Goal: Contribute content: Contribute content

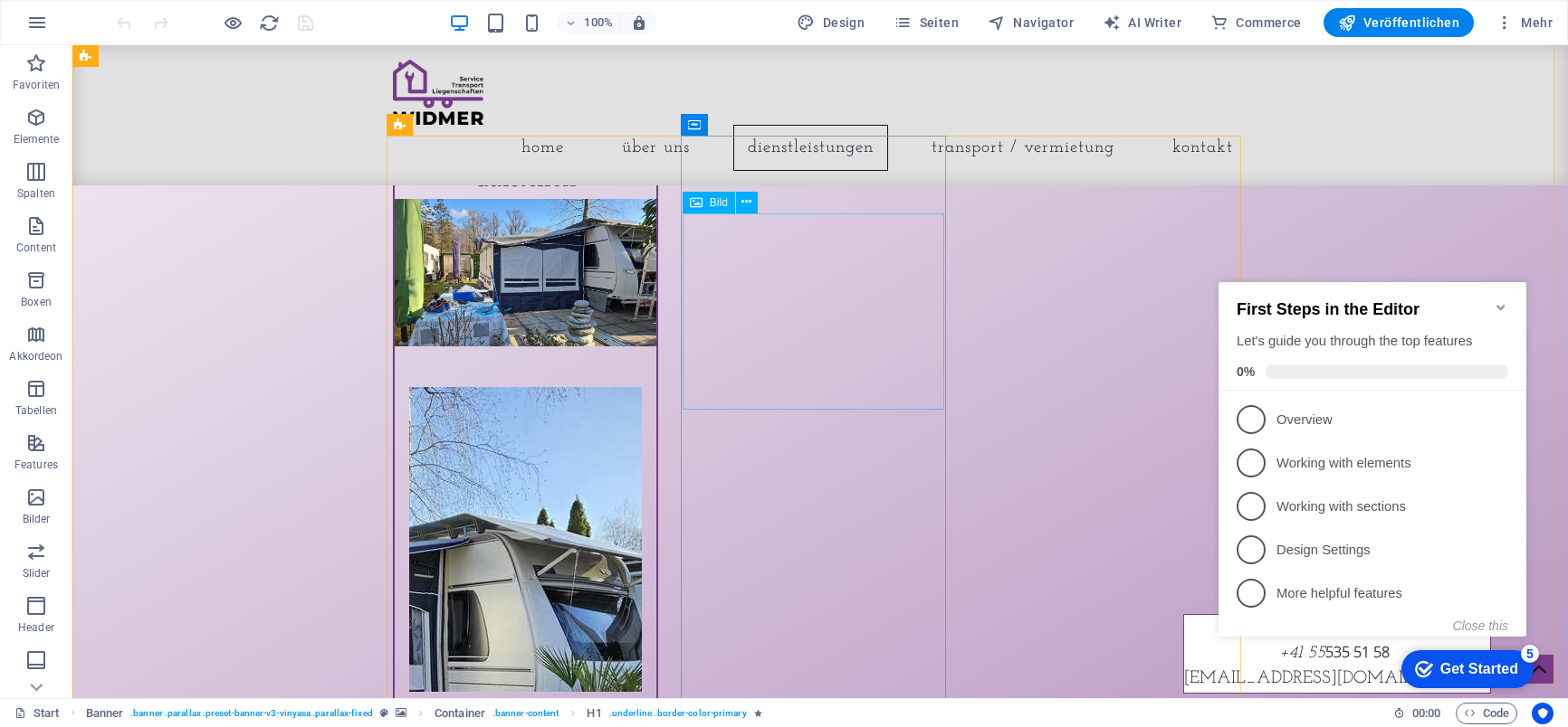
scroll to position [1809, 0]
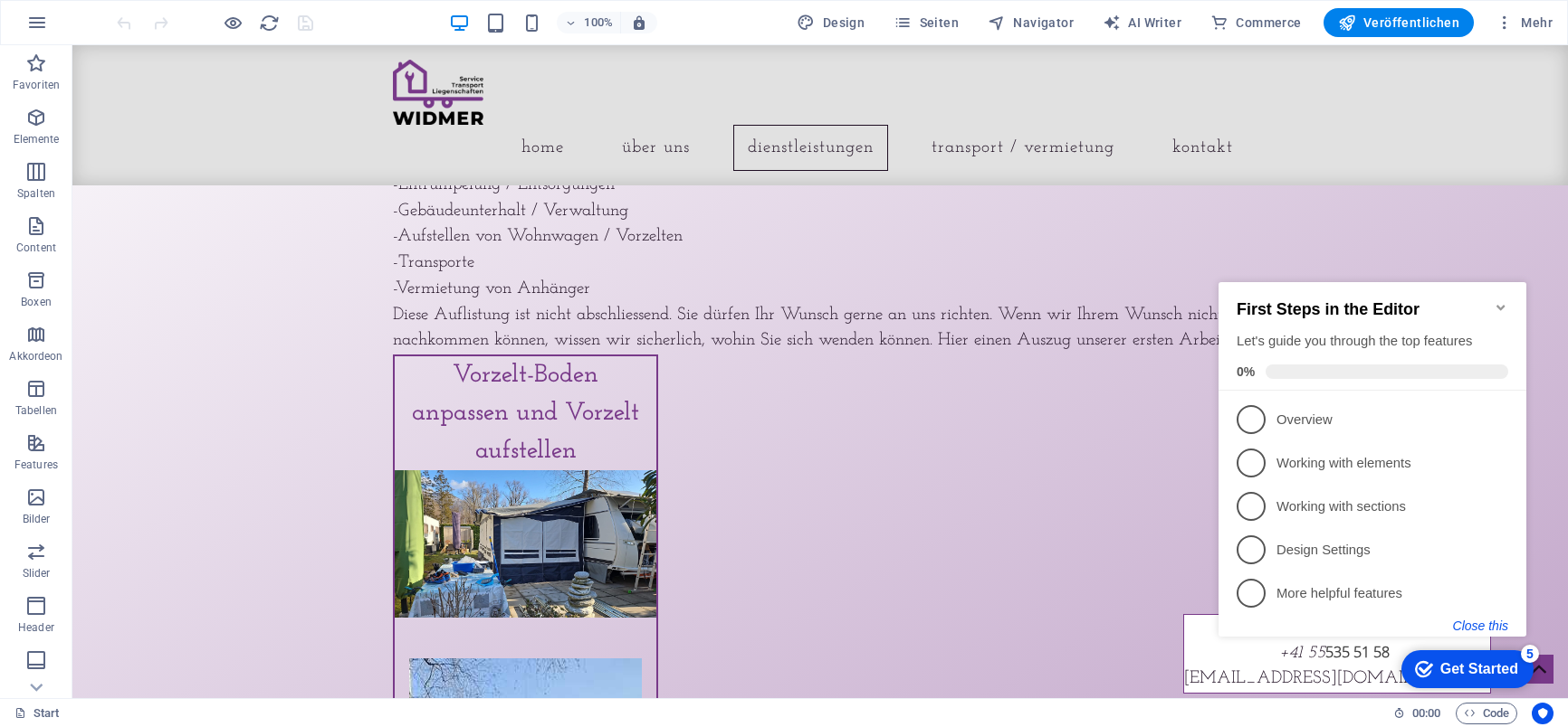
click at [1489, 626] on button "Close this" at bounding box center [1481, 626] width 55 height 15
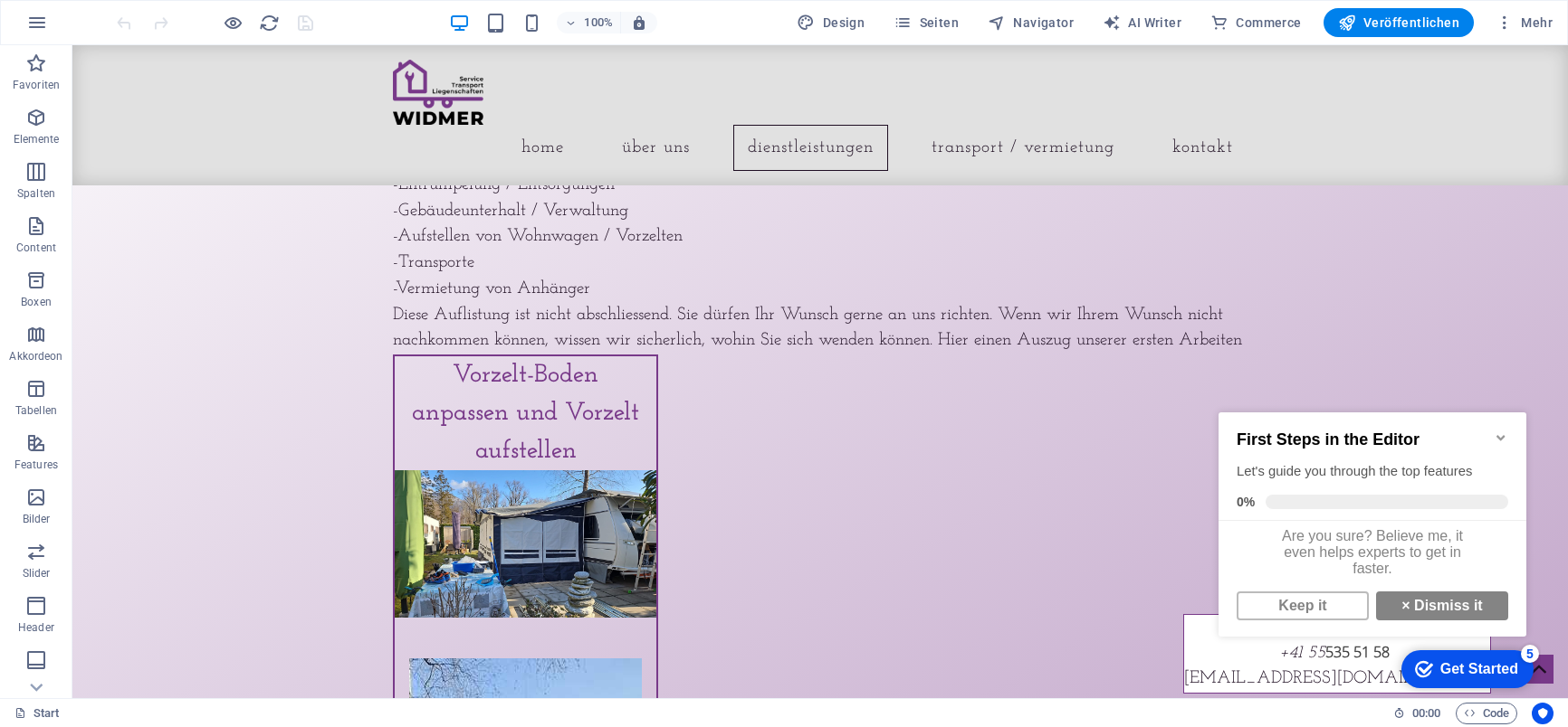
click at [1501, 431] on icon "Minimize checklist" at bounding box center [1501, 438] width 15 height 15
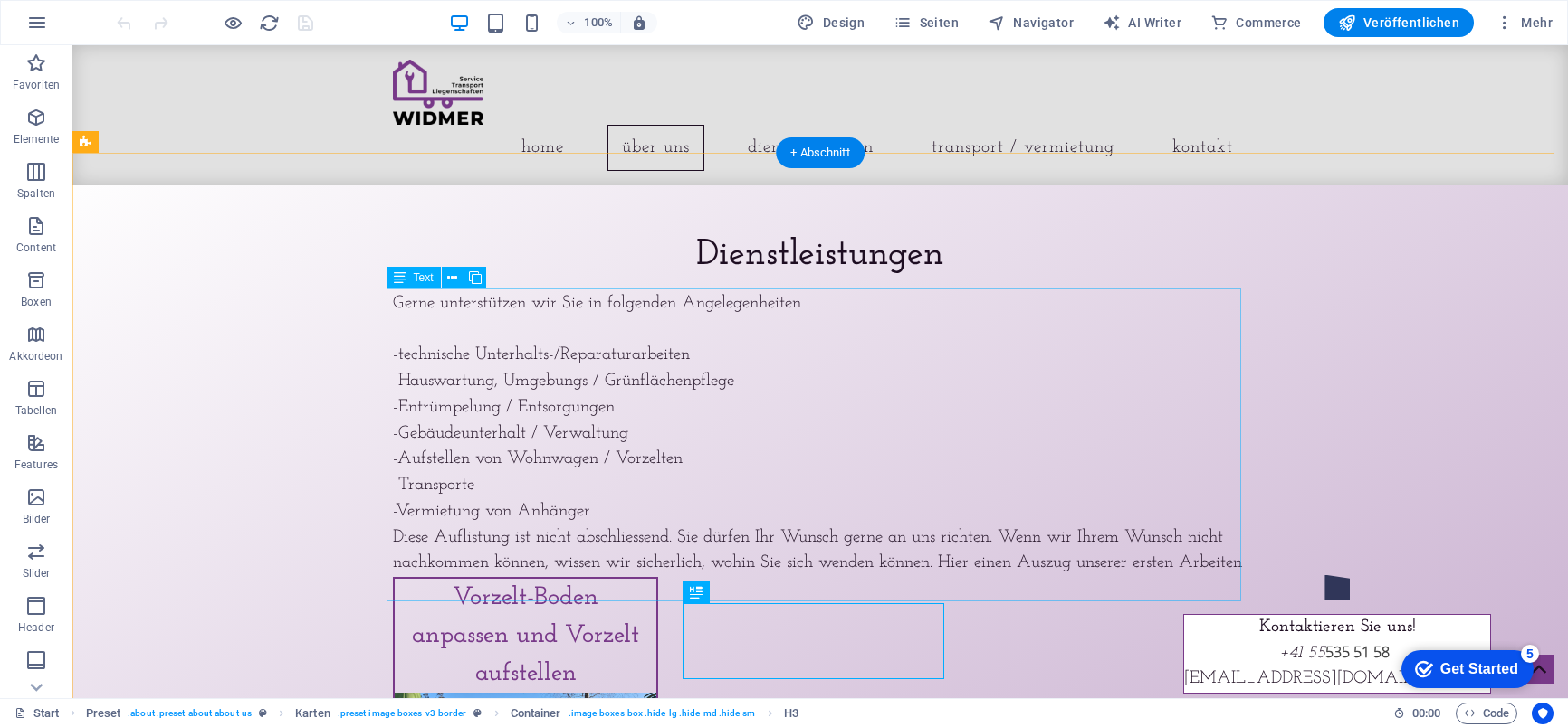
scroll to position [1538, 0]
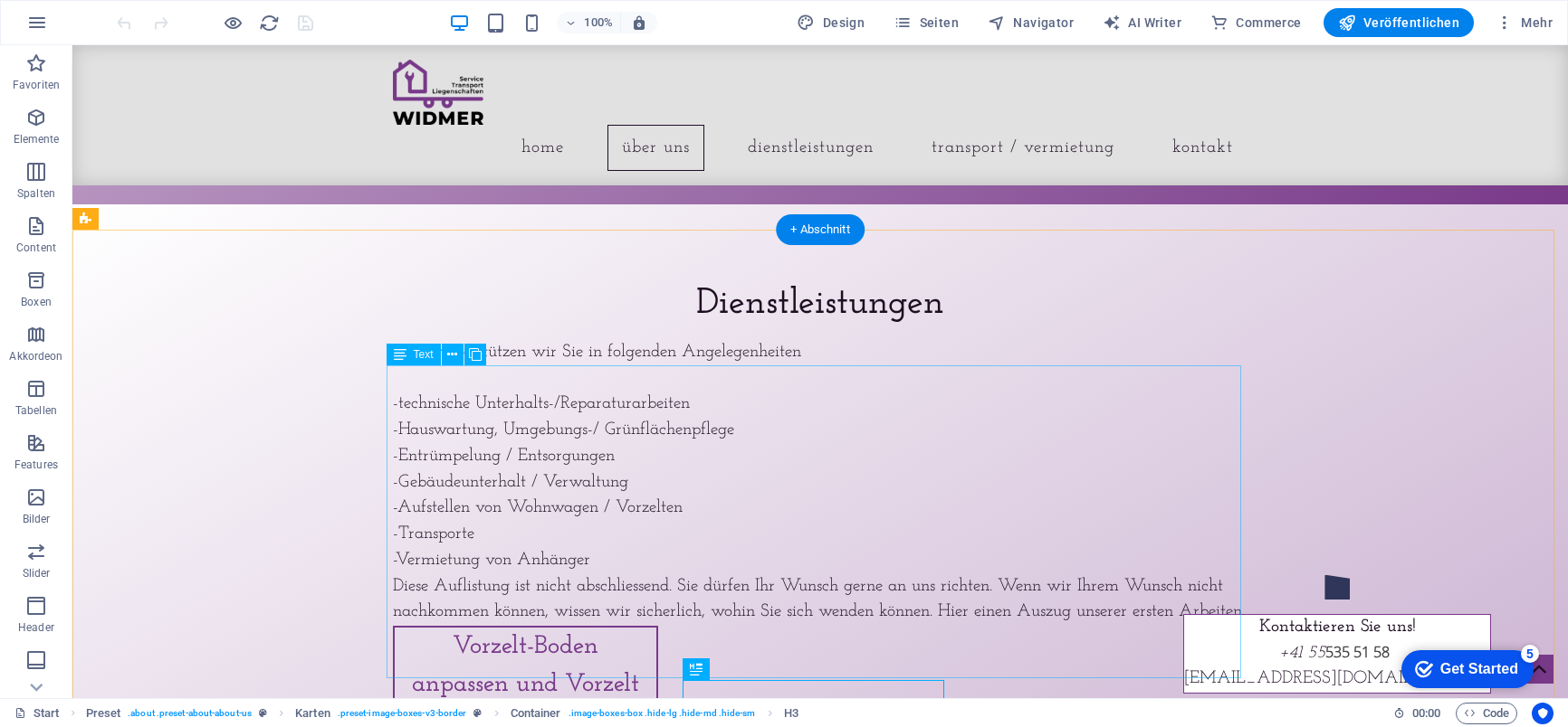
click at [666, 535] on div "Gerne unterstützen wir Sie in folgenden Angelegenheiten -technische Unterhalts-…" at bounding box center [820, 484] width 854 height 287
click at [672, 532] on div "Gerne unterstützen wir Sie in folgenden Angelegenheiten -technische Unterhalts-…" at bounding box center [820, 484] width 854 height 287
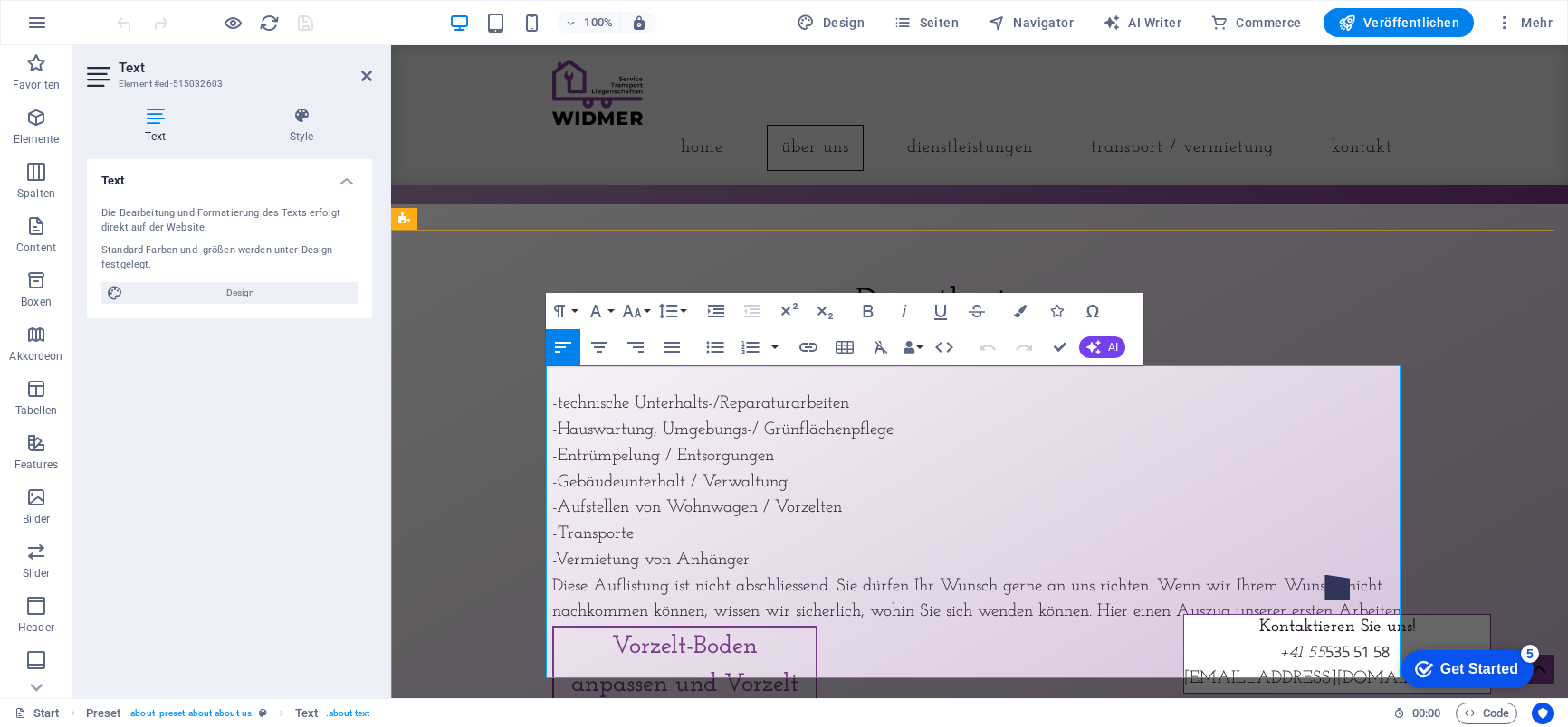
click at [834, 534] on p "-technische Unterhalts-/Reparaturarbeiten -Hauswartung, Umgebungs-/ Grünflächen…" at bounding box center [980, 495] width 854 height 260
drag, startPoint x: 1137, startPoint y: 534, endPoint x: 957, endPoint y: 540, distance: 180.1
click at [957, 540] on p "-technische Unterhalts-/Reparaturarbeiten -Hauswartung, Umgebungs-/ Grünflächen…" at bounding box center [980, 495] width 854 height 260
drag, startPoint x: 1009, startPoint y: 535, endPoint x: 971, endPoint y: 530, distance: 38.3
click at [970, 530] on p "-technische Unterhalts-/Reparaturarbeiten -Hauswartung, Umgebungs-/ Grünflächen…" at bounding box center [980, 495] width 854 height 260
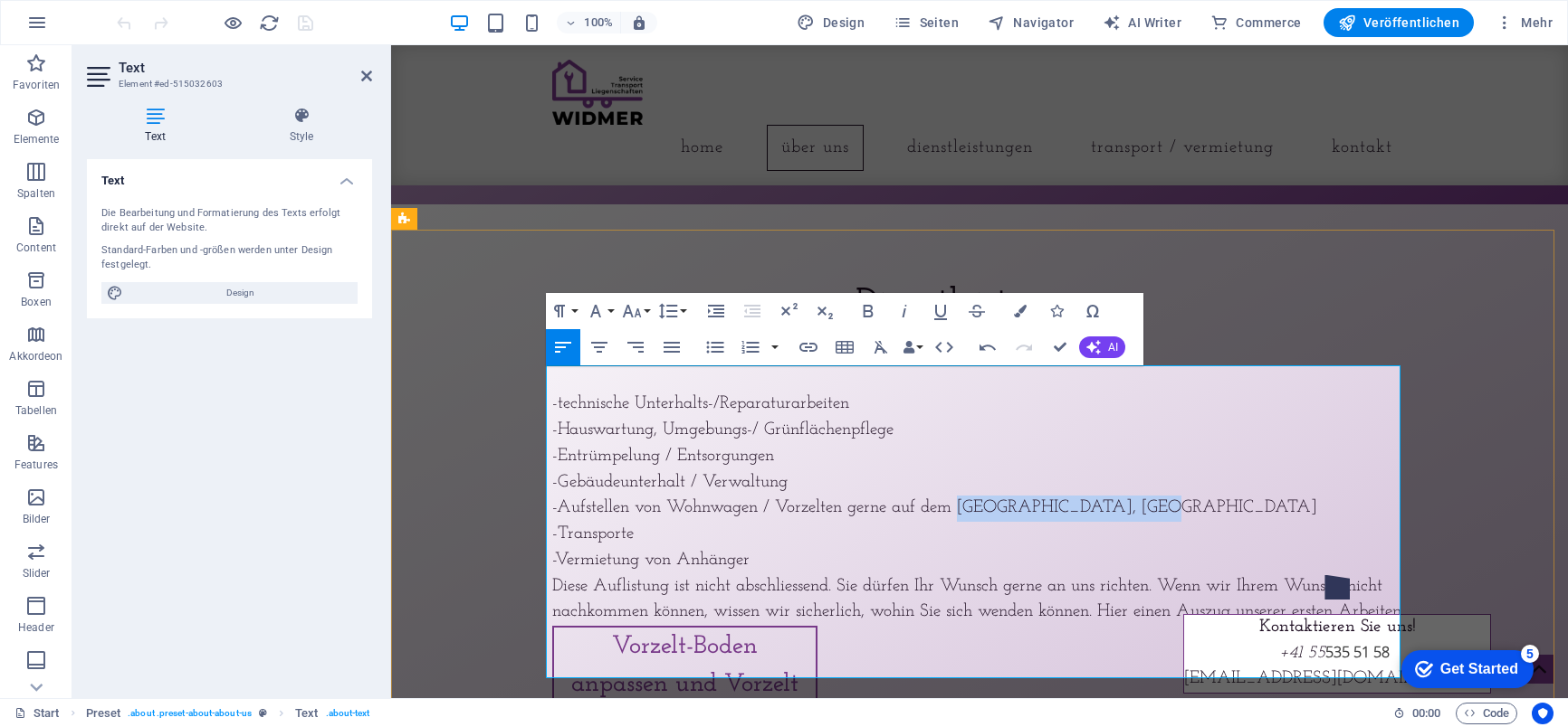
drag, startPoint x: 1132, startPoint y: 533, endPoint x: 957, endPoint y: 533, distance: 175.0
click at [957, 533] on p "-technische Unterhalts-/Reparaturarbeiten -Hauswartung, Umgebungs-/ Grünflächen…" at bounding box center [980, 495] width 854 height 260
click at [426, 222] on span "Preset" at bounding box center [433, 219] width 31 height 11
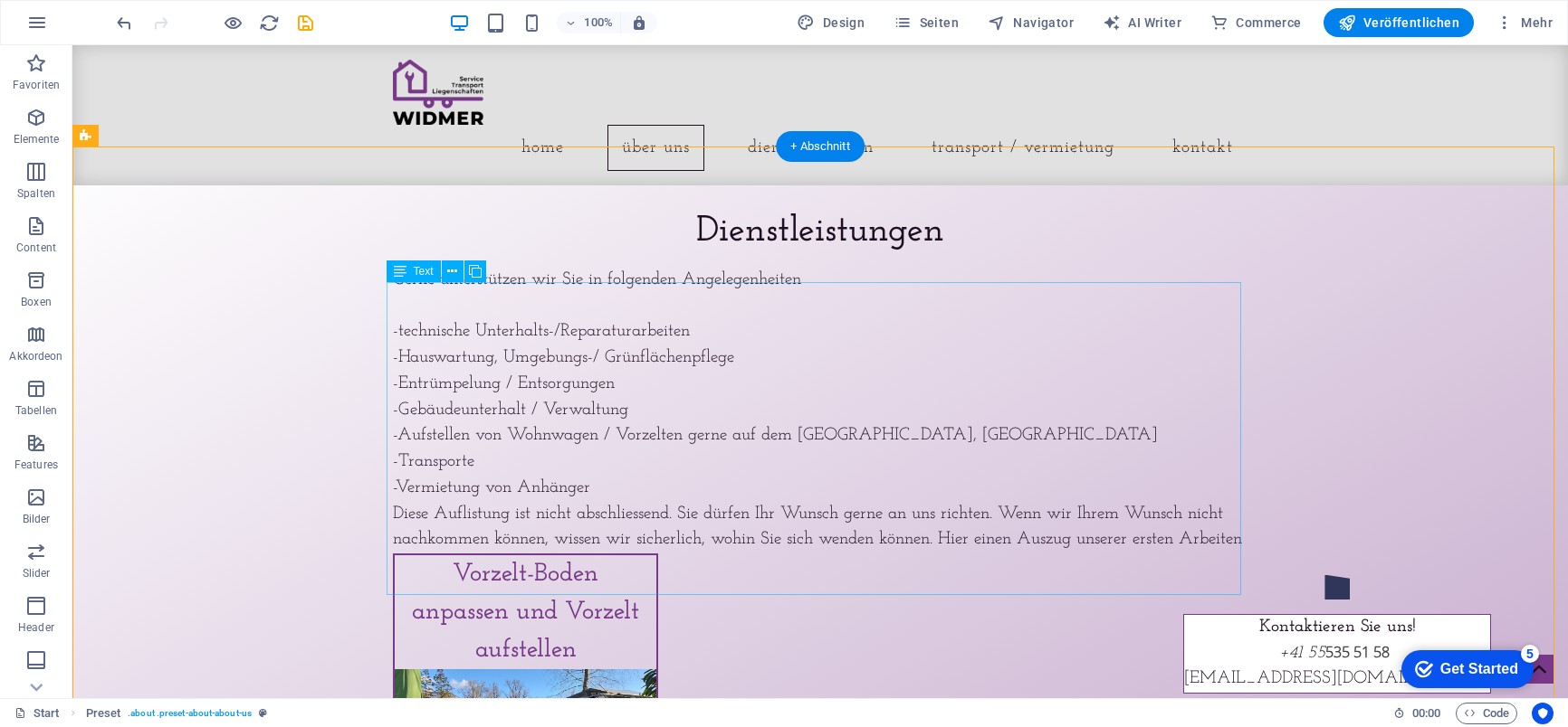
scroll to position [1629, 0]
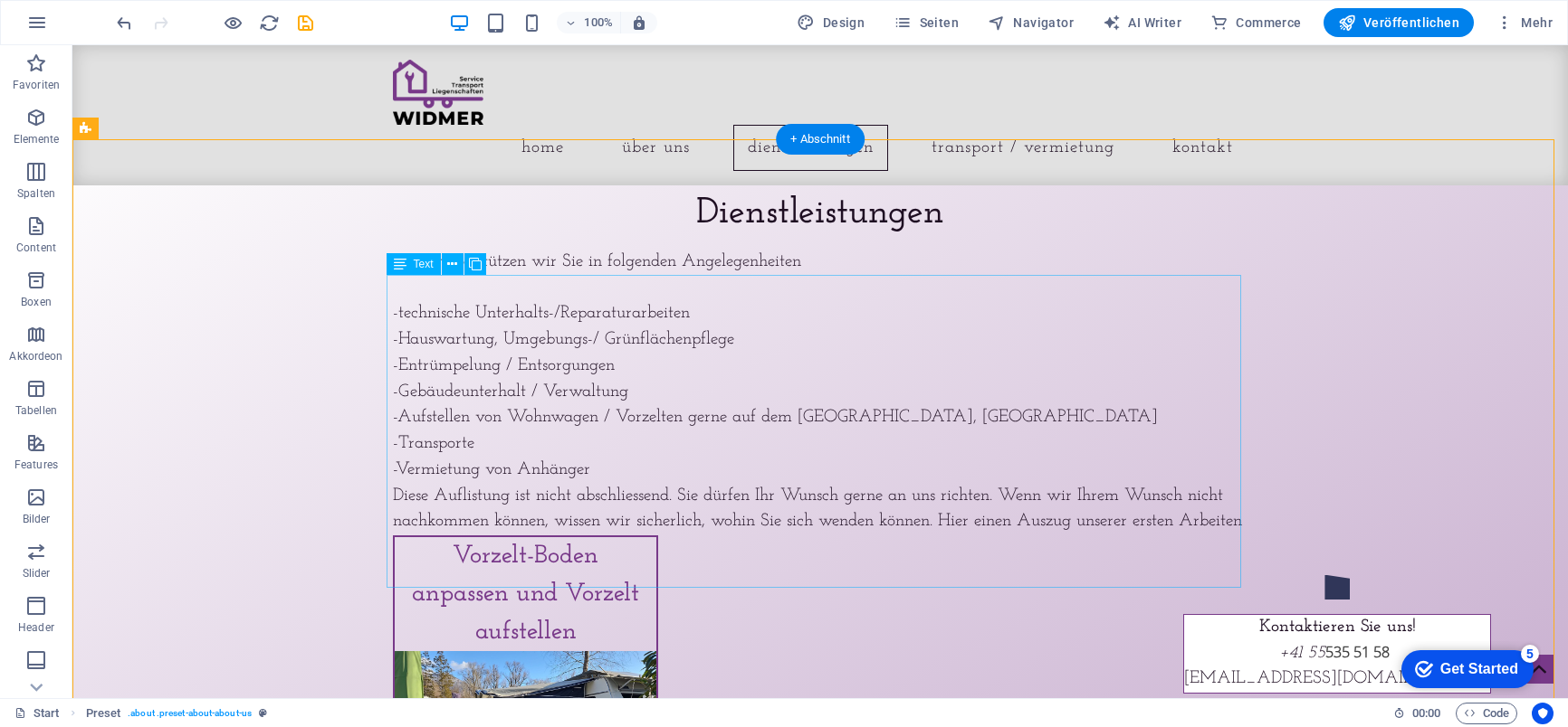
click at [676, 423] on div "Gerne unterstützen wir Sie in folgenden Angelegenheiten -technische Unterhalts-…" at bounding box center [820, 393] width 854 height 287
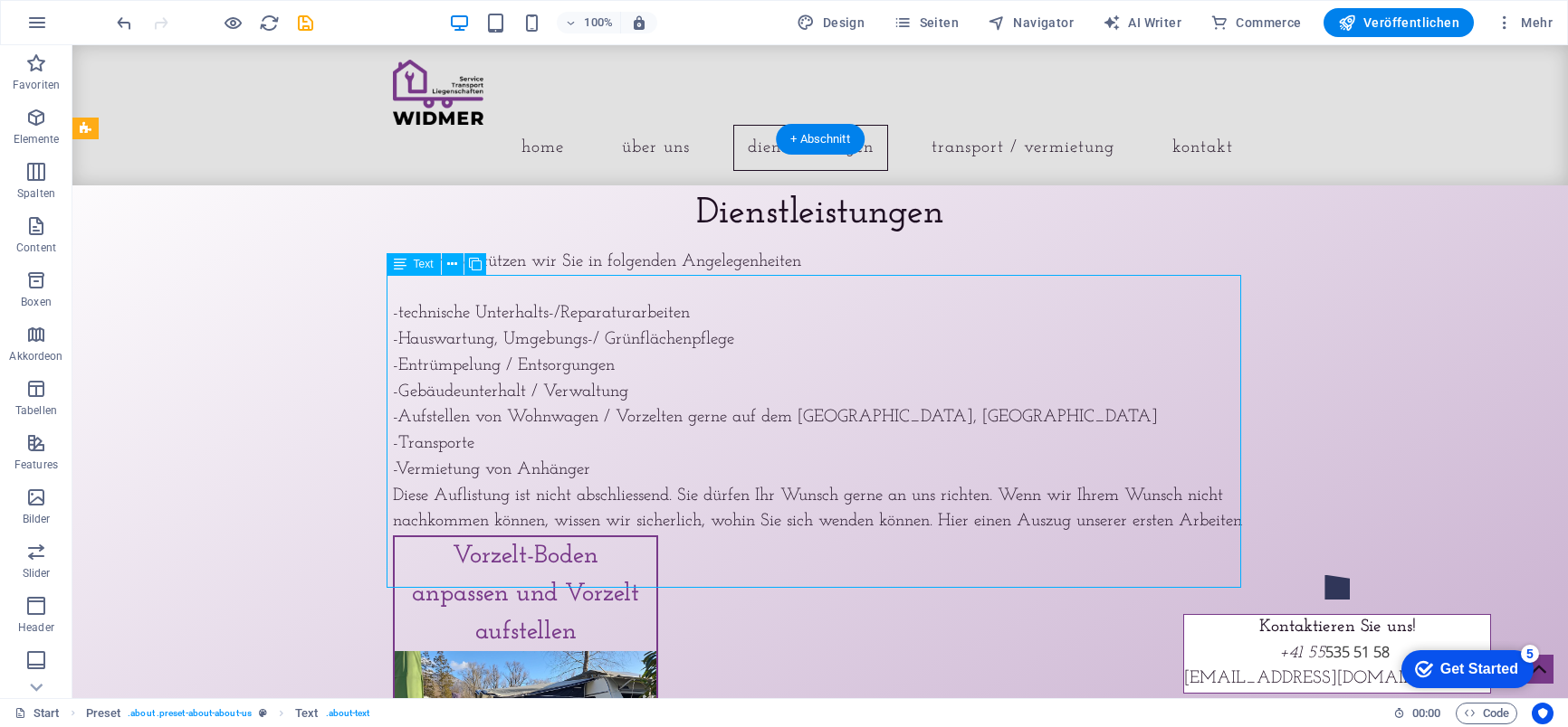
click at [706, 434] on div "Gerne unterstützen wir Sie in folgenden Angelegenheiten -technische Unterhalts-…" at bounding box center [820, 393] width 854 height 287
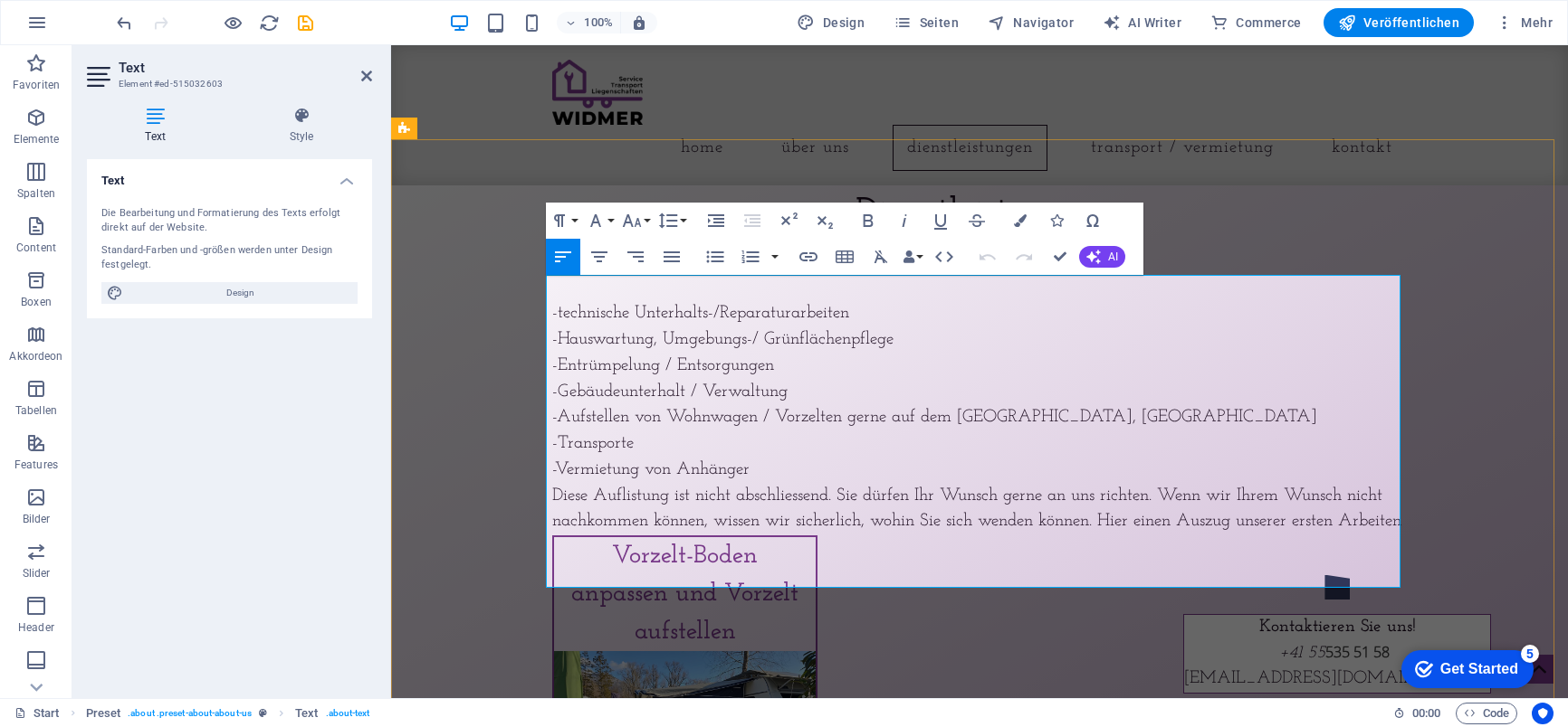
click at [752, 439] on p "-technische Unterhalts-/Reparaturarbeiten -Hauswartung, Umgebungs-/ Grünflächen…" at bounding box center [980, 405] width 854 height 260
click at [305, 107] on icon at bounding box center [301, 116] width 141 height 18
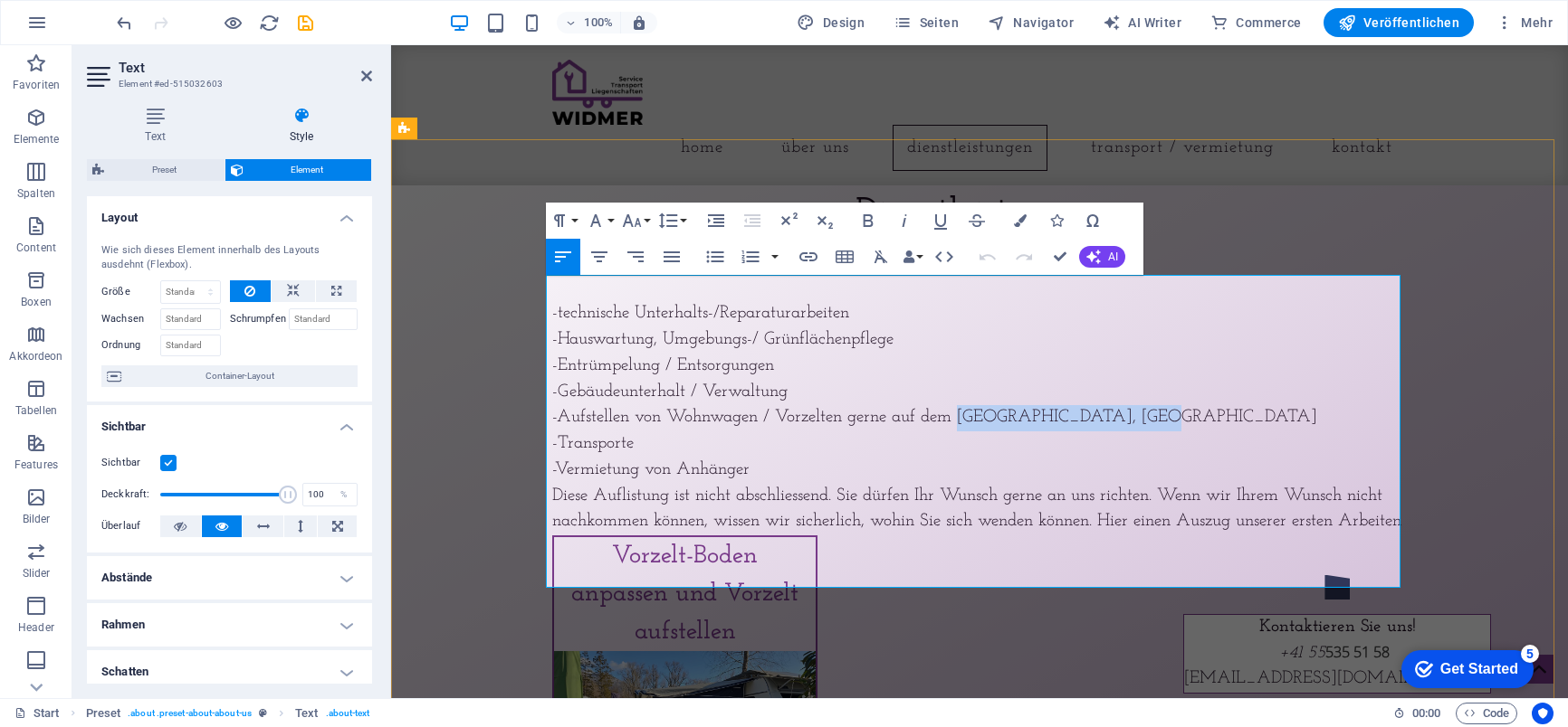
drag, startPoint x: 1094, startPoint y: 447, endPoint x: 956, endPoint y: 443, distance: 138.1
click at [956, 443] on p "-technische Unterhalts-/Reparaturarbeiten -Hauswartung, Umgebungs-/ Grünflächen…" at bounding box center [980, 405] width 854 height 260
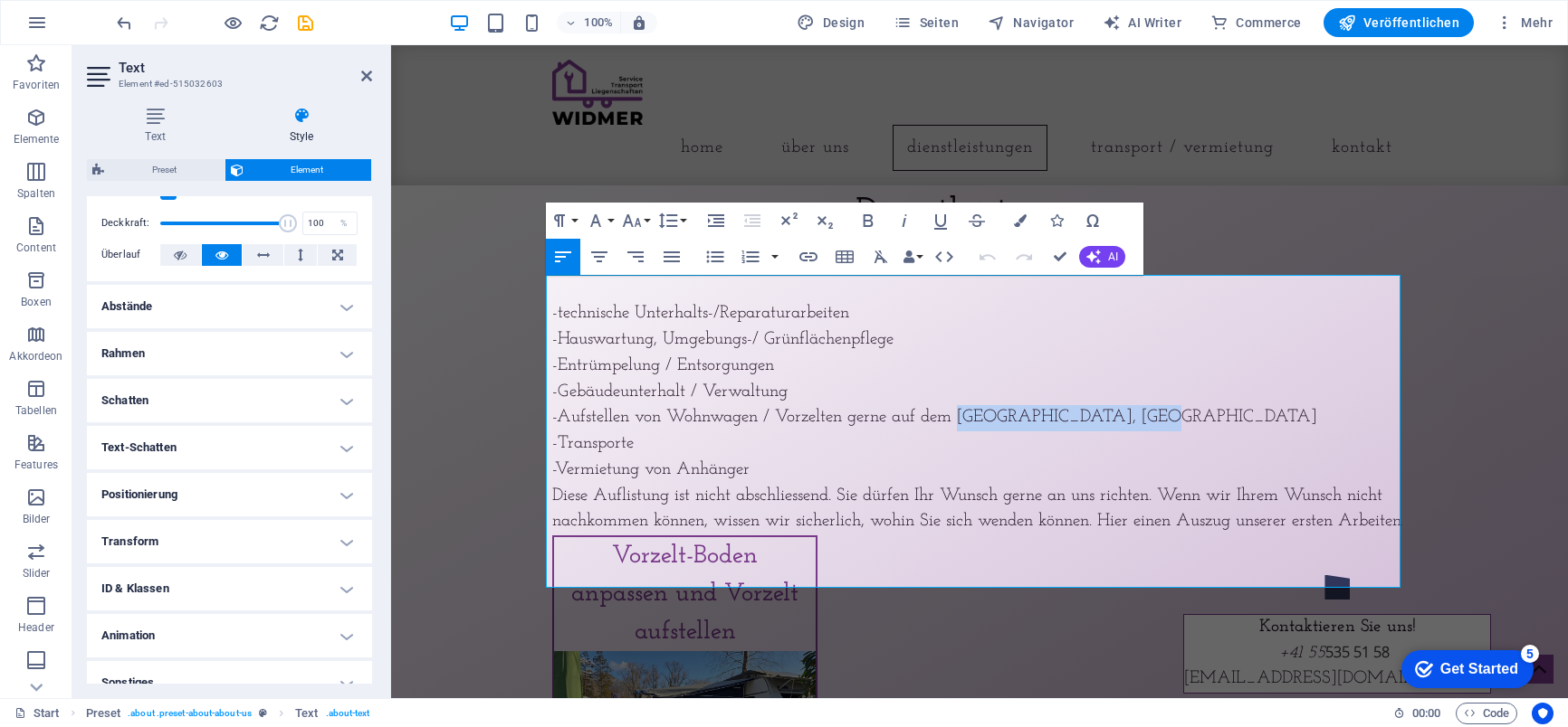
scroll to position [293, 0]
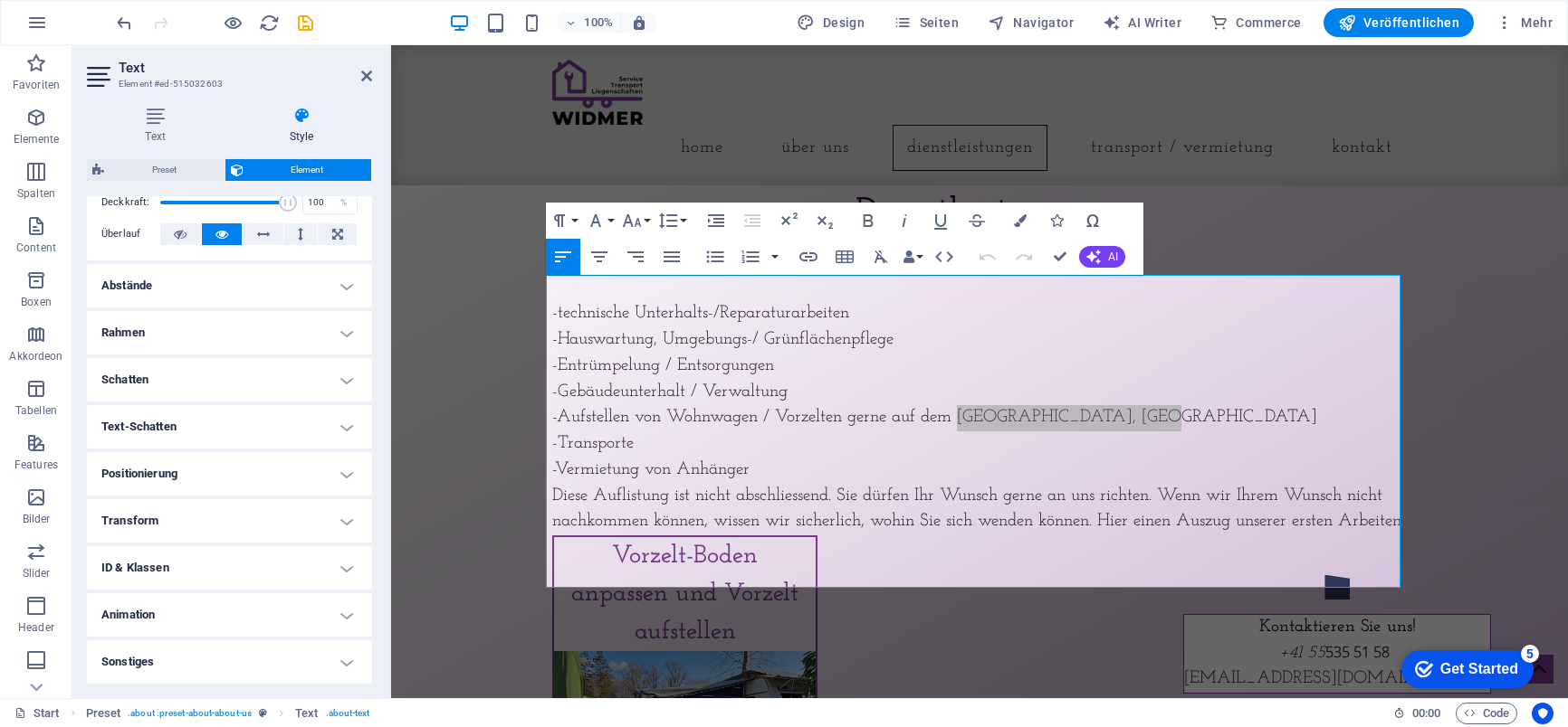
click at [339, 616] on h4 "Animation" at bounding box center [229, 615] width 285 height 43
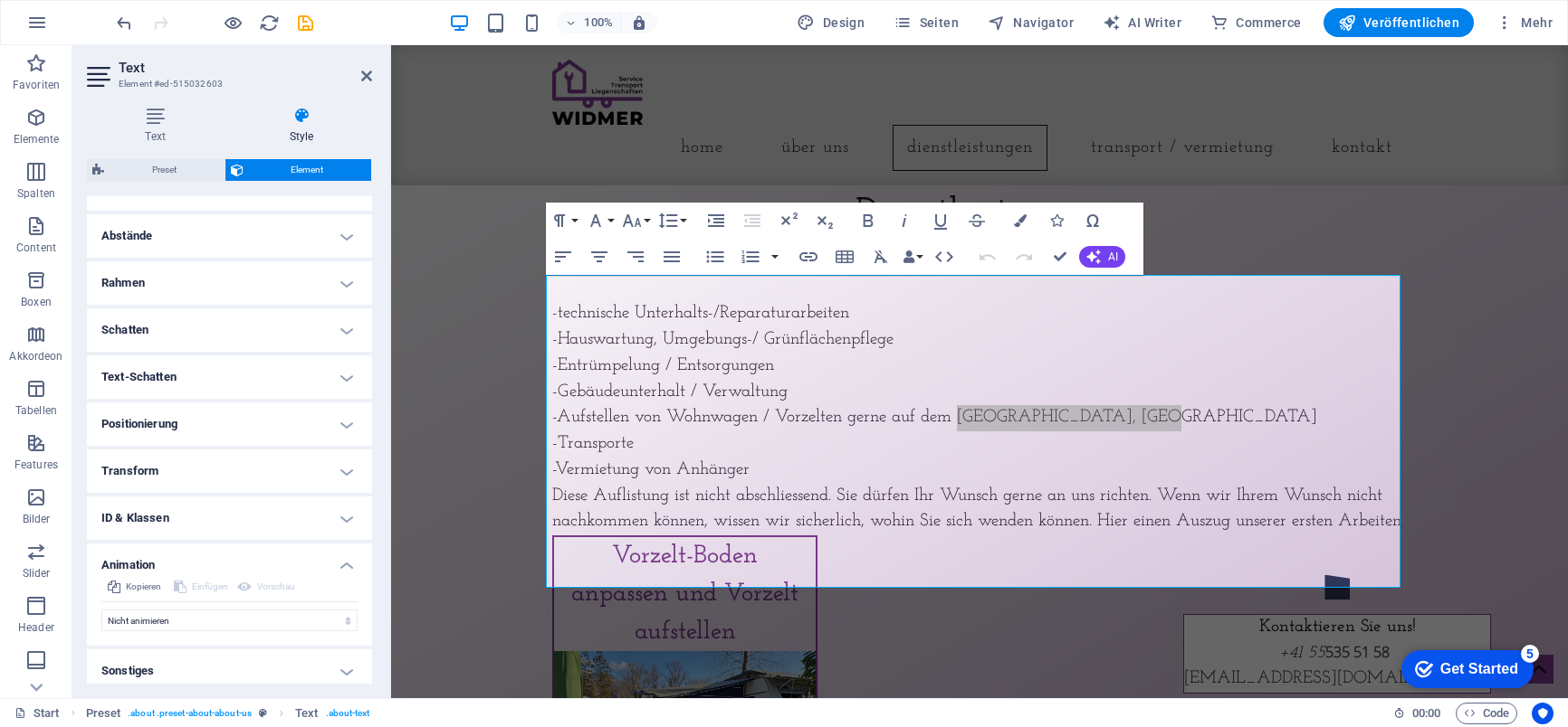
scroll to position [351, 0]
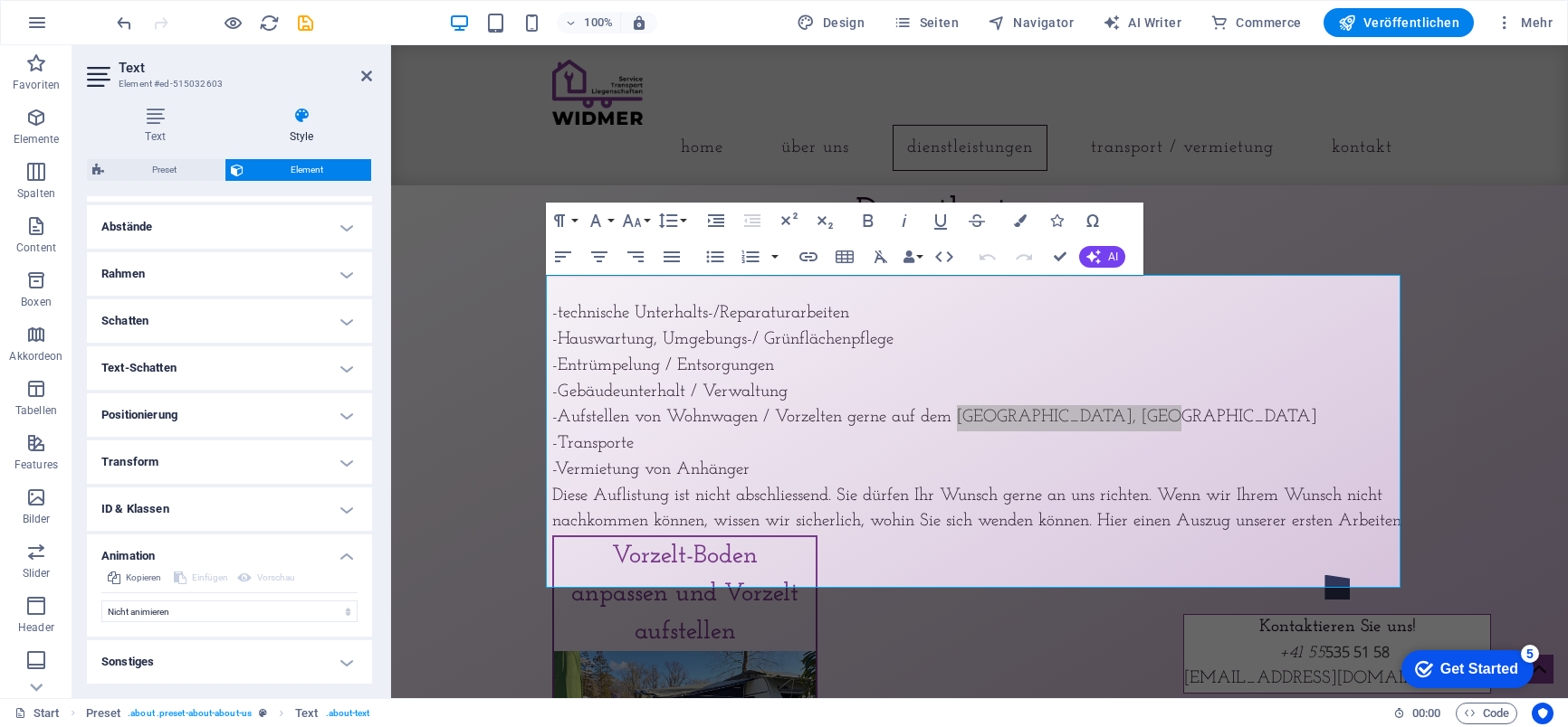
click at [342, 659] on h4 "Sonstiges" at bounding box center [229, 662] width 285 height 43
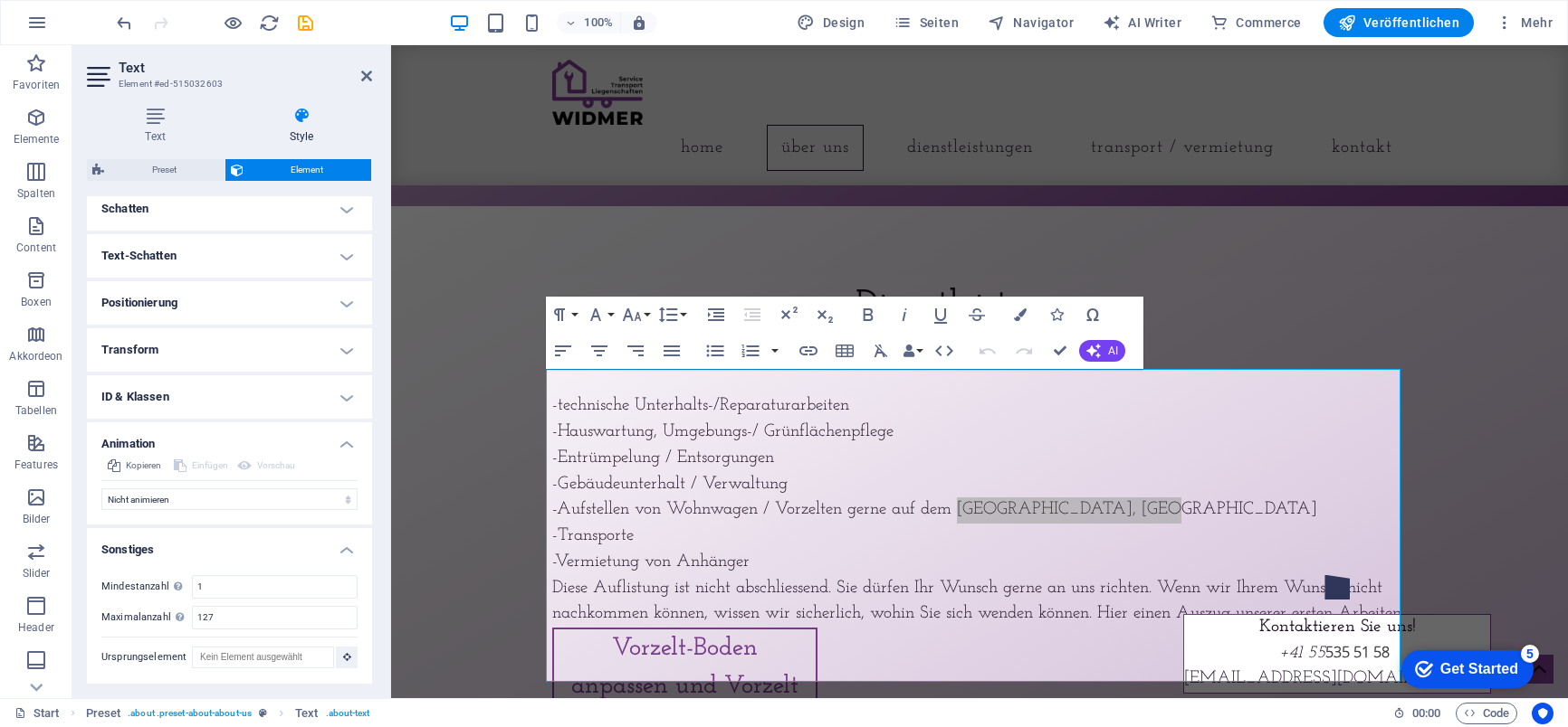
scroll to position [1534, 0]
click at [346, 396] on h4 "ID & Klassen" at bounding box center [229, 397] width 285 height 43
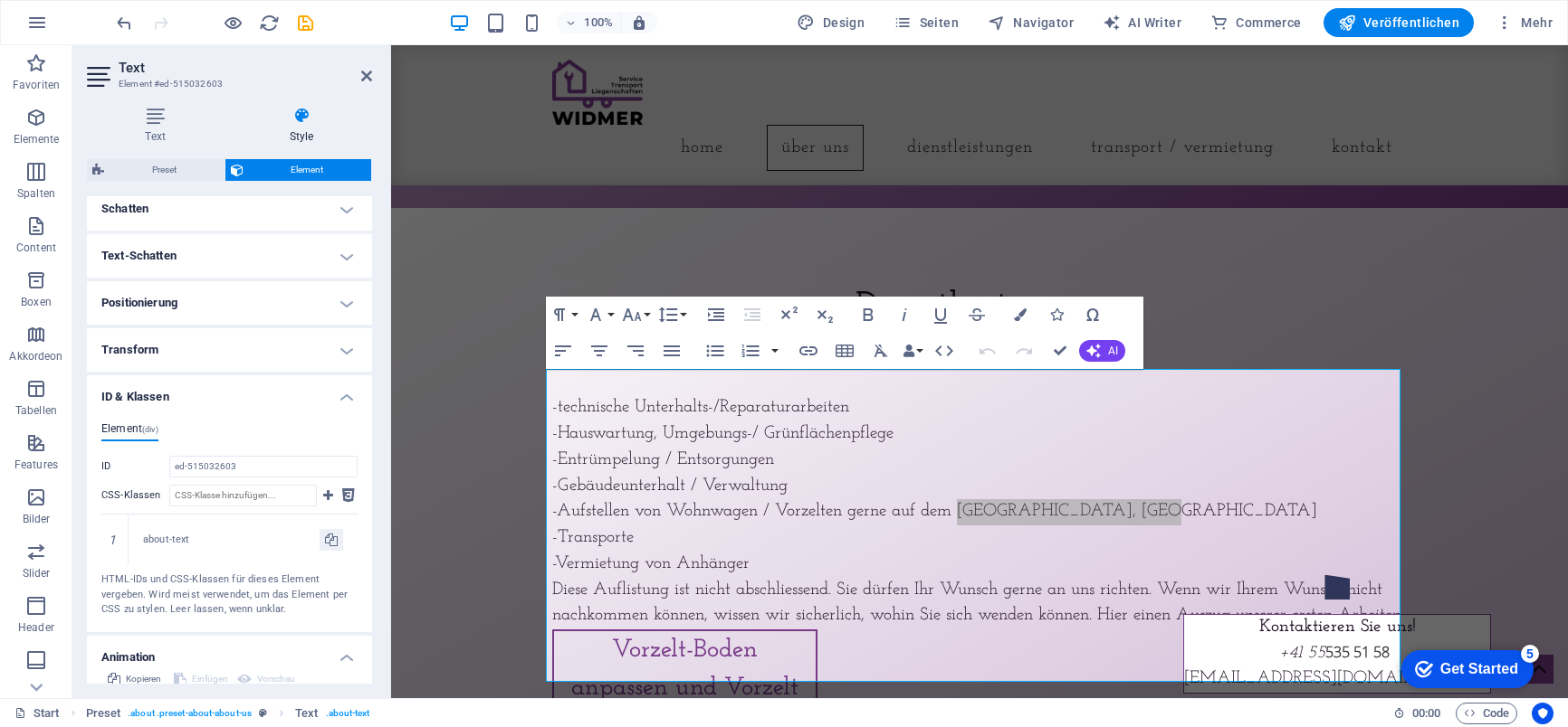
click at [339, 346] on h4 "Transform" at bounding box center [229, 350] width 285 height 43
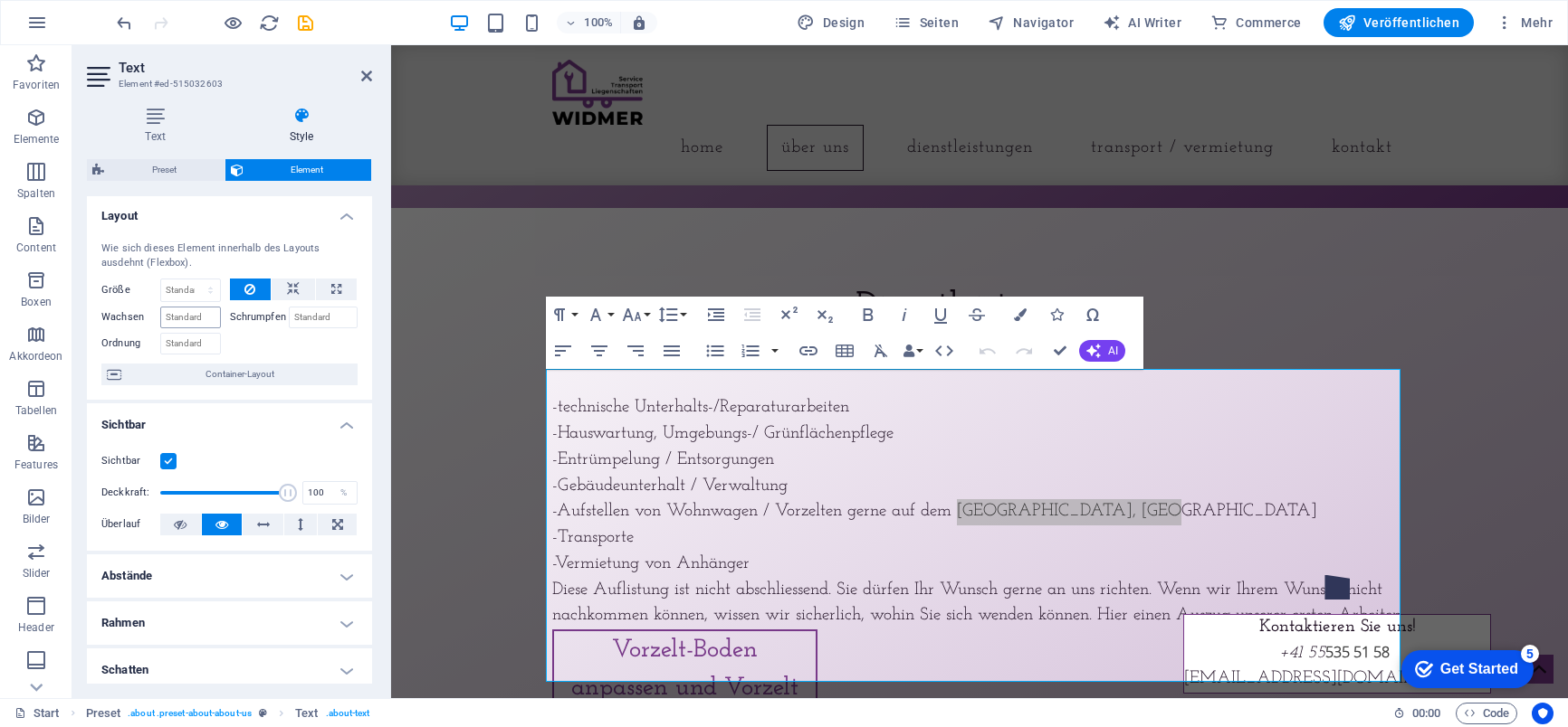
scroll to position [0, 0]
click at [315, 168] on span "Element" at bounding box center [308, 170] width 118 height 22
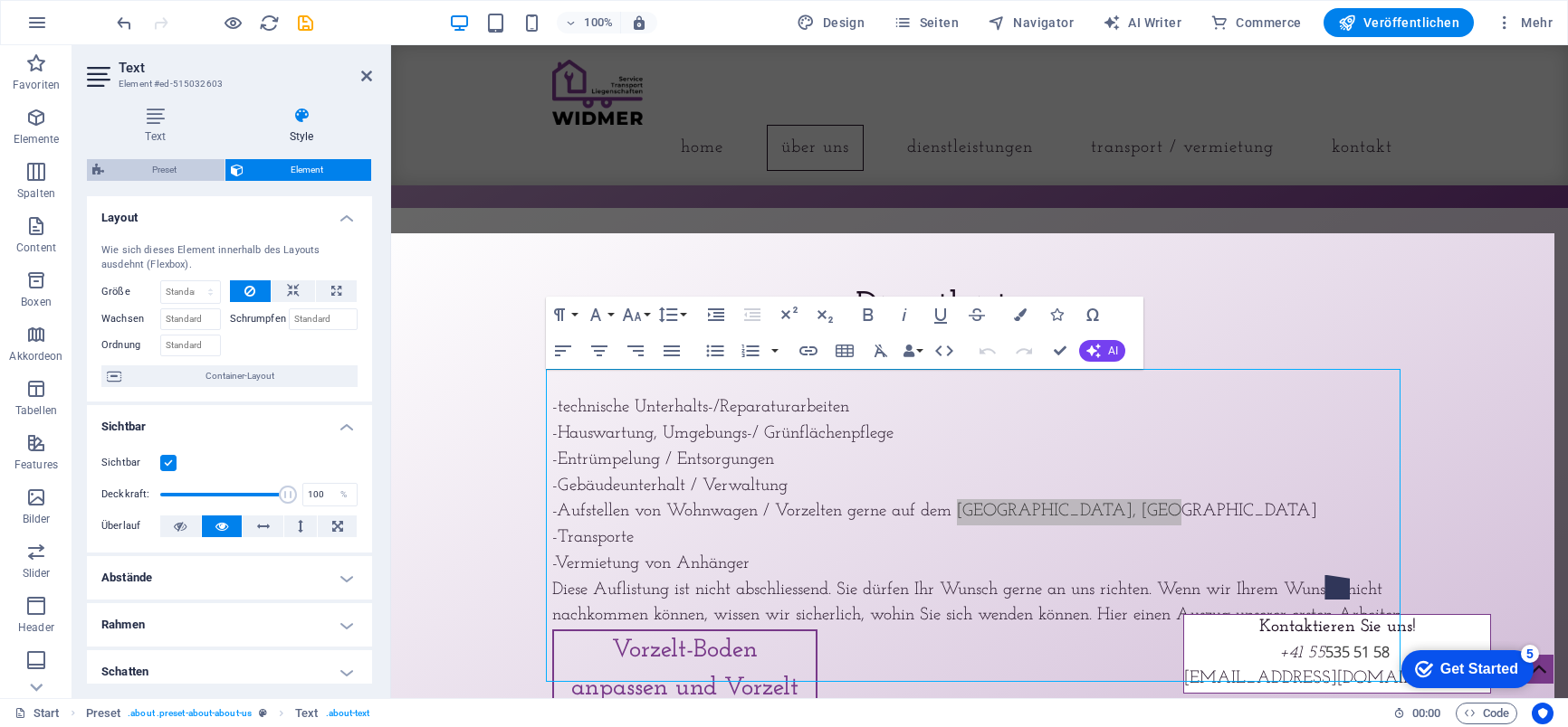
click at [160, 167] on span "Preset" at bounding box center [164, 170] width 110 height 22
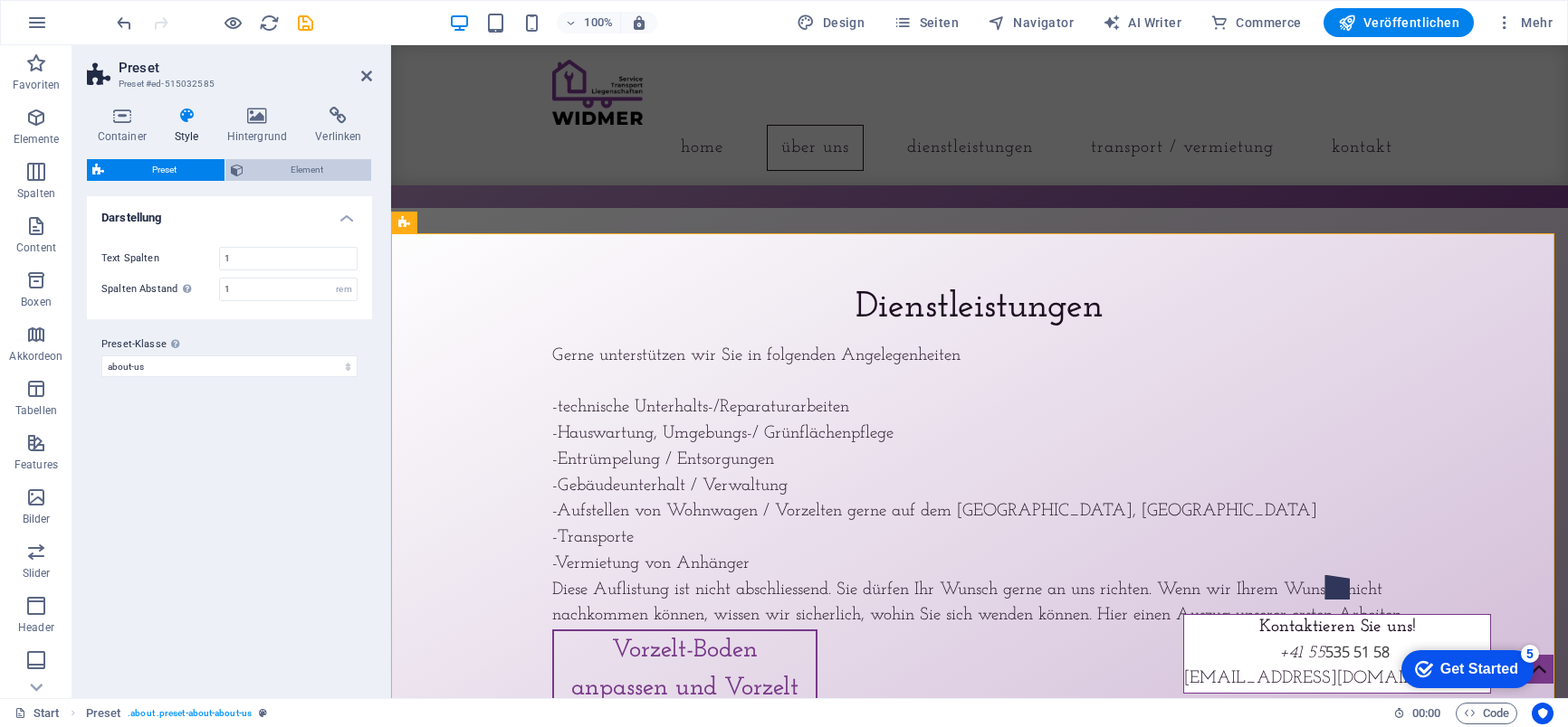
click at [269, 167] on span "Element" at bounding box center [308, 170] width 118 height 22
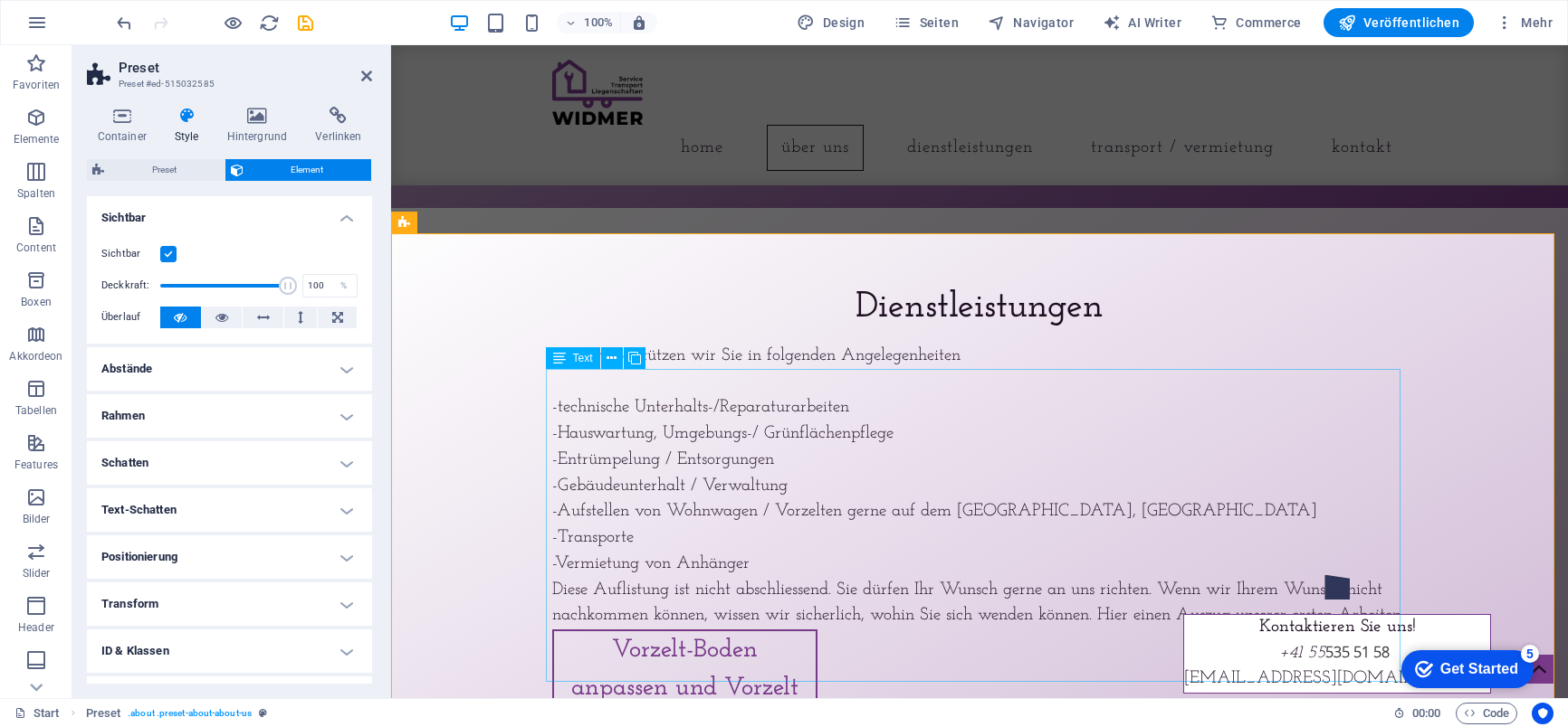
click at [1089, 537] on div "Gerne unterstützen wir Sie in folgenden Angelegenheiten -technische Unterhalts-…" at bounding box center [980, 488] width 854 height 287
click at [1082, 535] on div "Gerne unterstützen wir Sie in folgenden Angelegenheiten -technische Unterhalts-…" at bounding box center [980, 488] width 854 height 287
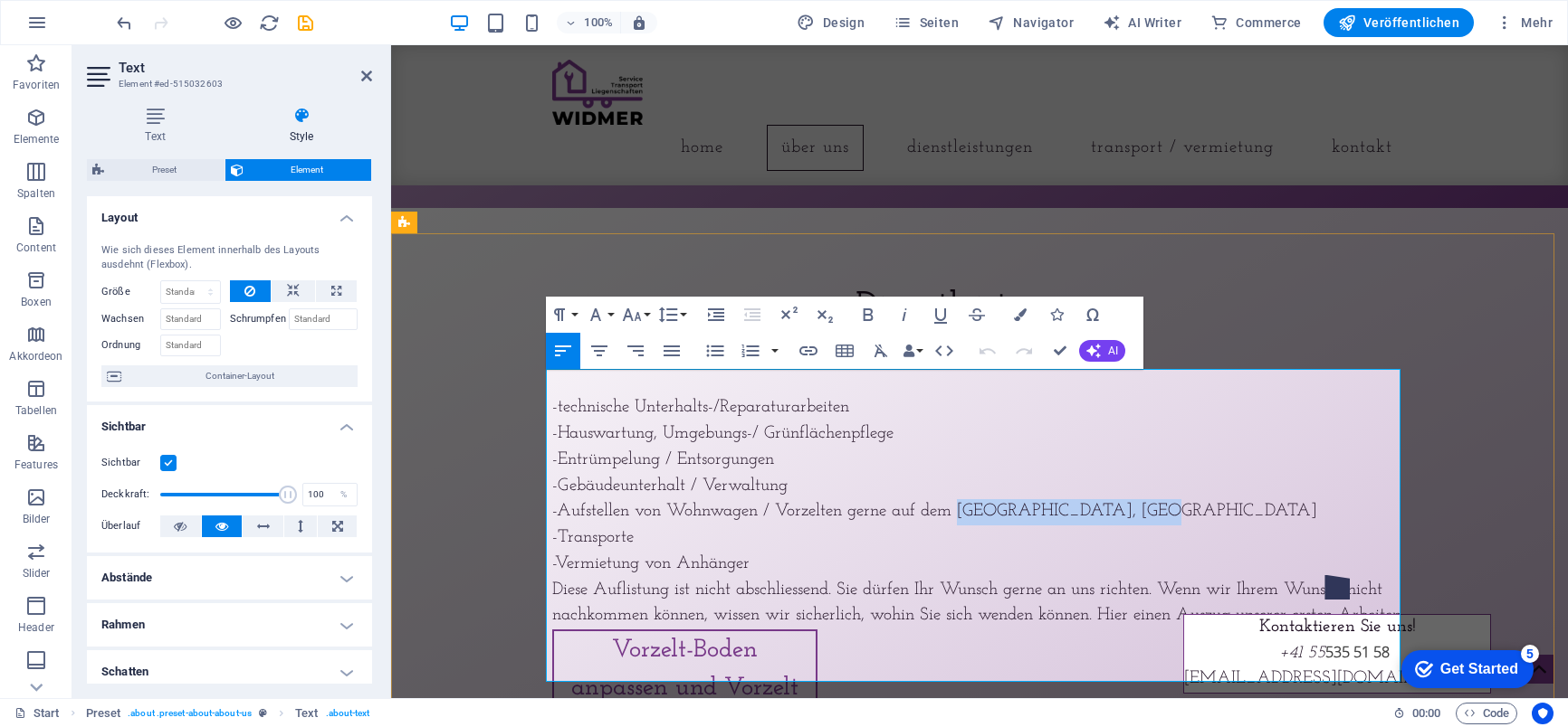
drag, startPoint x: 1113, startPoint y: 537, endPoint x: 955, endPoint y: 530, distance: 158.2
click at [955, 530] on p "-technische Unterhalts-/Reparaturarbeiten -Hauswartung, Umgebungs-/ Grünflächen…" at bounding box center [980, 499] width 854 height 260
click at [804, 346] on icon "button" at bounding box center [808, 352] width 22 height 22
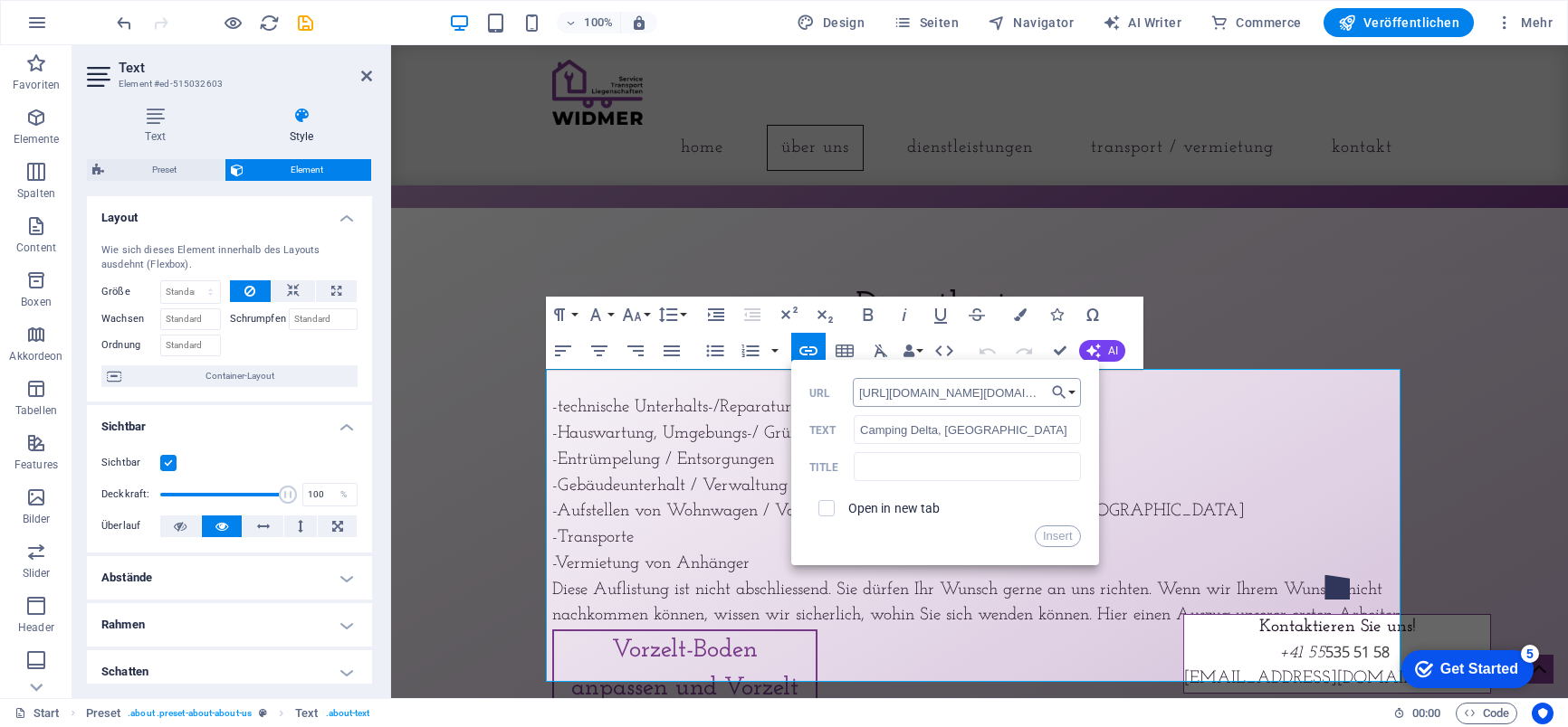
scroll to position [0, 1179]
type input "[URL][DOMAIN_NAME][DOMAIN_NAME]"
click at [1046, 530] on button "Insert" at bounding box center [1058, 537] width 46 height 22
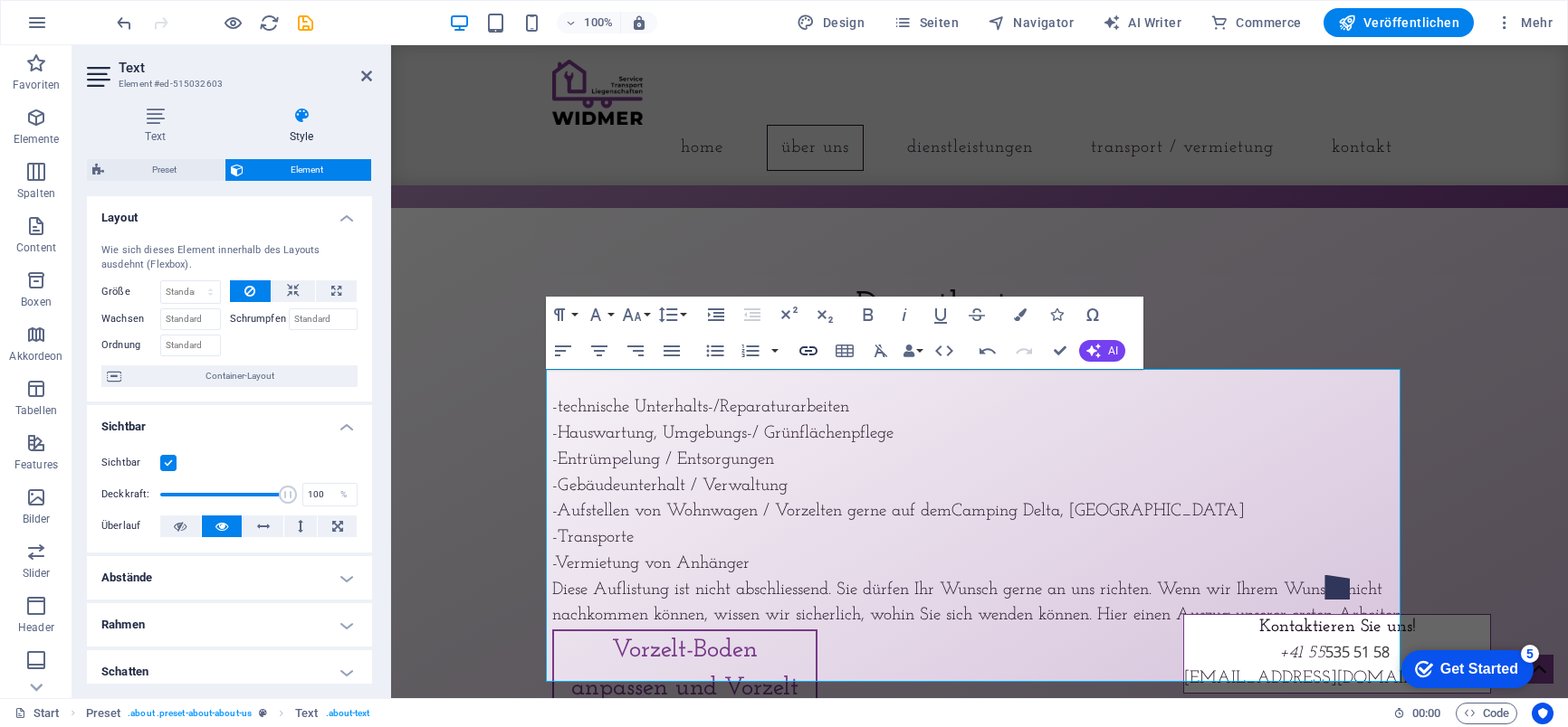
click at [814, 350] on icon "button" at bounding box center [808, 352] width 22 height 22
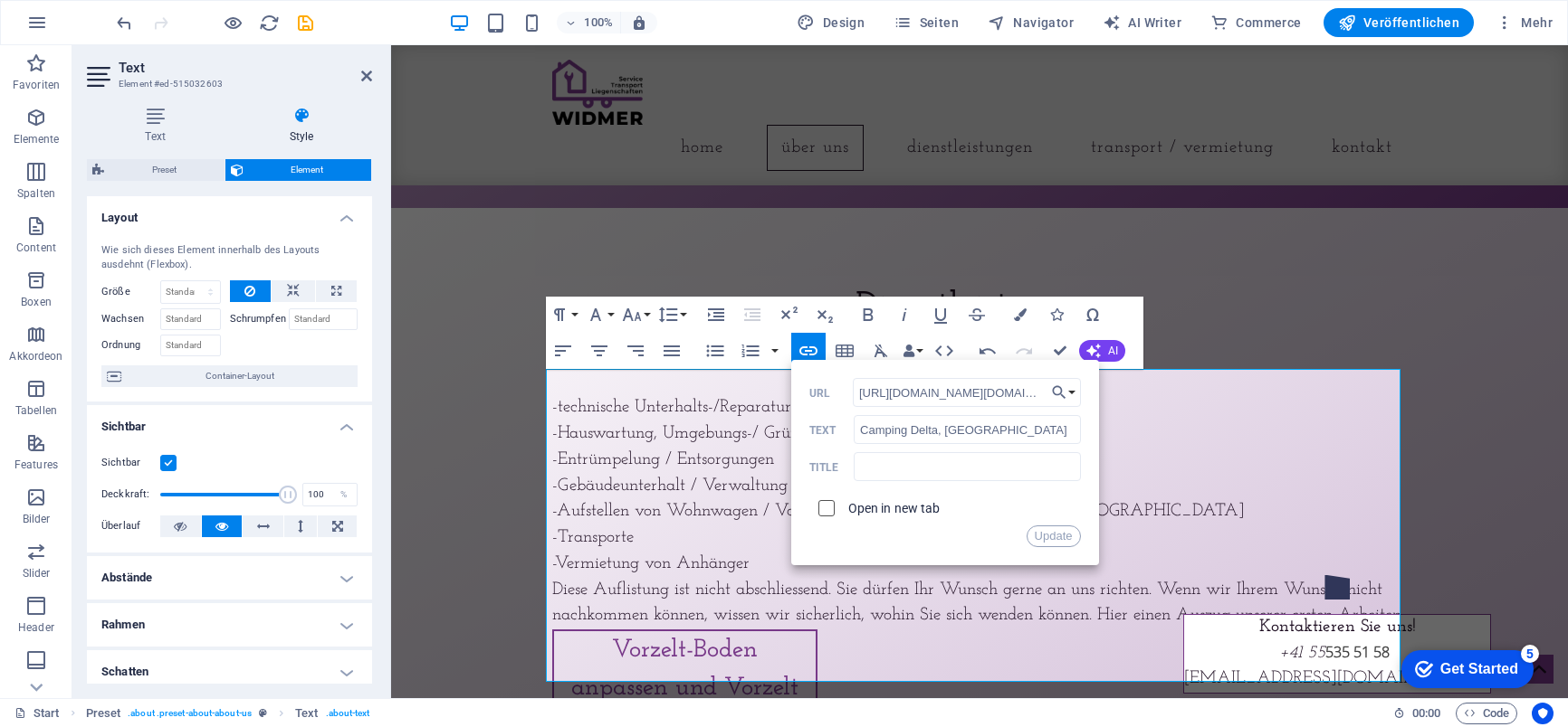
click at [826, 505] on input "checkbox" at bounding box center [824, 506] width 17 height 17
checkbox input "true"
click at [1050, 536] on button "Update" at bounding box center [1053, 537] width 54 height 22
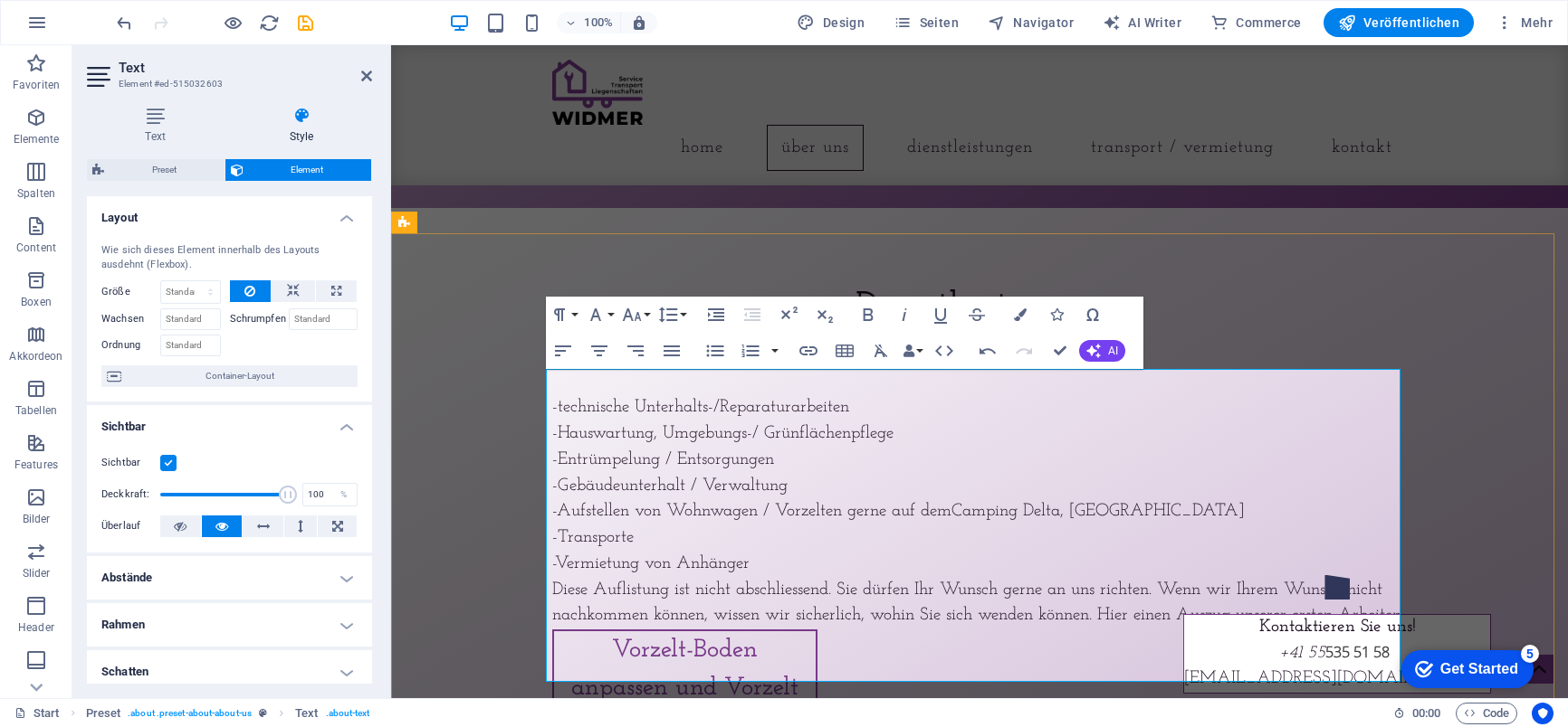
click at [1028, 446] on p "-technische Unterhalts-/Reparaturarbeiten -Hauswartung, Umgebungs-/ Grünflächen…" at bounding box center [980, 499] width 854 height 260
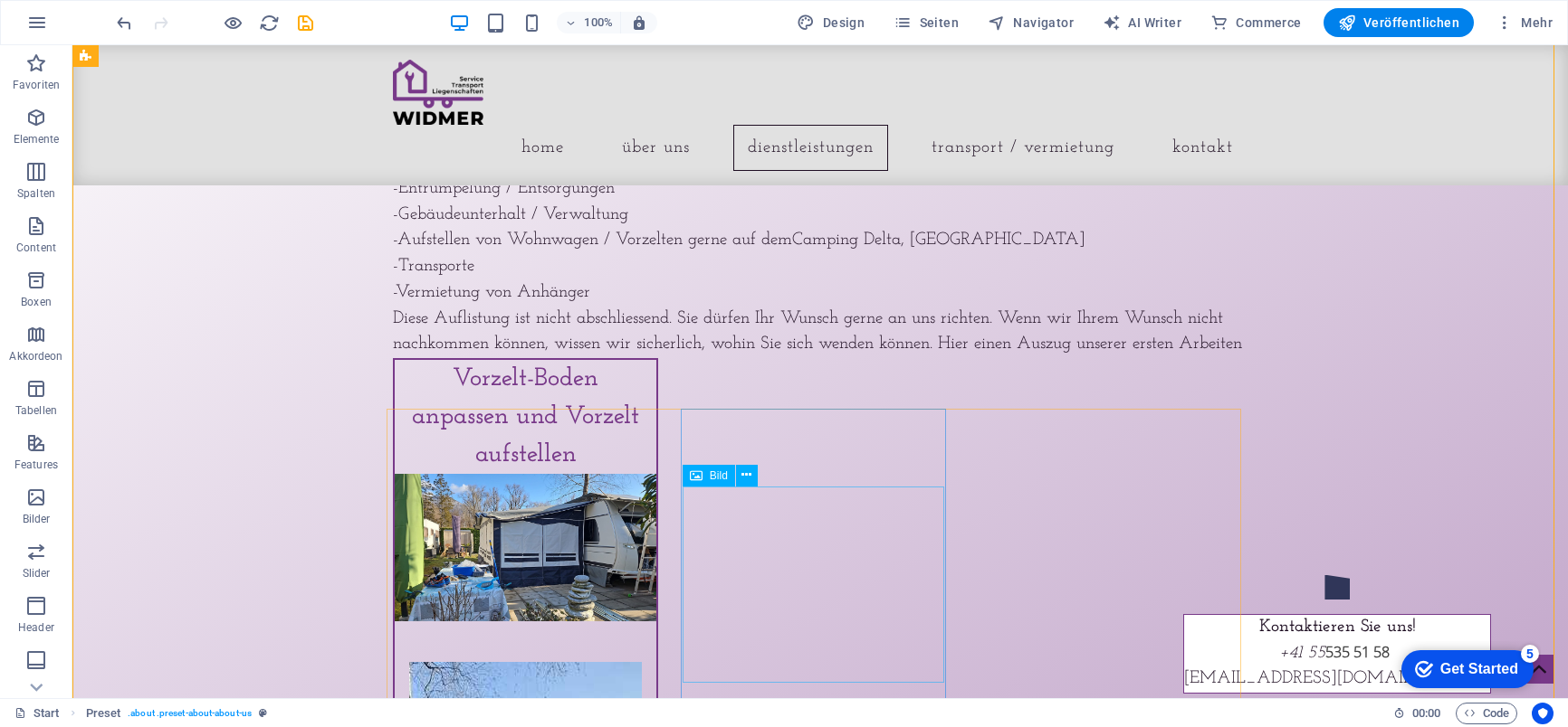
scroll to position [1897, 0]
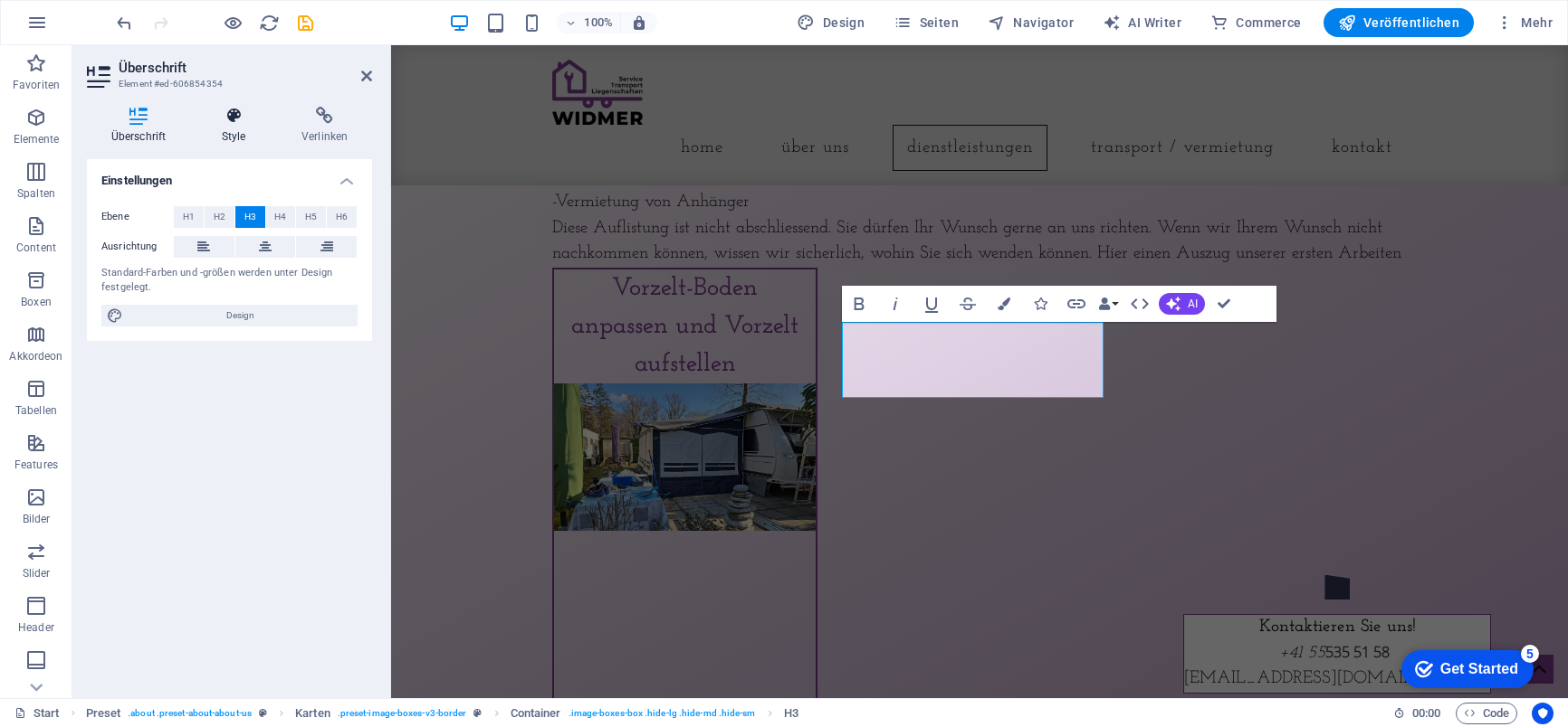
click at [235, 121] on icon at bounding box center [233, 116] width 73 height 18
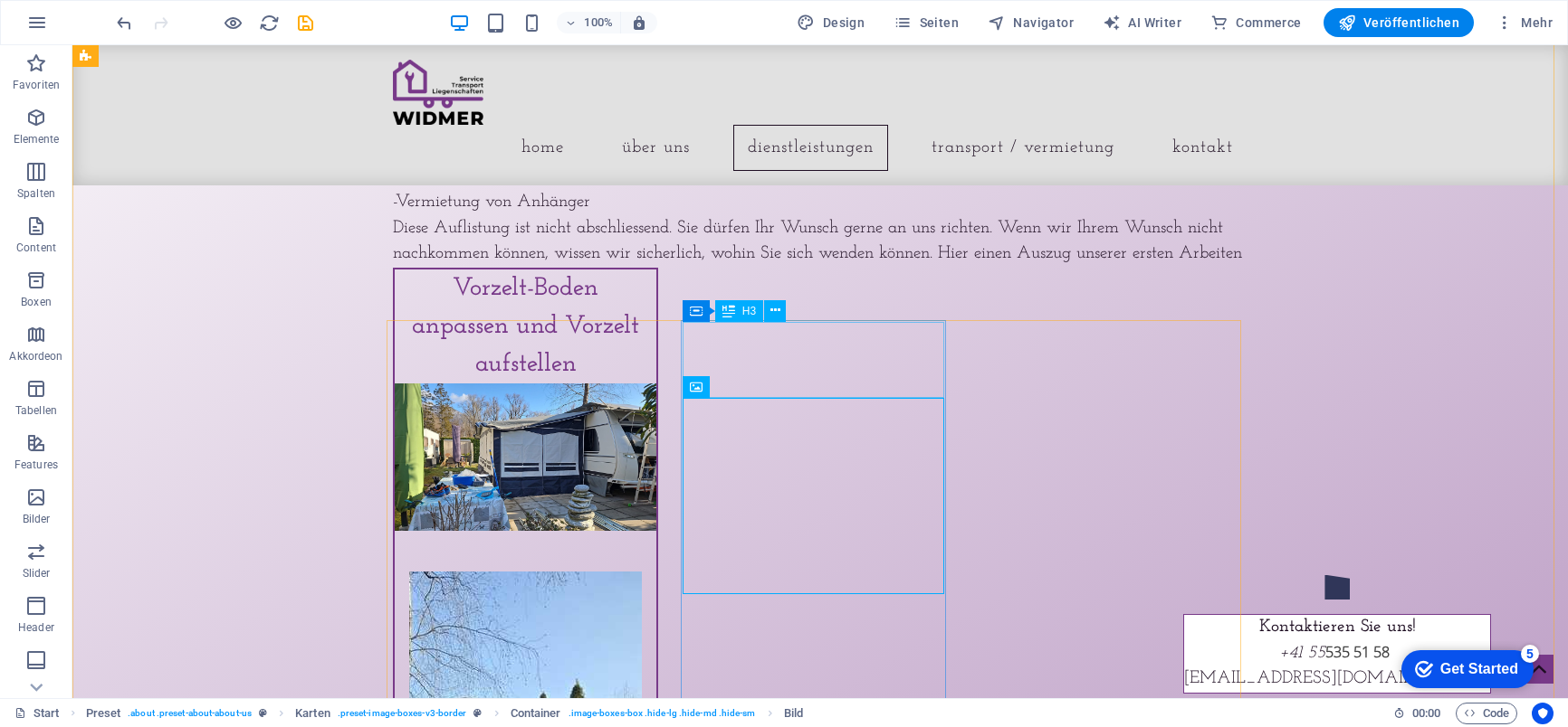
click at [695, 313] on icon at bounding box center [694, 309] width 13 height 22
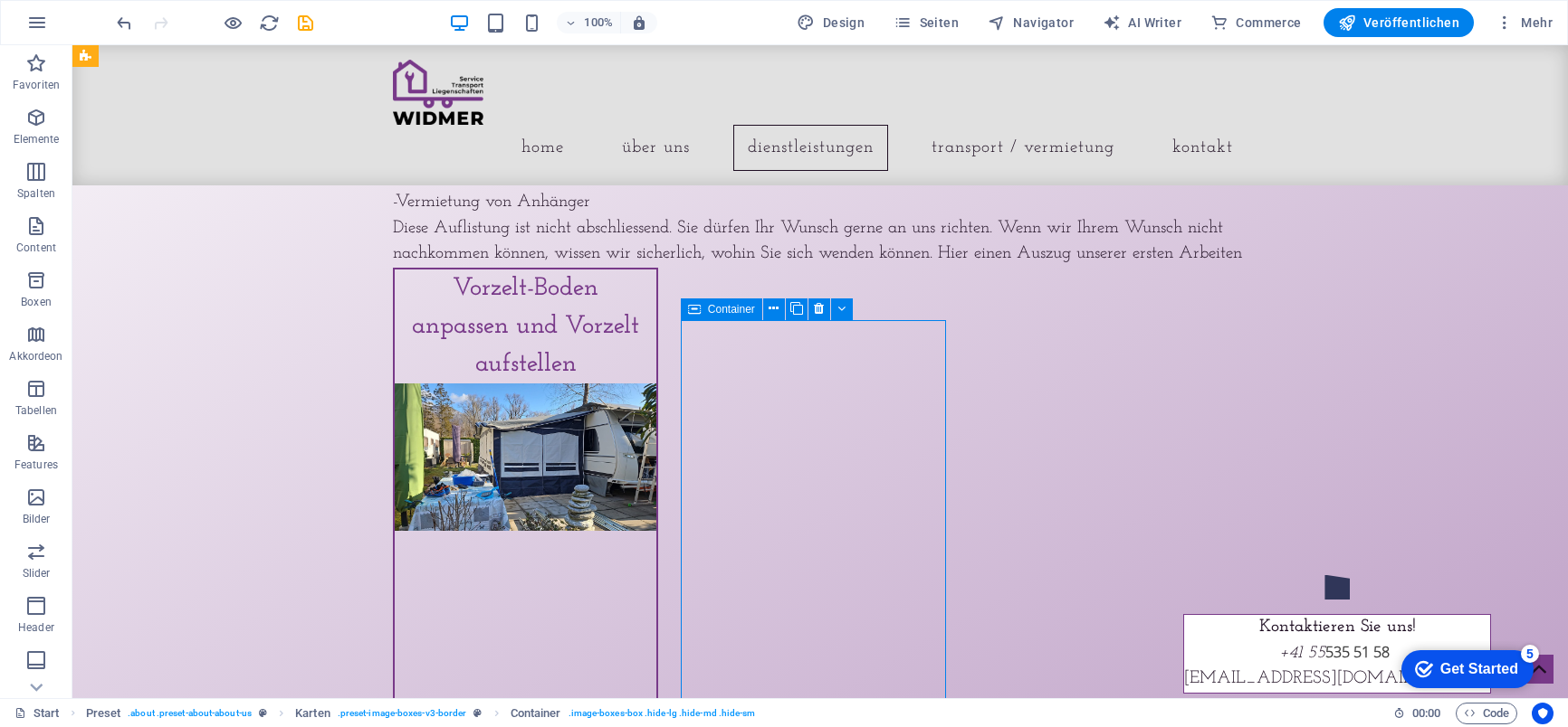
click at [701, 309] on div "Container" at bounding box center [721, 309] width 81 height 22
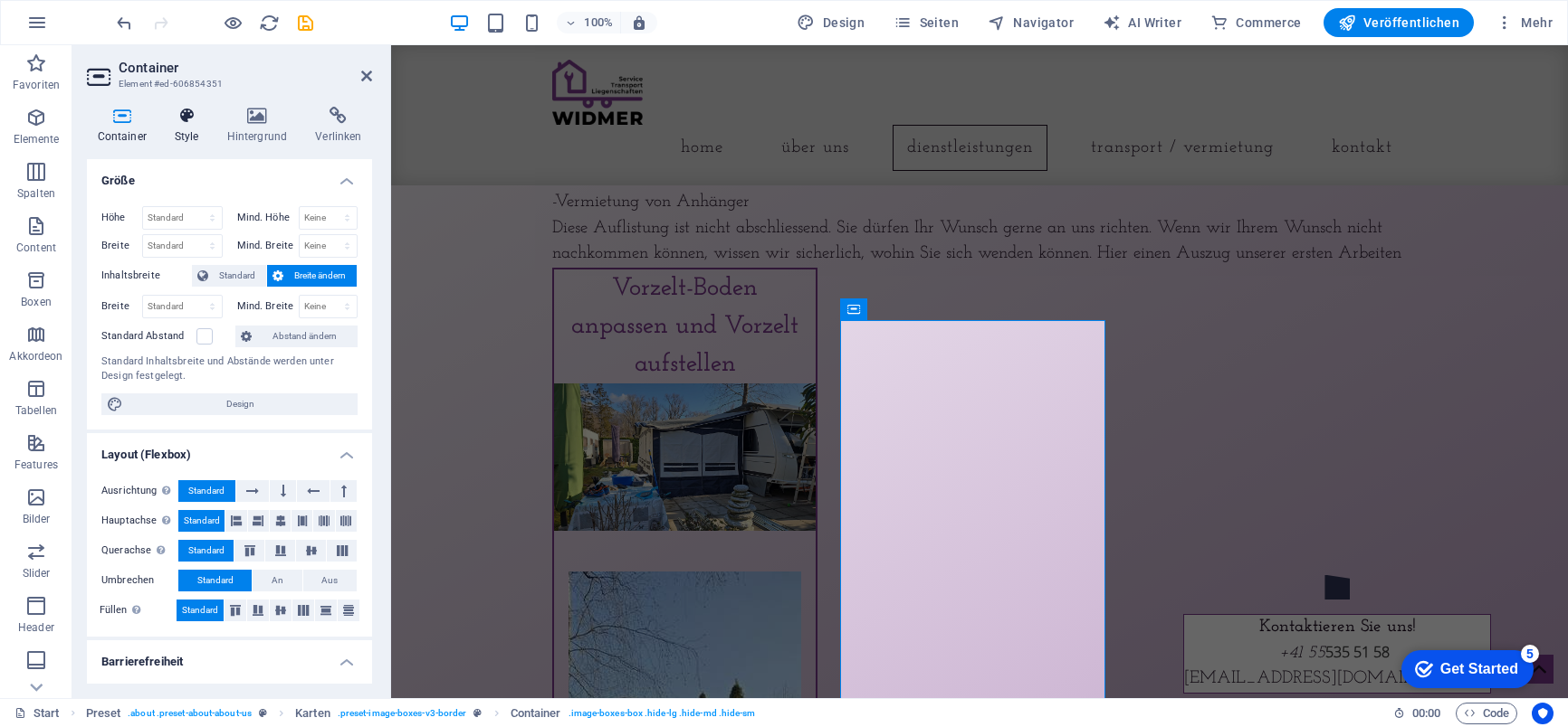
click at [183, 121] on icon at bounding box center [186, 116] width 45 height 18
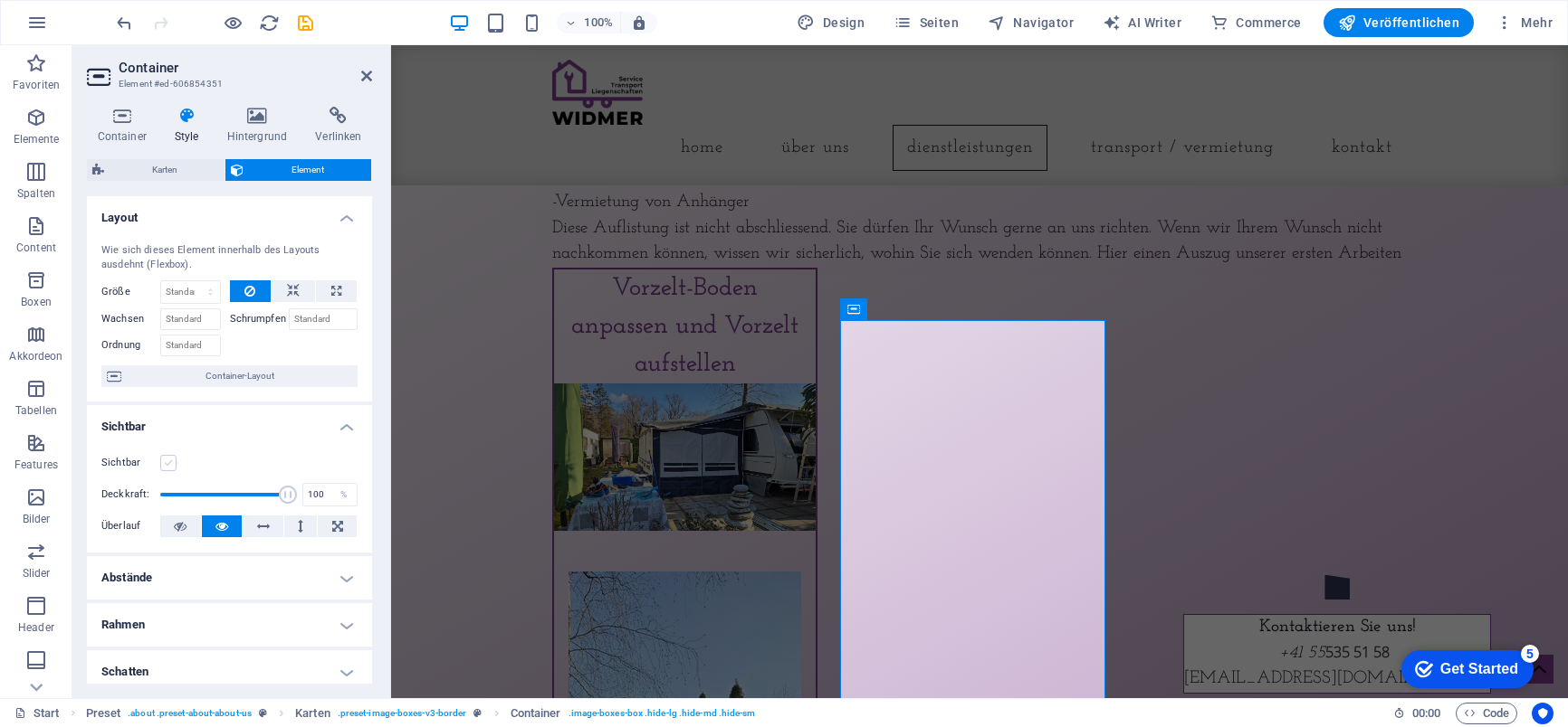
click at [168, 456] on label at bounding box center [168, 464] width 17 height 17
click at [0, 0] on input "Sichtbar" at bounding box center [0, 0] width 0 height 0
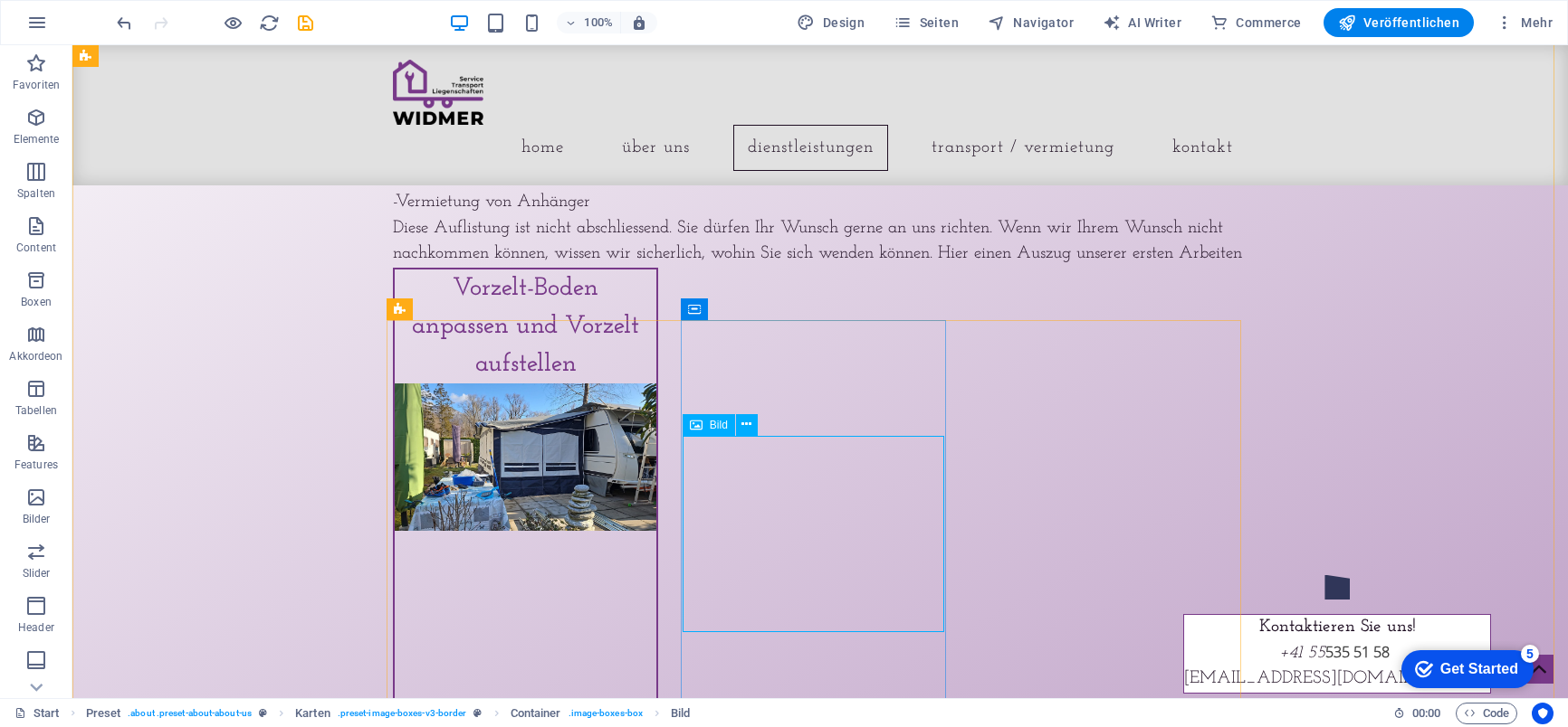
select select "%"
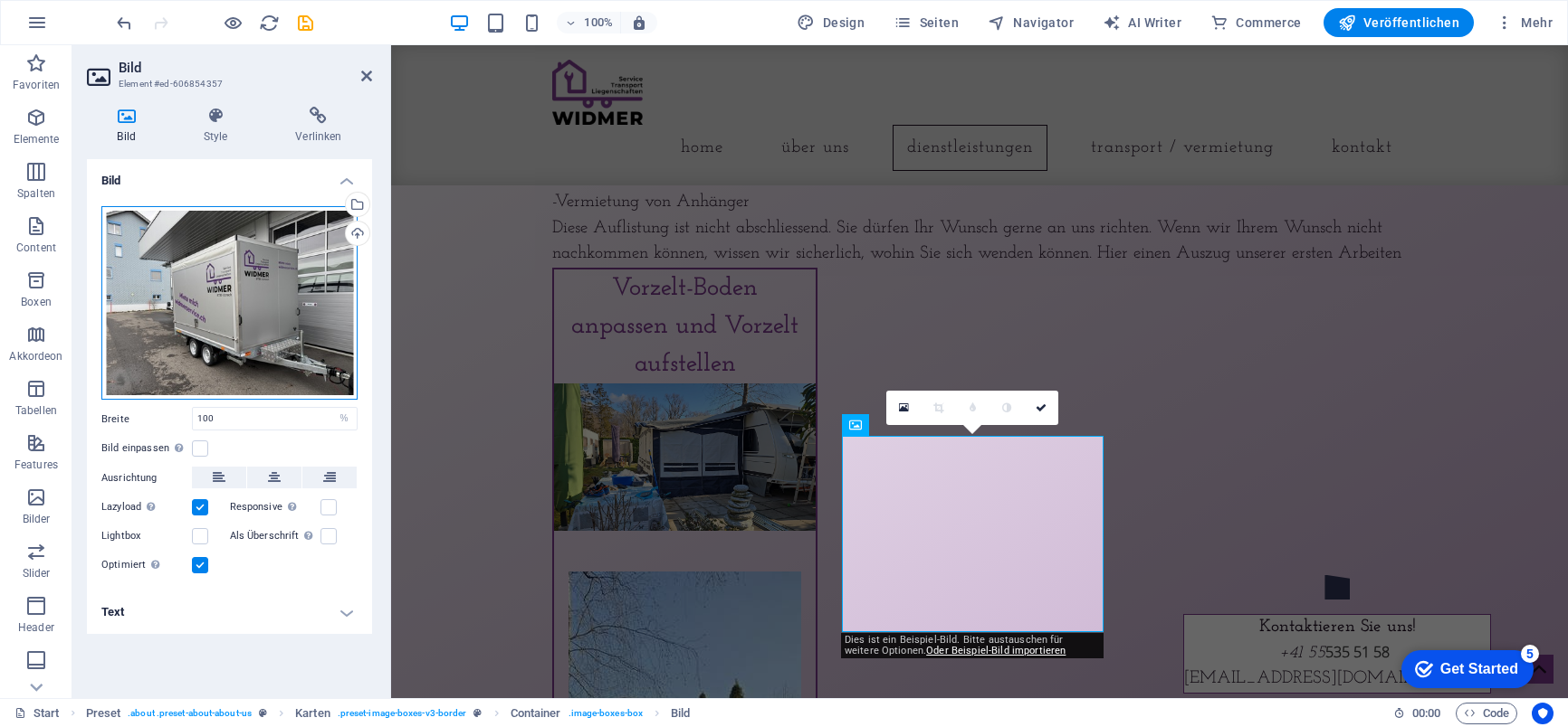
click at [253, 313] on div "Ziehe Dateien zum Hochladen hierher oder klicke hier, um aus Dateien oder koste…" at bounding box center [229, 303] width 256 height 194
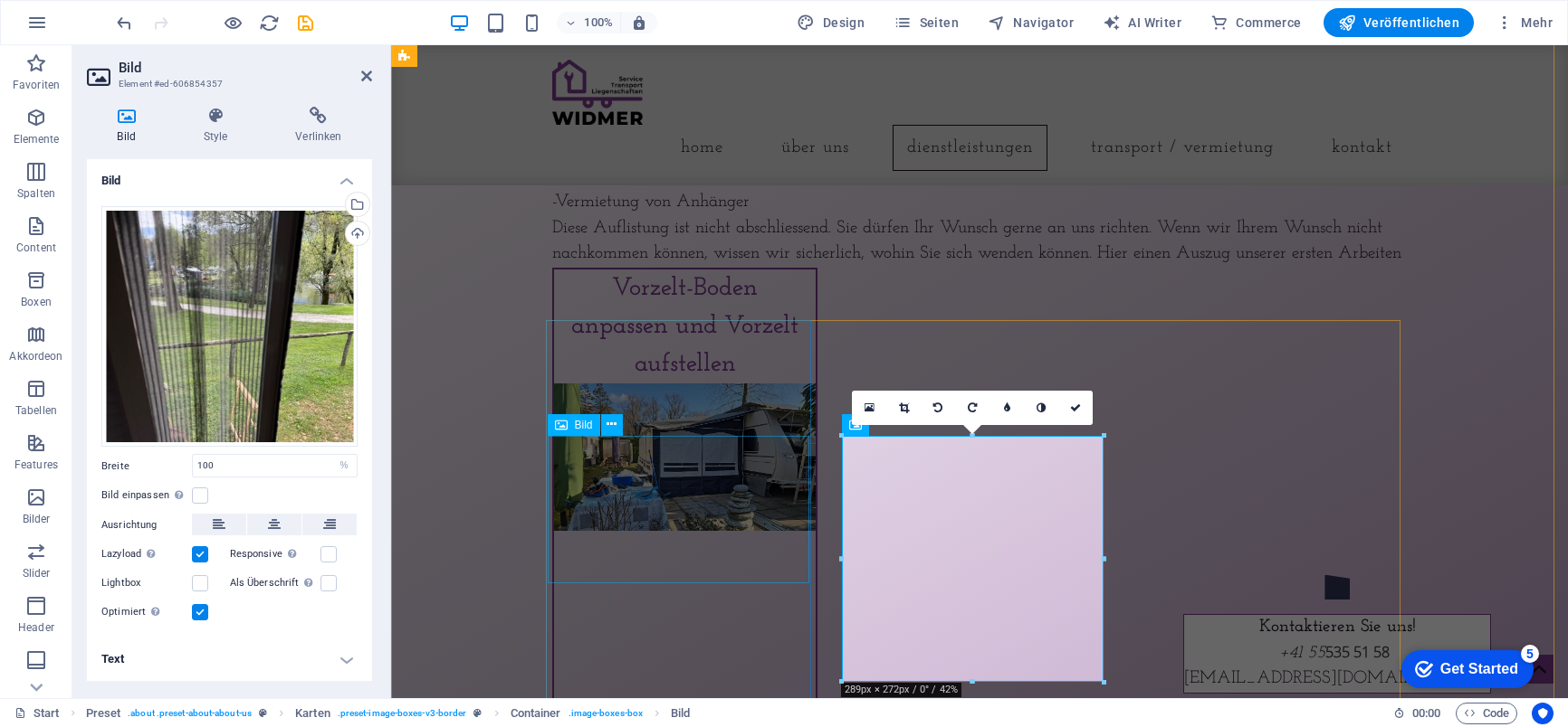
click at [670, 502] on figure at bounding box center [685, 457] width 261 height 147
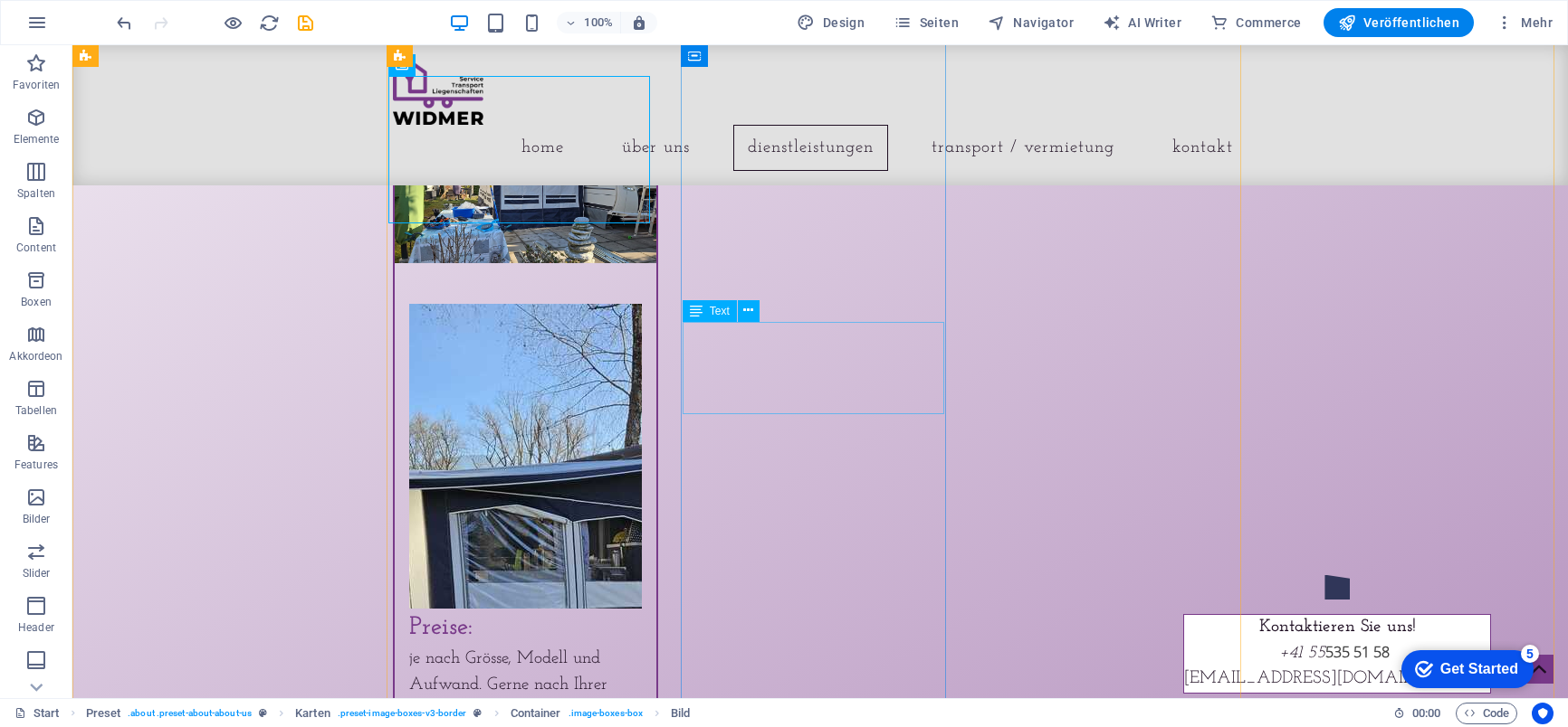
scroll to position [2077, 0]
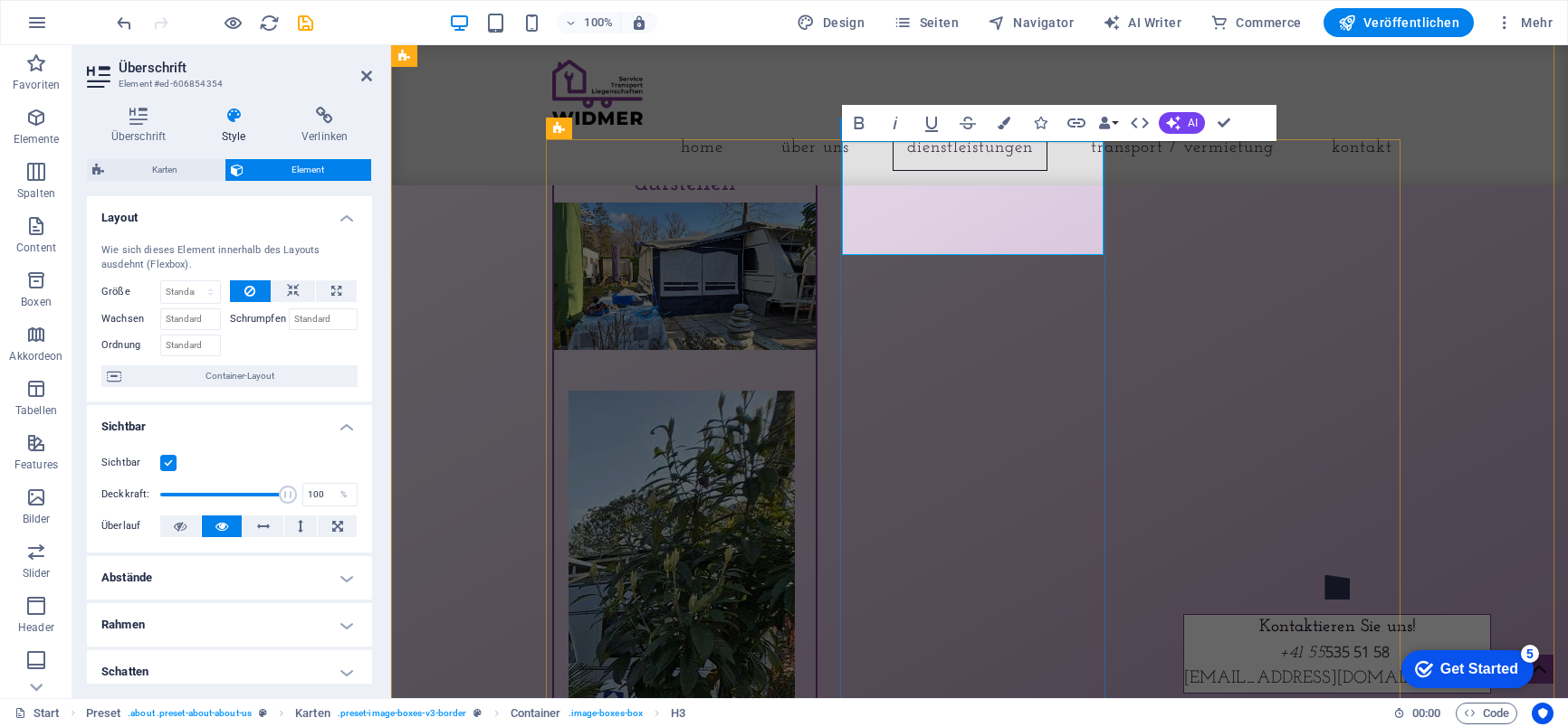
drag, startPoint x: 1050, startPoint y: 236, endPoint x: 906, endPoint y: 197, distance: 149.2
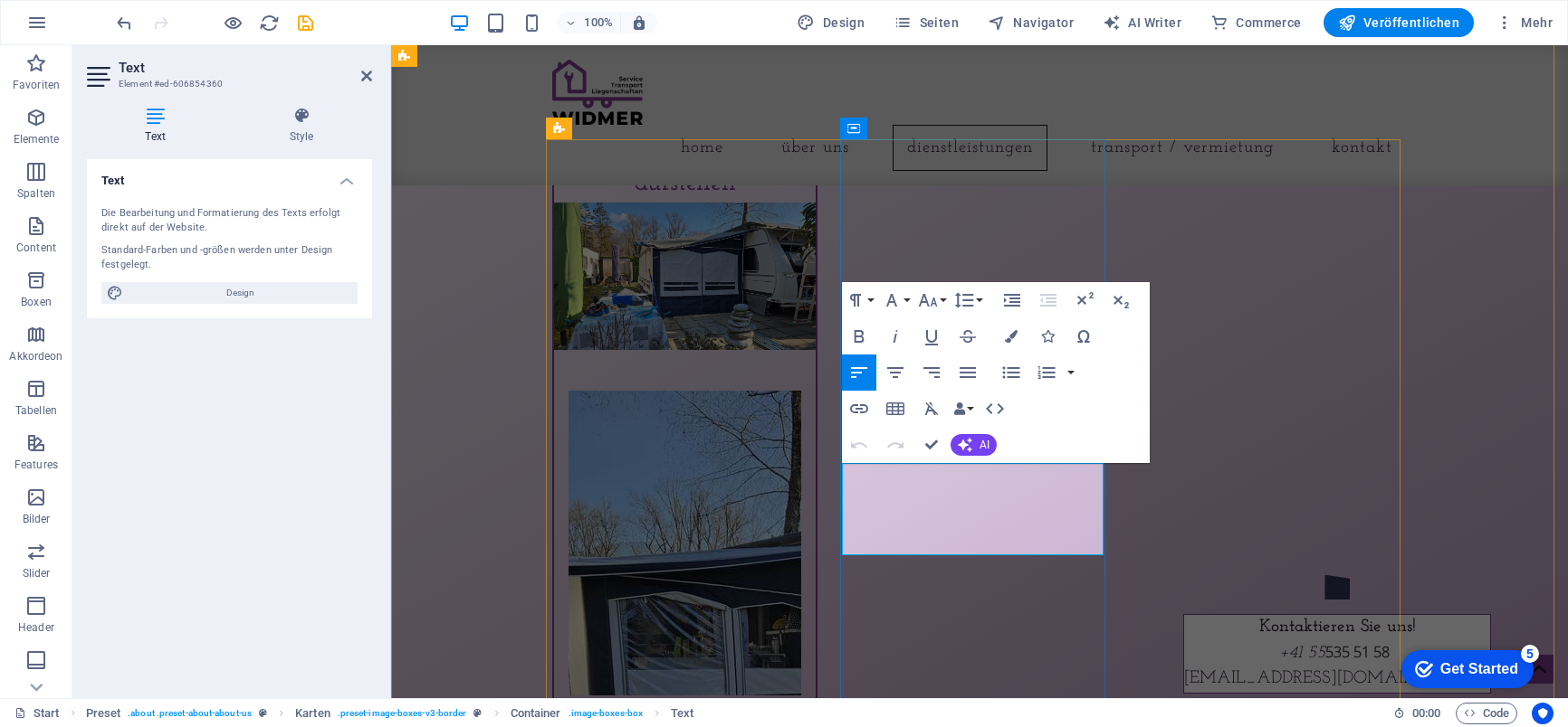
drag, startPoint x: 980, startPoint y: 516, endPoint x: 842, endPoint y: 481, distance: 142.4
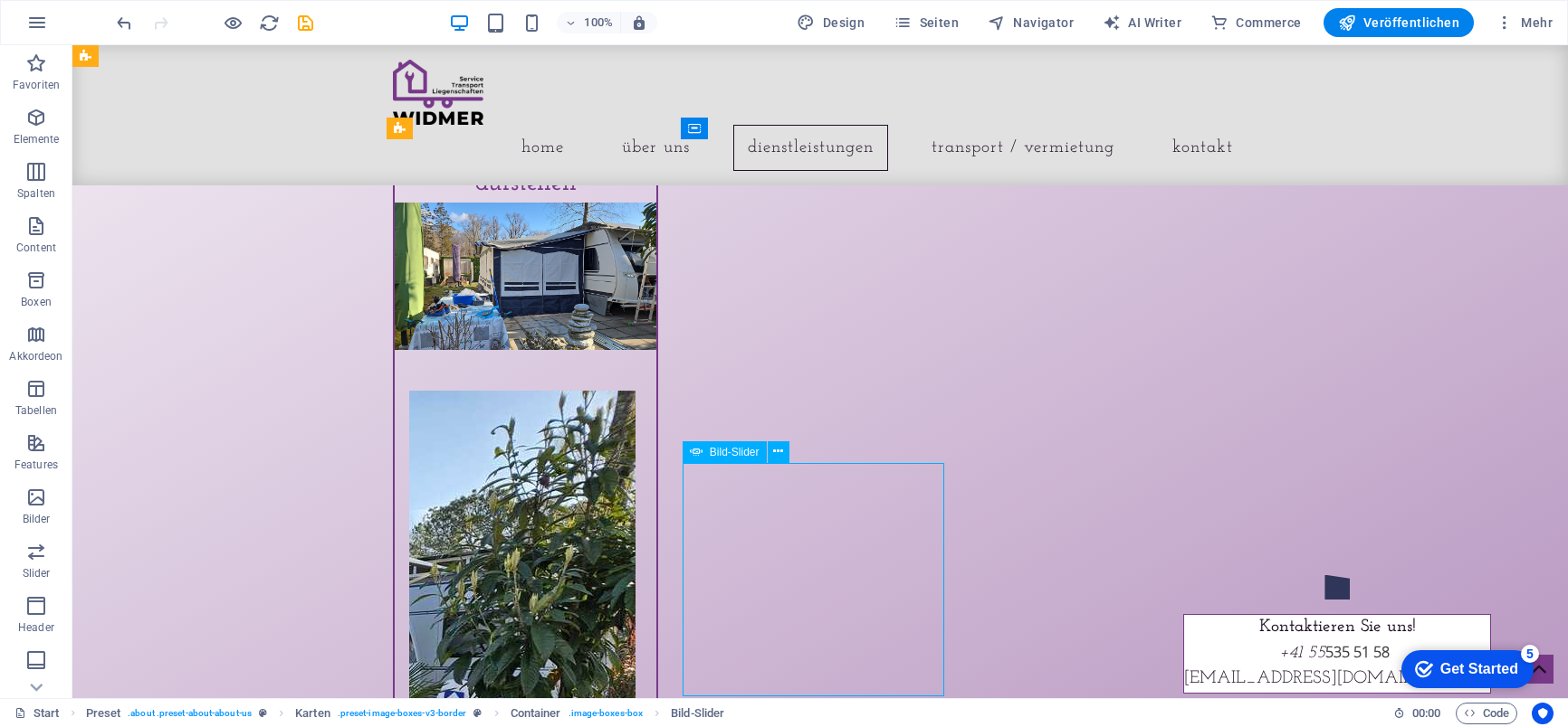
select select "ms"
select select "s"
select select "progressive"
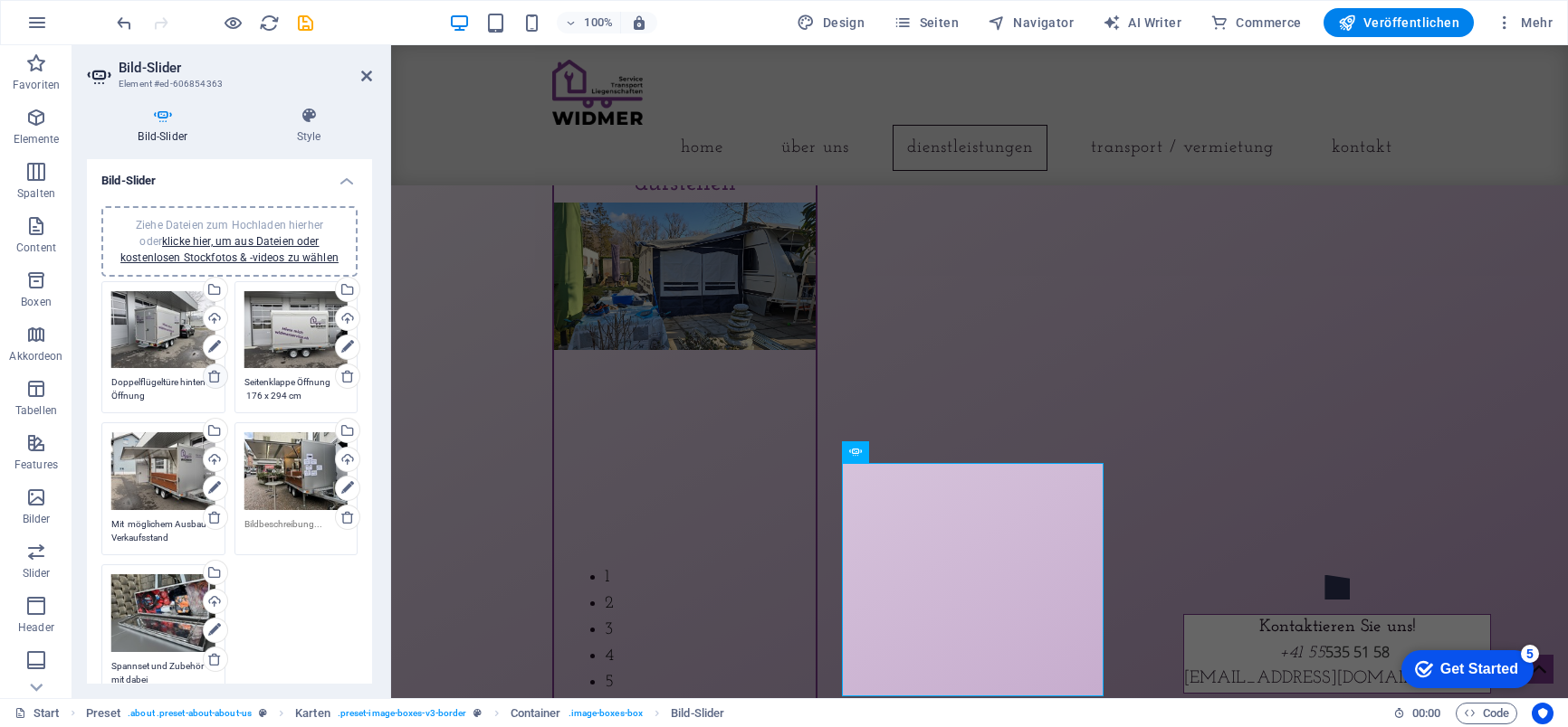
click at [214, 376] on icon at bounding box center [215, 376] width 15 height 15
type textarea "Seitenklappe Öffnung 176 x 294 cm"
type textarea "Mit möglichem Ausbau Verkaufsstand"
type textarea "Spannset und Zubehör mit dabei"
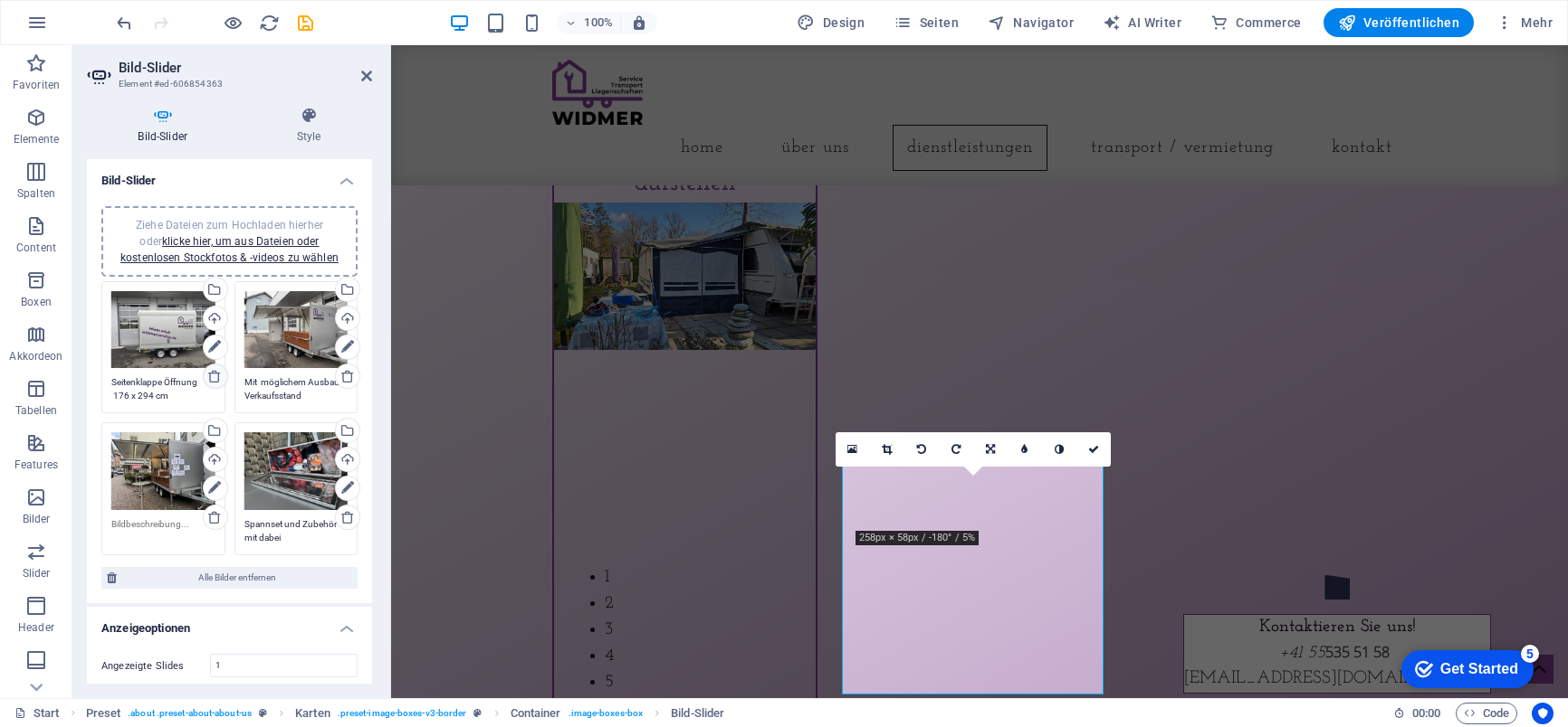
click at [214, 376] on icon at bounding box center [215, 376] width 15 height 15
type textarea "Mit möglichem Ausbau Verkaufsstand"
type textarea "Spannset und Zubehör mit dabei"
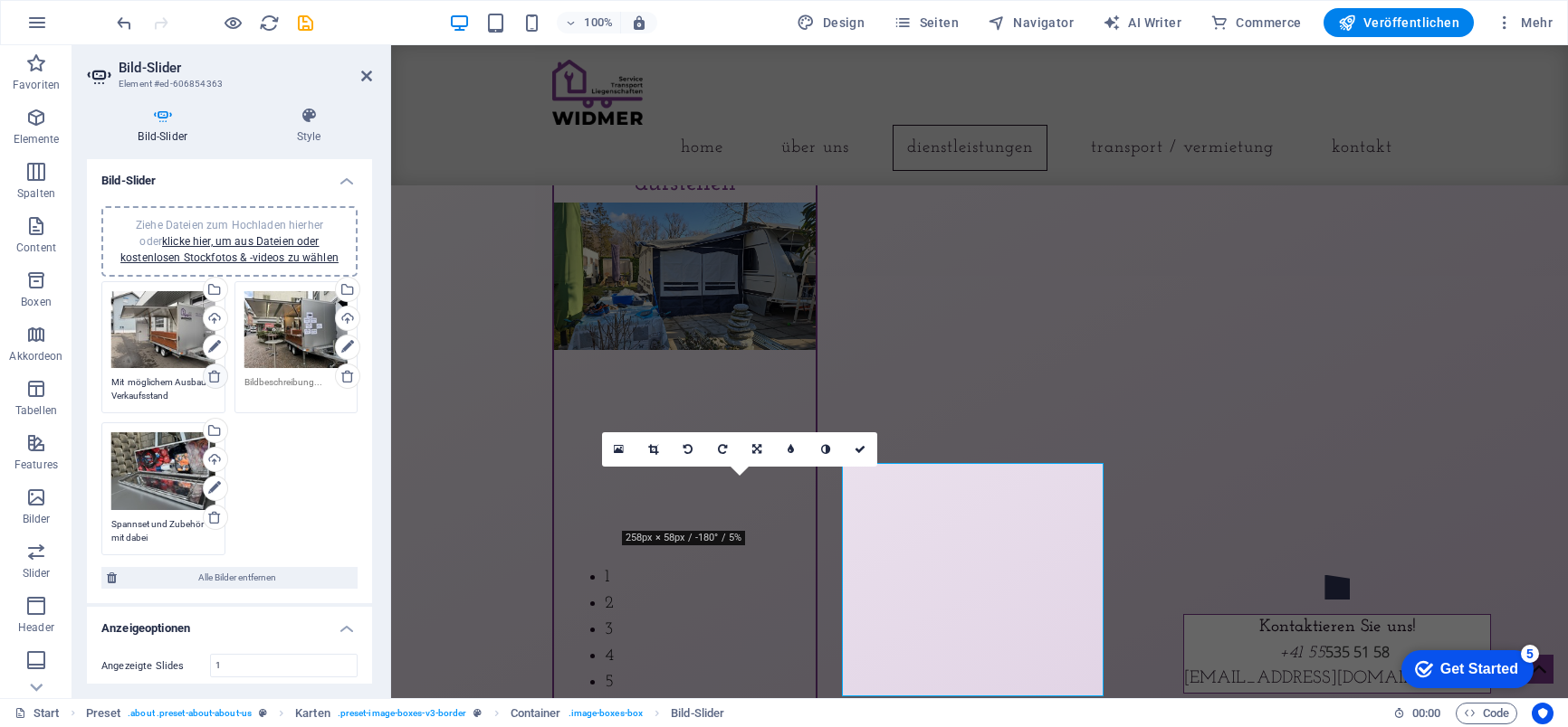
click at [214, 376] on icon at bounding box center [215, 376] width 15 height 15
type textarea "Spannset und Zubehör mit dabei"
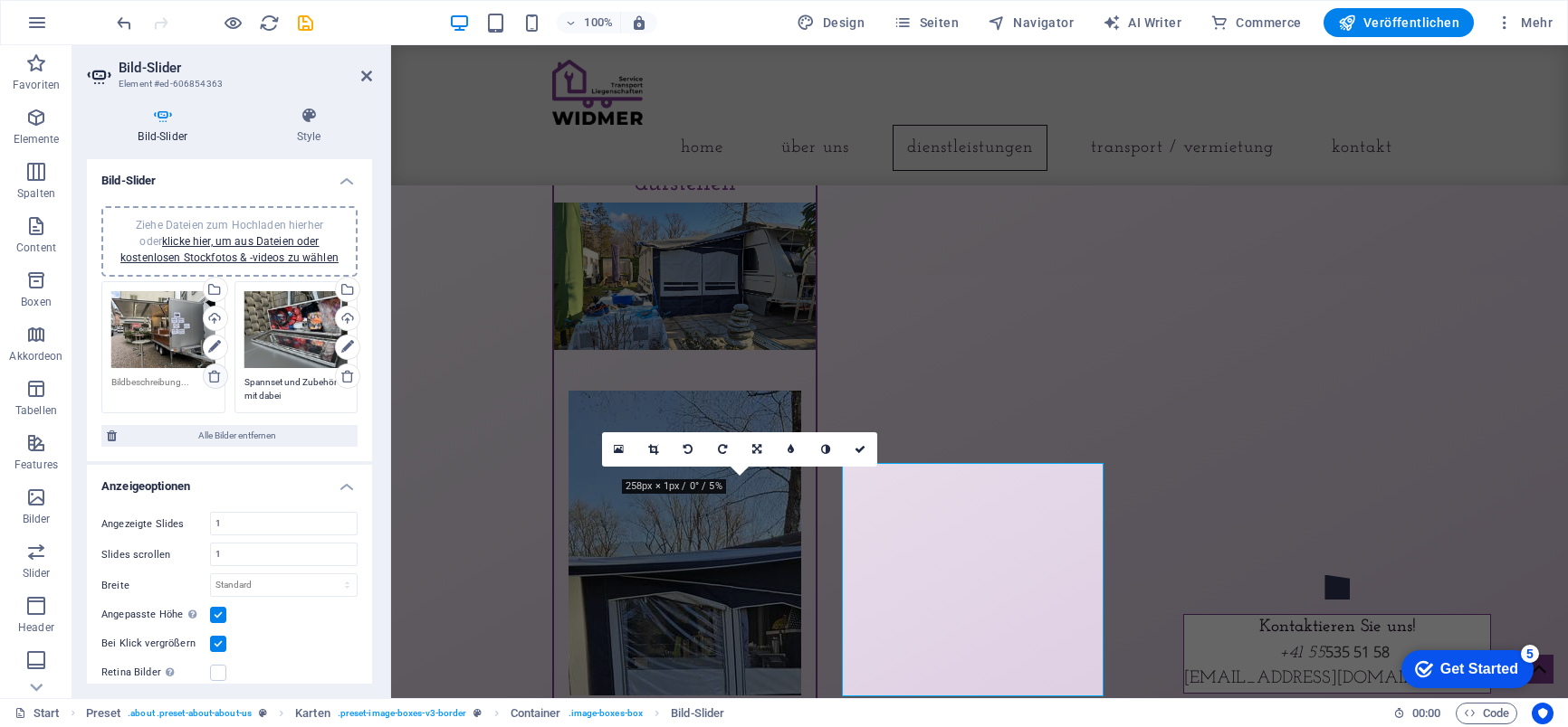
click at [214, 376] on icon at bounding box center [215, 376] width 15 height 15
type textarea "Spannset und Zubehör mit dabei"
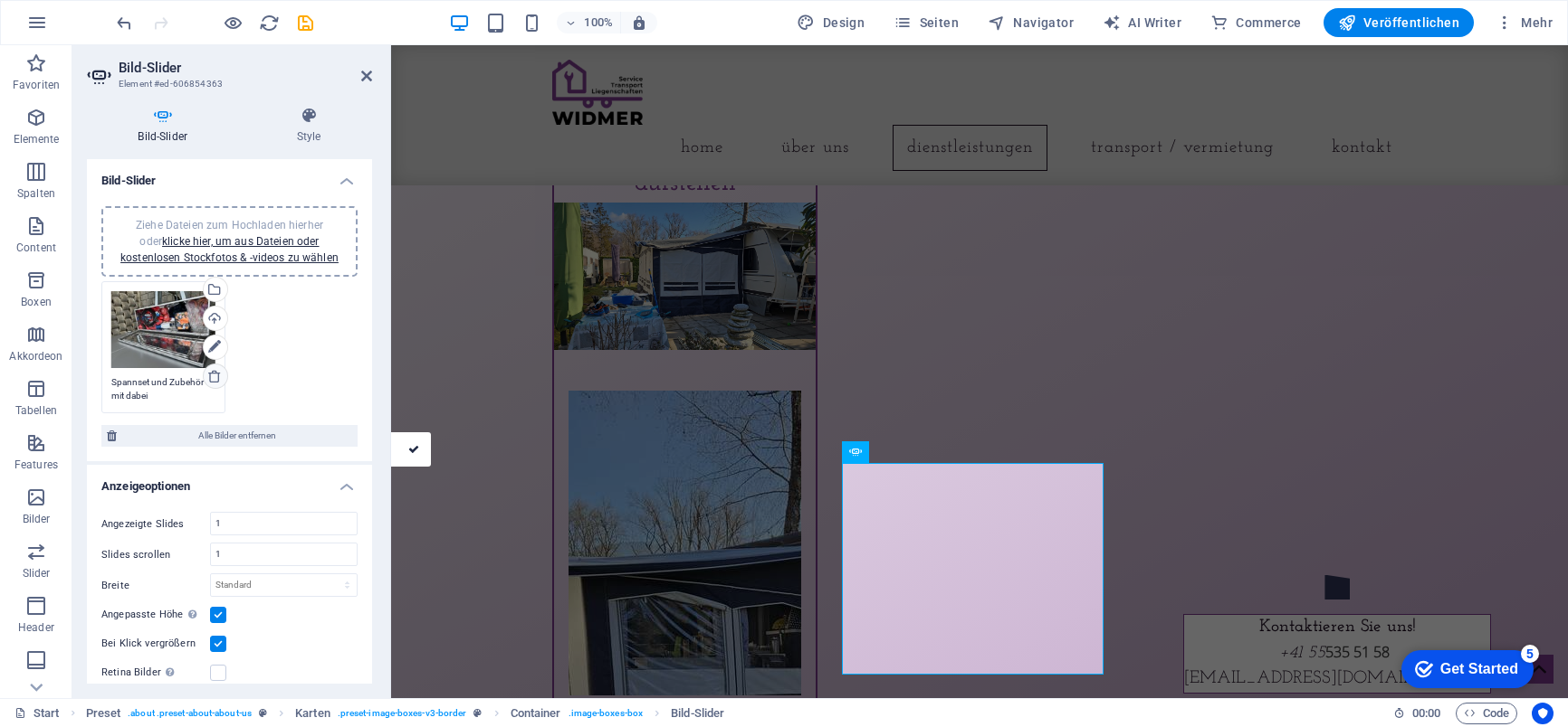
click at [214, 376] on icon at bounding box center [215, 376] width 15 height 15
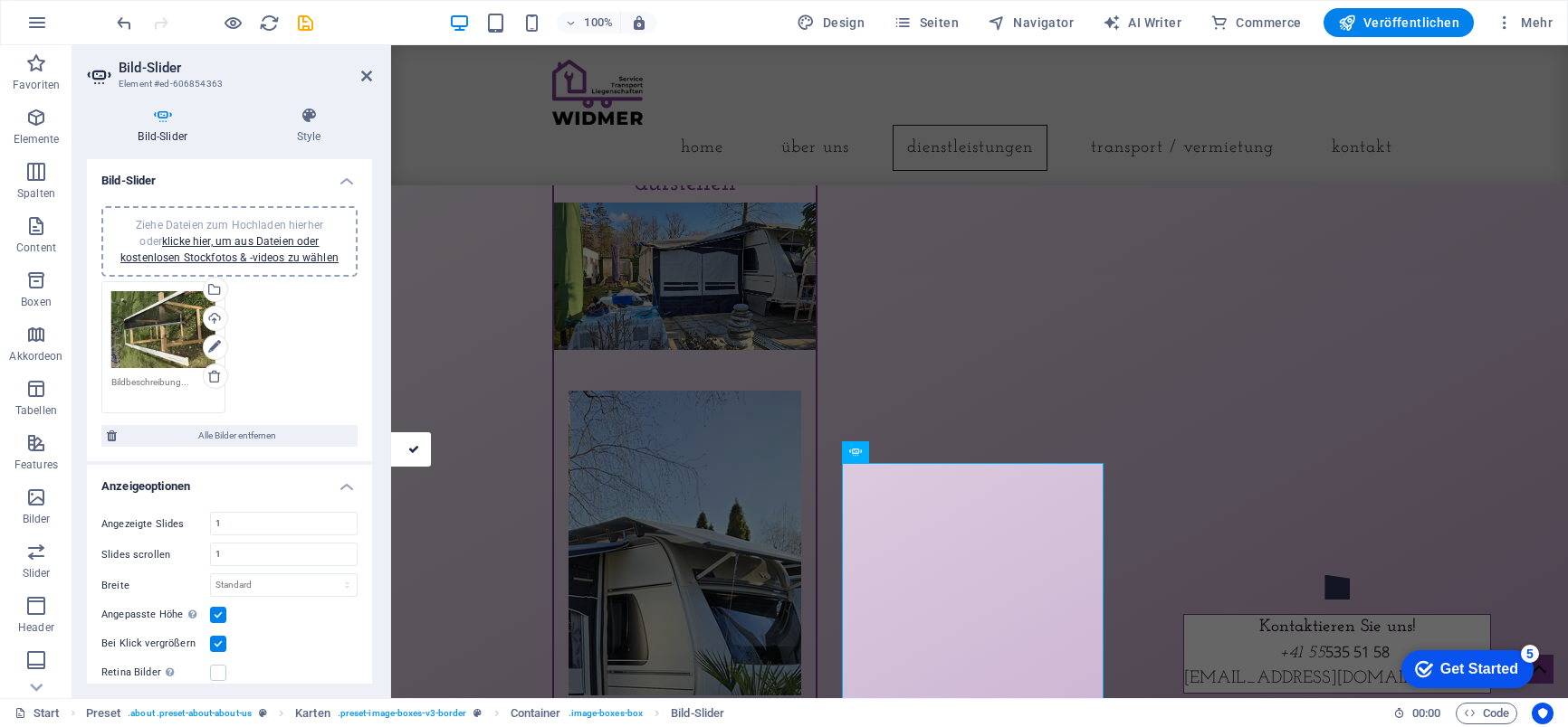
drag, startPoint x: 171, startPoint y: 337, endPoint x: 259, endPoint y: 304, distance: 94.0
click at [259, 304] on div "Ziehe Dateien zum Hochladen hierher oder klicke hier, um aus Dateien oder koste…" at bounding box center [229, 348] width 265 height 142
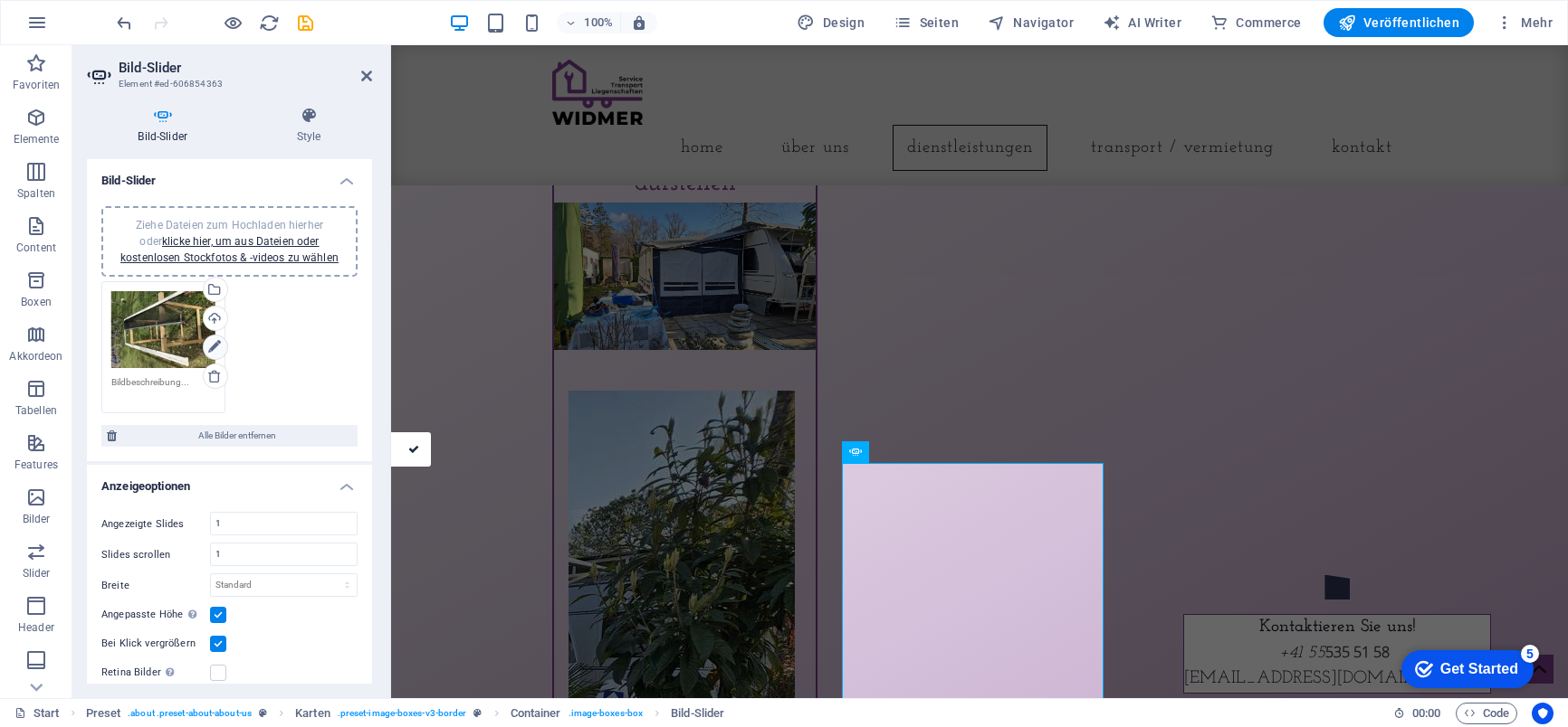
click at [214, 347] on icon at bounding box center [215, 348] width 13 height 22
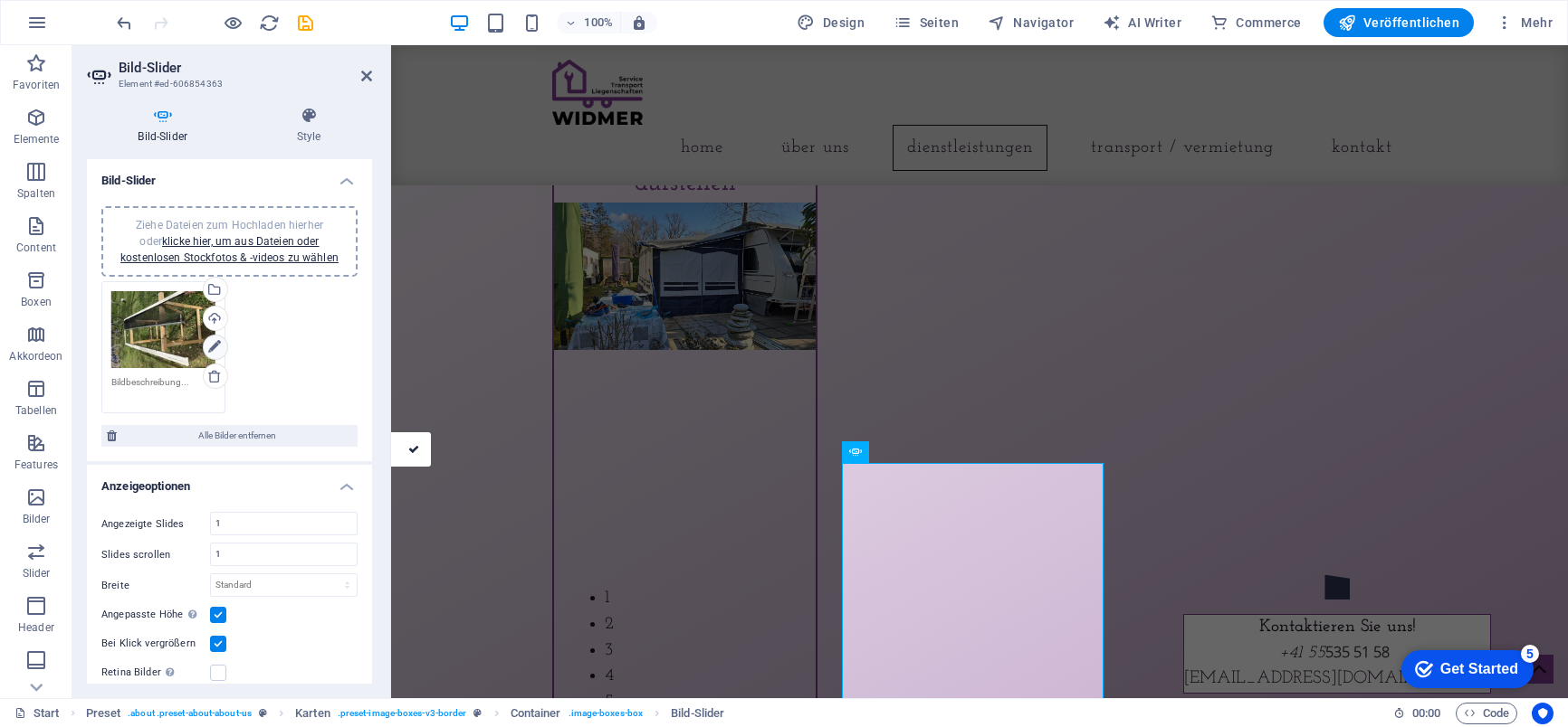
click at [215, 344] on icon at bounding box center [215, 348] width 13 height 22
click at [159, 376] on textarea at bounding box center [163, 388] width 104 height 27
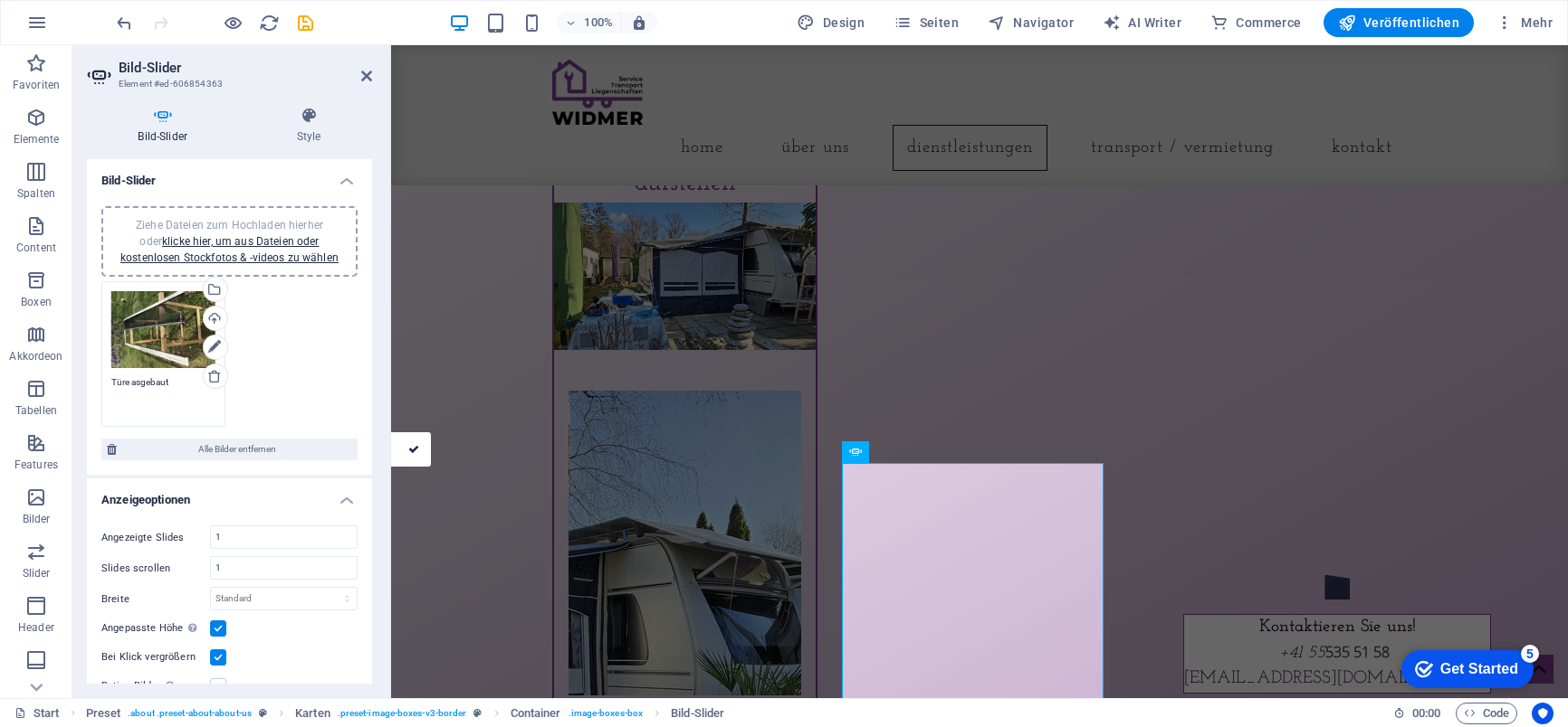
click at [252, 364] on div "Ziehe Dateien zum Hochladen hierher oder klicke hier, um aus Dateien oder koste…" at bounding box center [229, 354] width 265 height 156
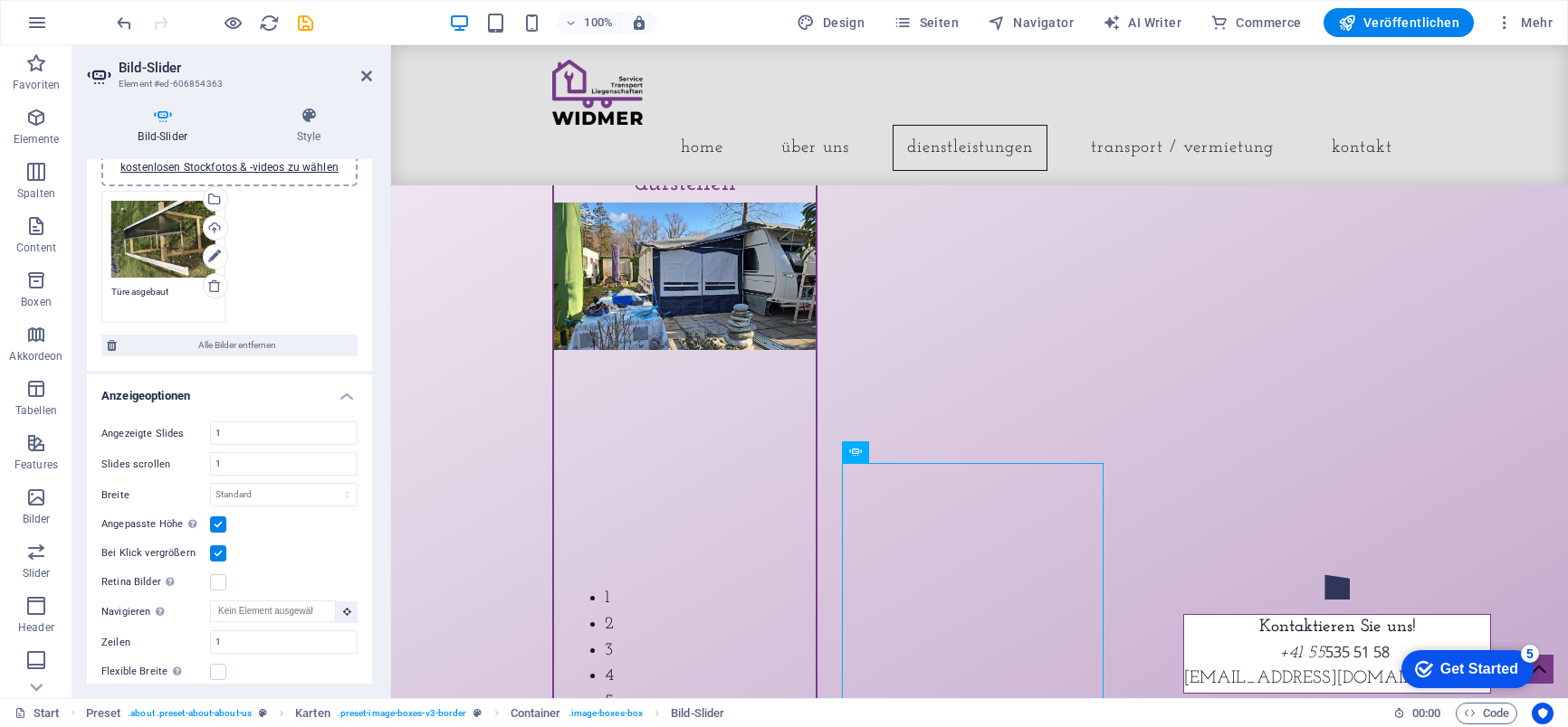
scroll to position [1983, 0]
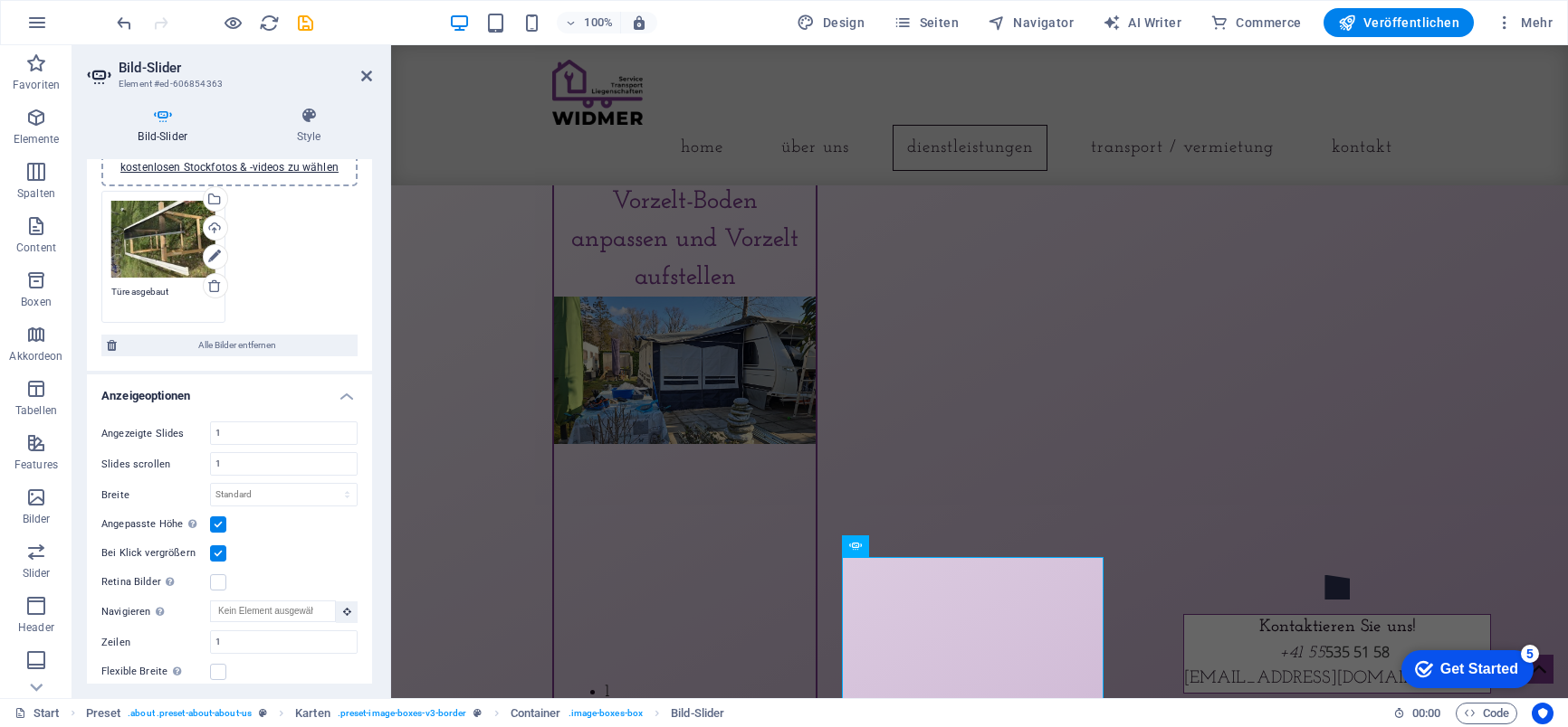
click at [274, 259] on div "Ziehe Dateien zum Hochladen hierher oder klicke hier, um aus Dateien oder koste…" at bounding box center [229, 258] width 265 height 142
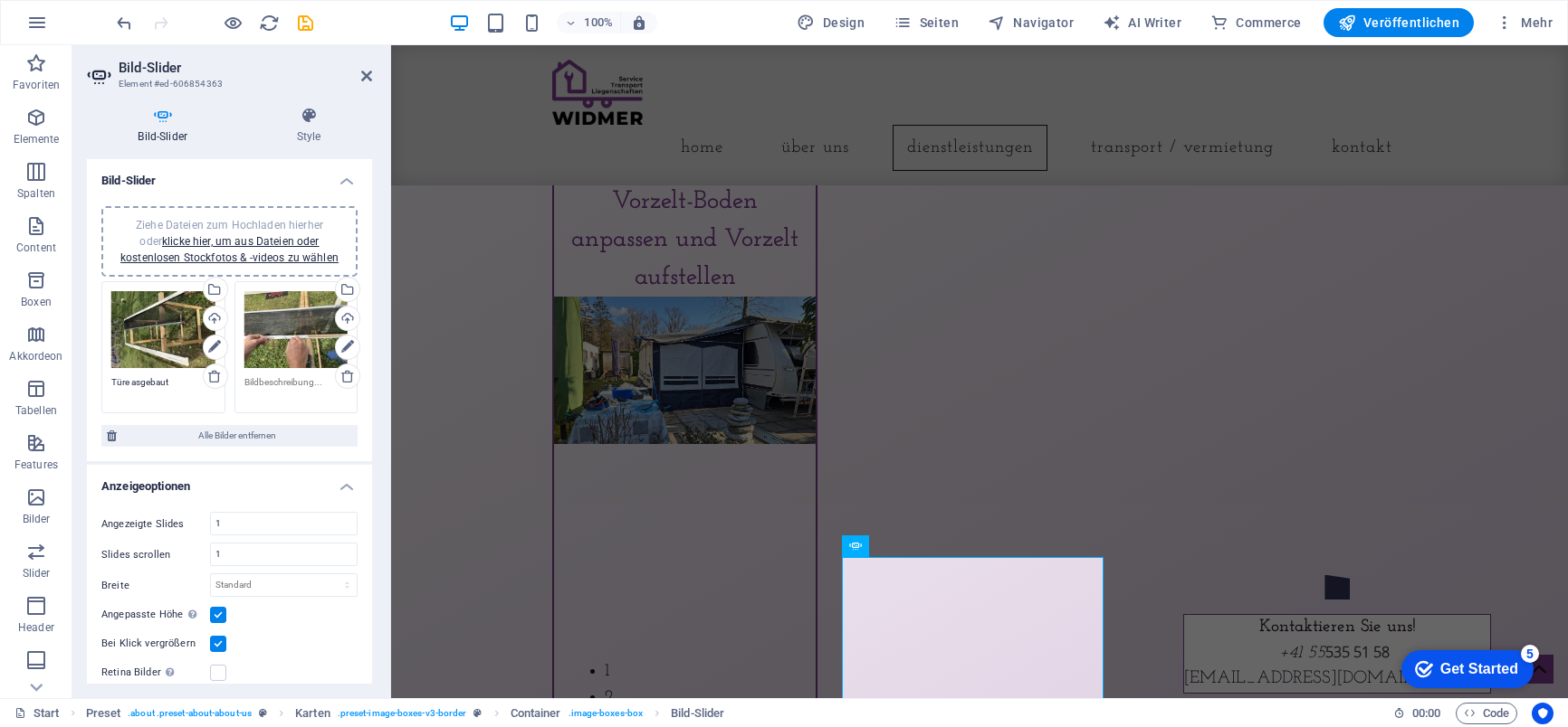
click at [285, 383] on textarea at bounding box center [296, 388] width 104 height 27
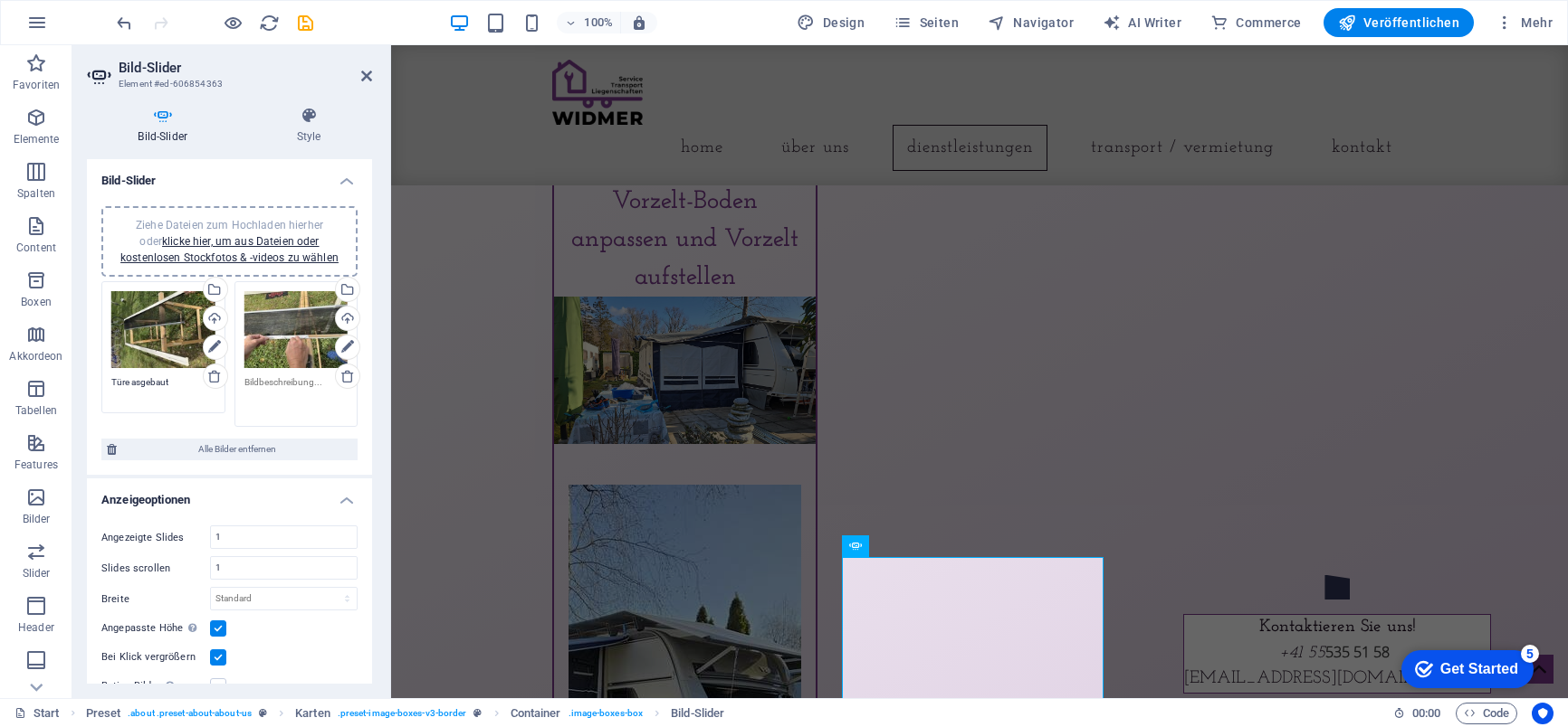
click at [138, 380] on textarea "Türe asgebaut" at bounding box center [163, 388] width 104 height 27
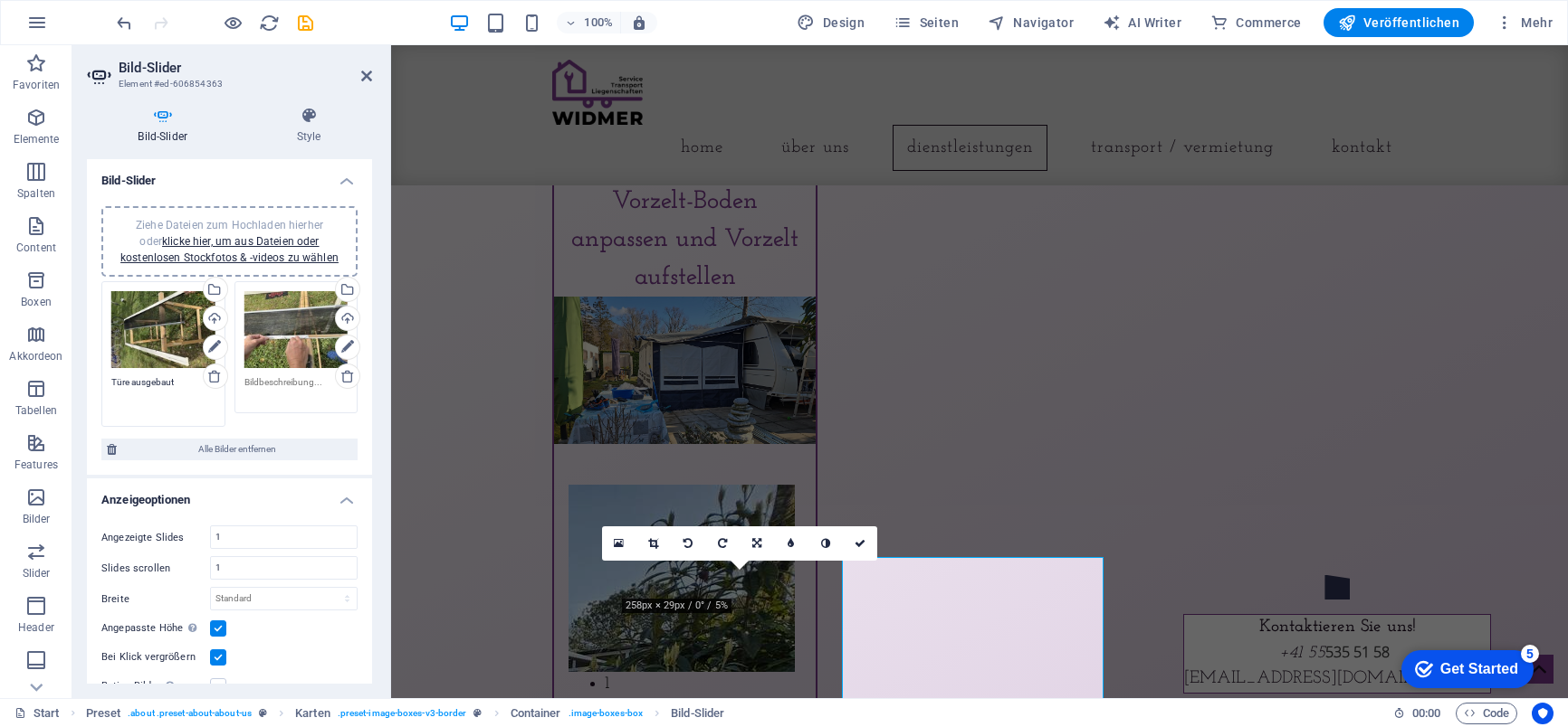
type textarea "Türe ausgebaut"
click at [261, 381] on textarea at bounding box center [296, 388] width 104 height 27
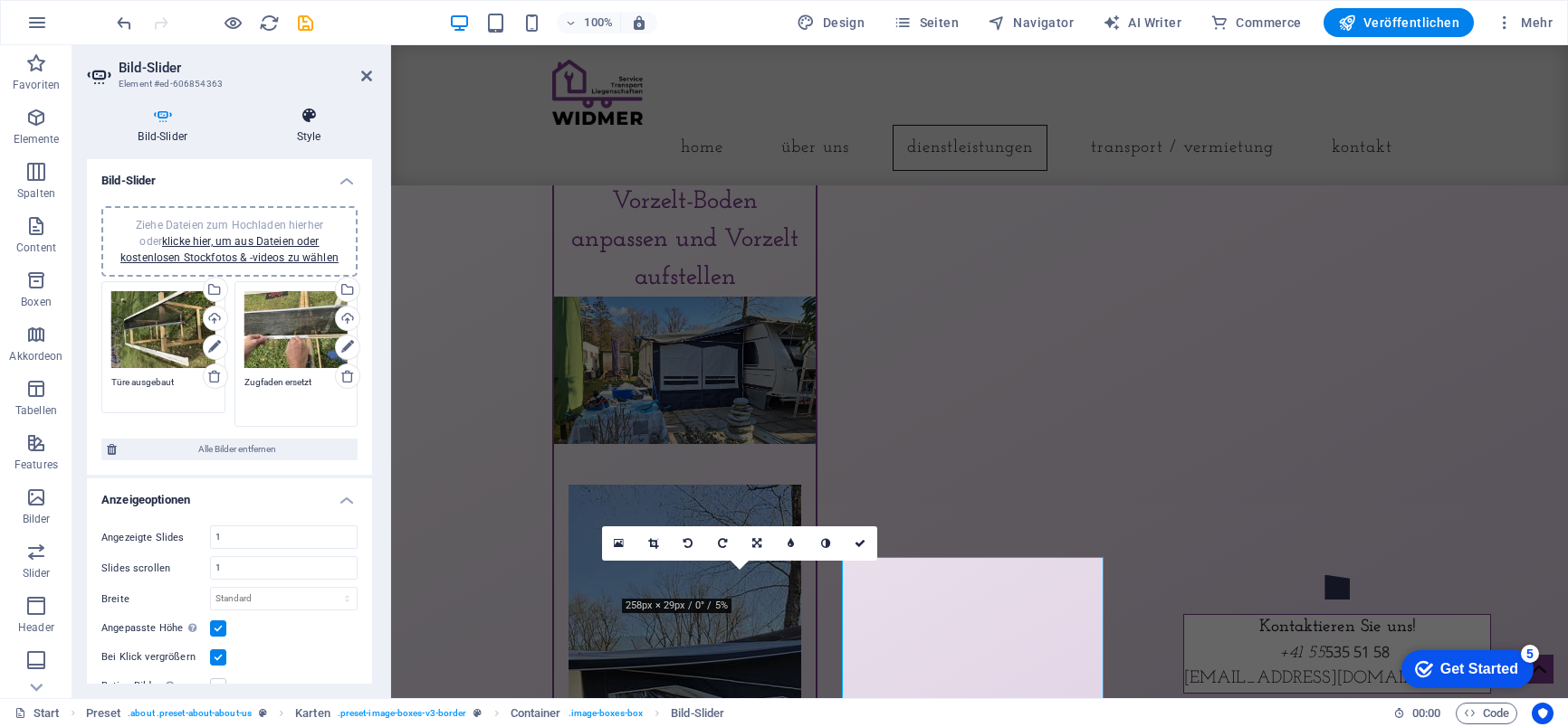
type textarea "Zugfaden ersetzt"
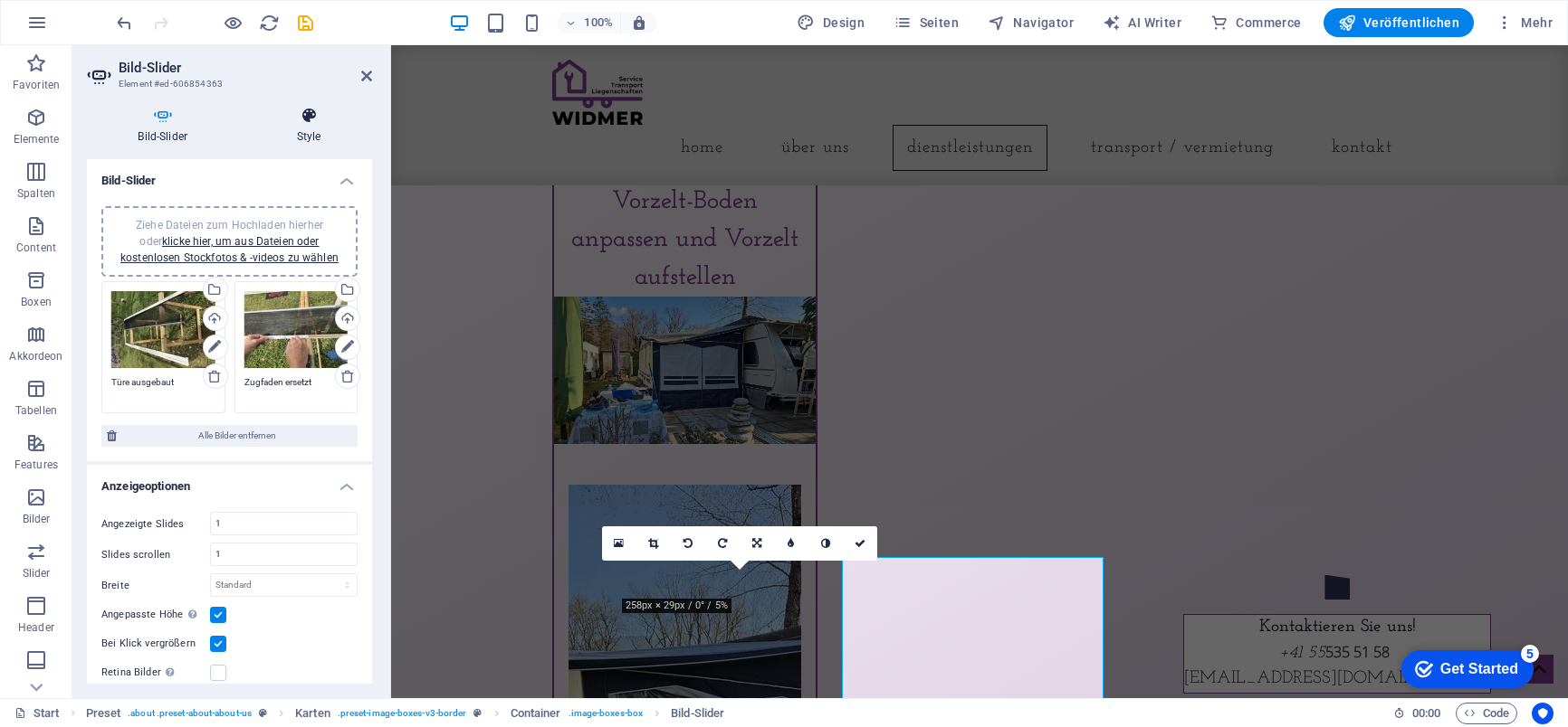
click at [311, 122] on icon at bounding box center [308, 116] width 127 height 18
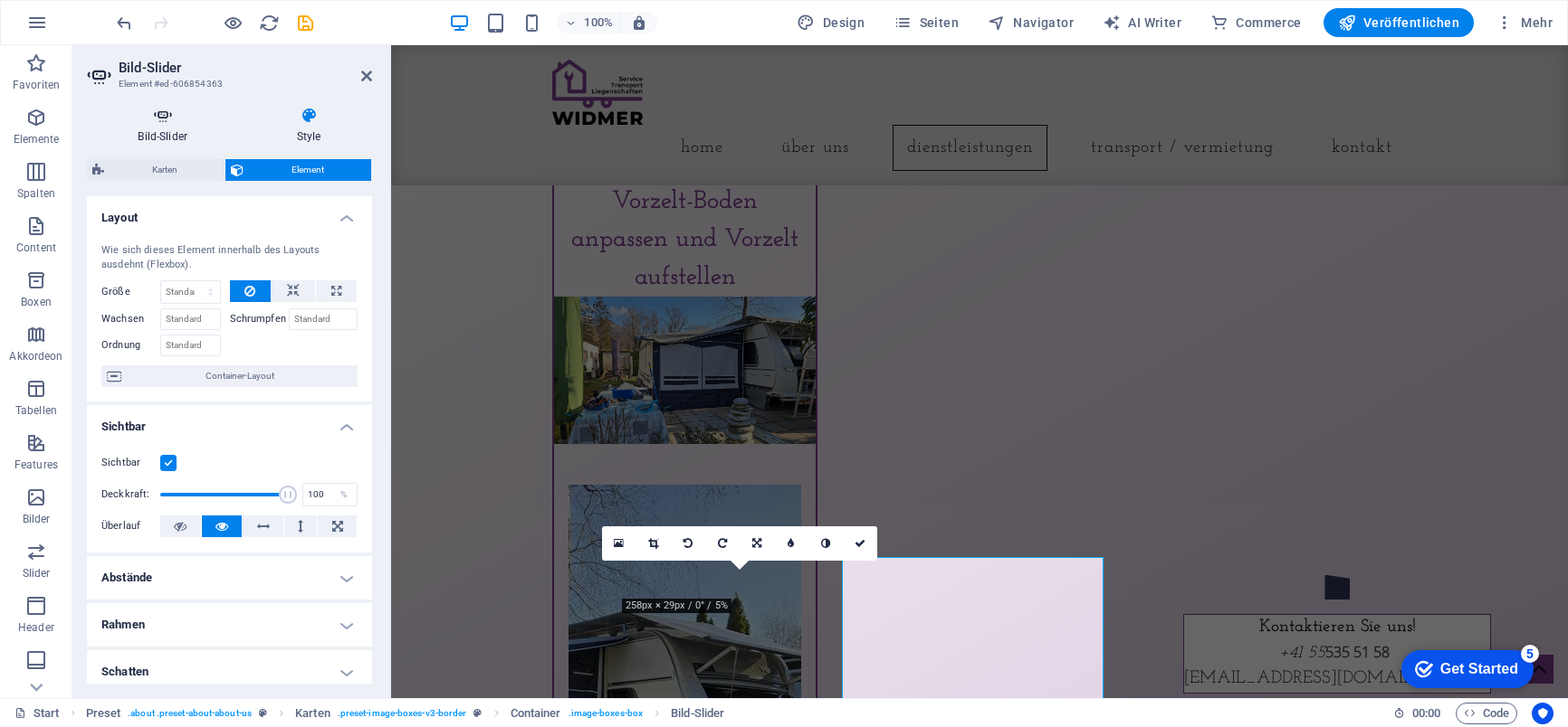
click at [165, 119] on icon at bounding box center [162, 116] width 151 height 18
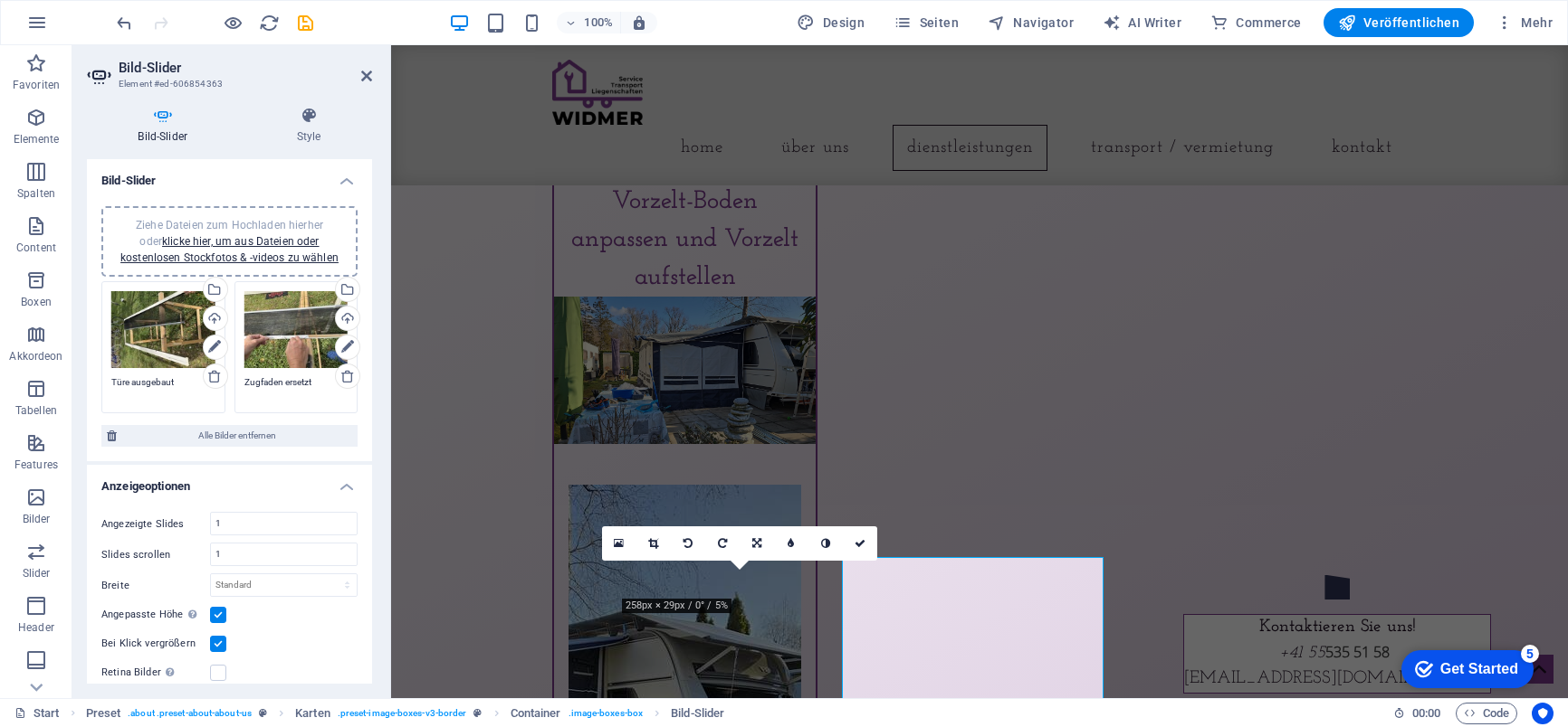
click at [160, 325] on div "Ziehe Dateien zum Hochladen hierher oder klicke hier, um aus Dateien oder koste…" at bounding box center [163, 330] width 104 height 78
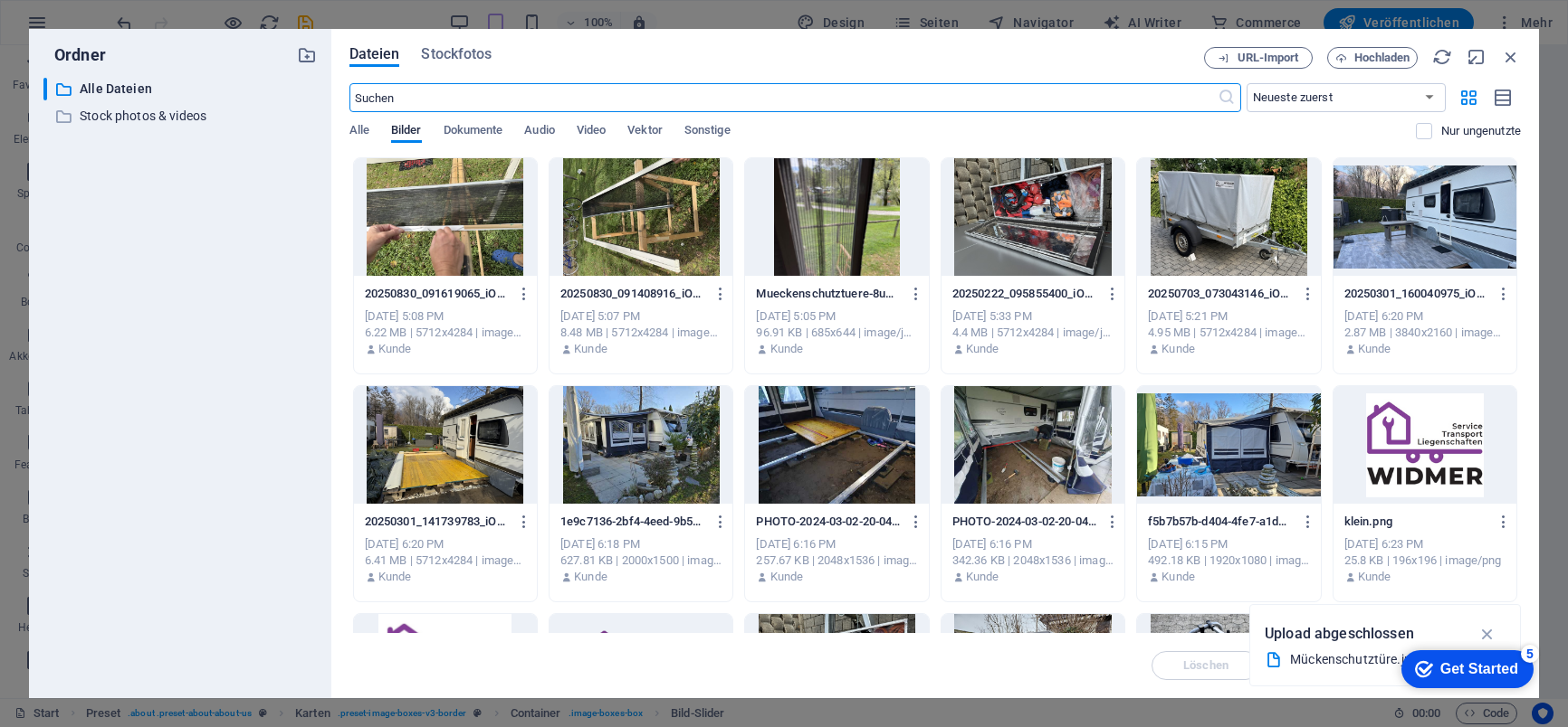
scroll to position [2055, 0]
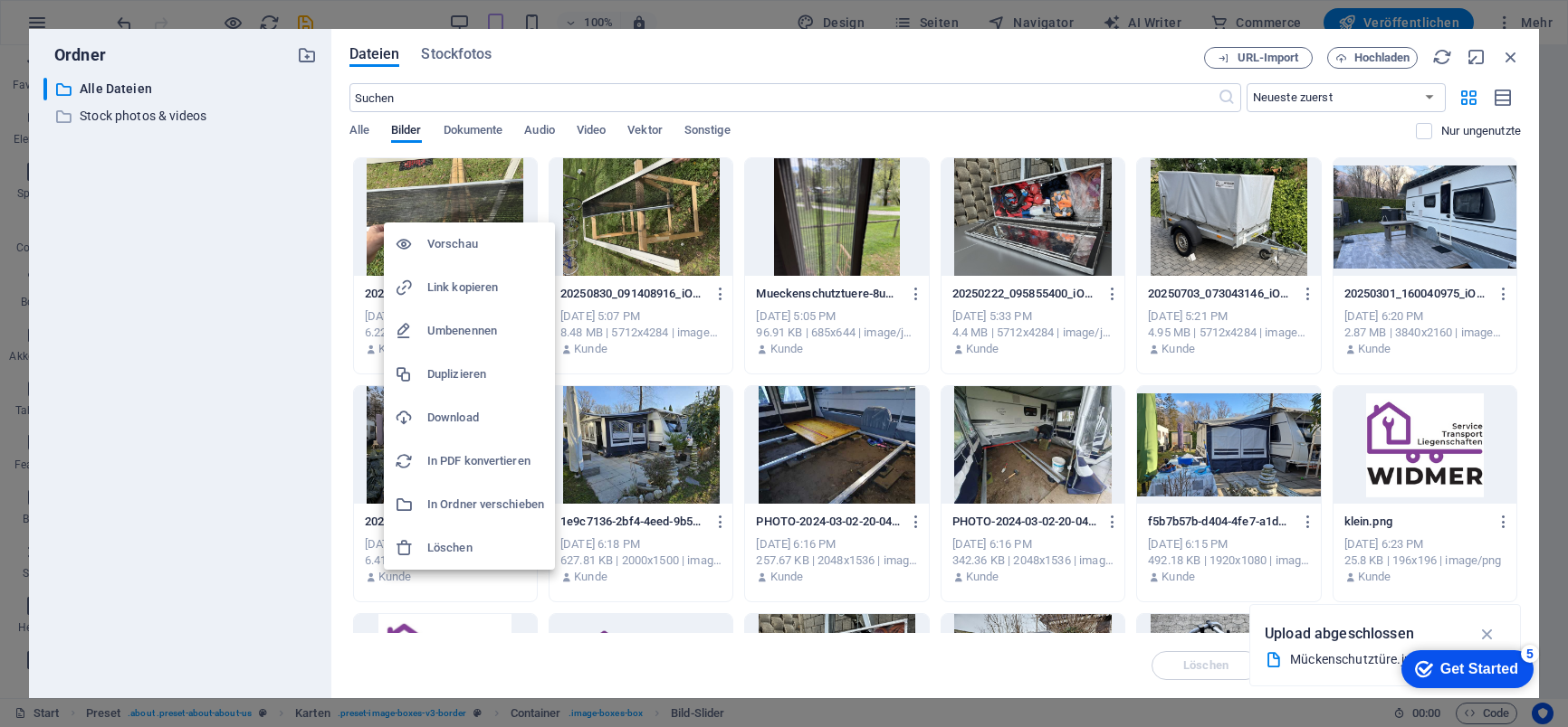
click at [652, 205] on div at bounding box center [784, 364] width 1568 height 727
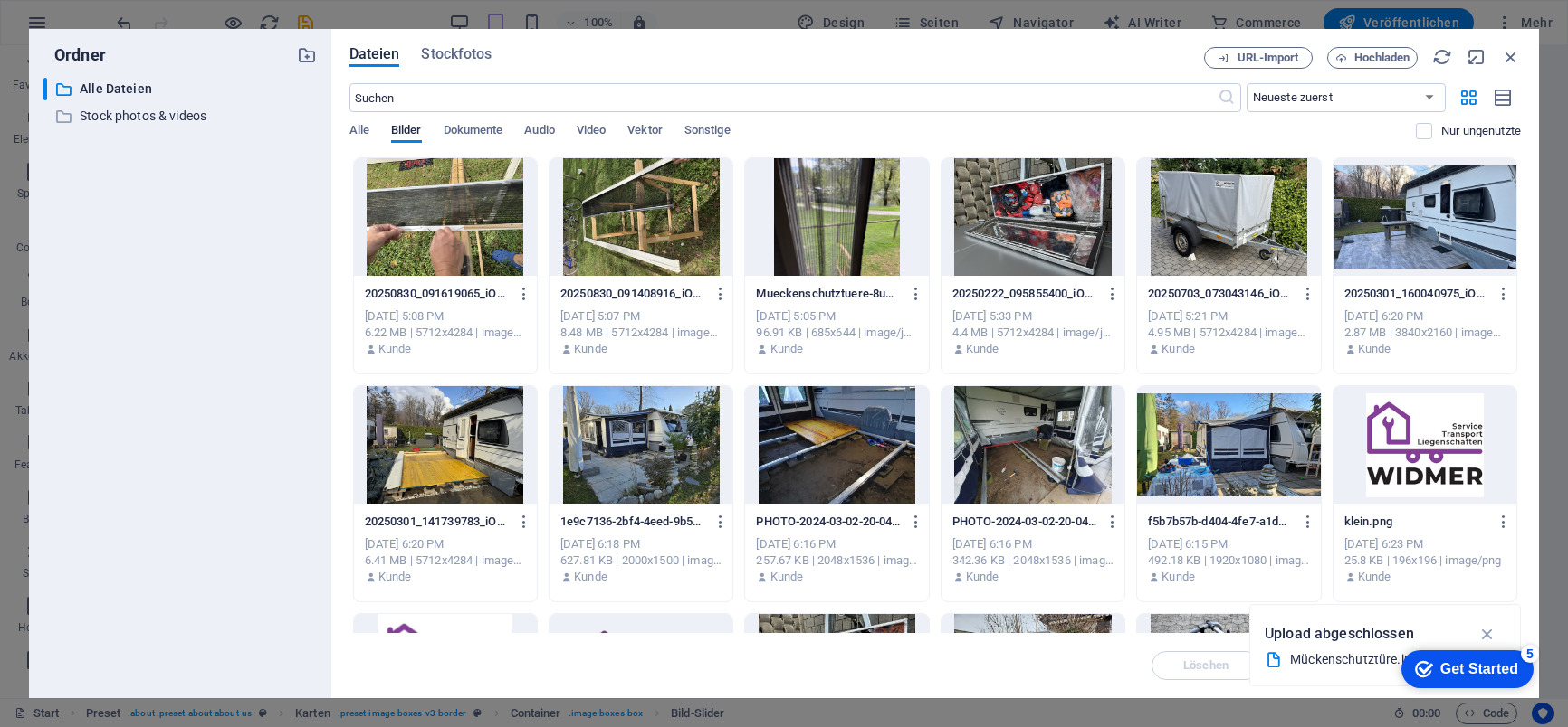
click at [652, 205] on div at bounding box center [641, 217] width 183 height 118
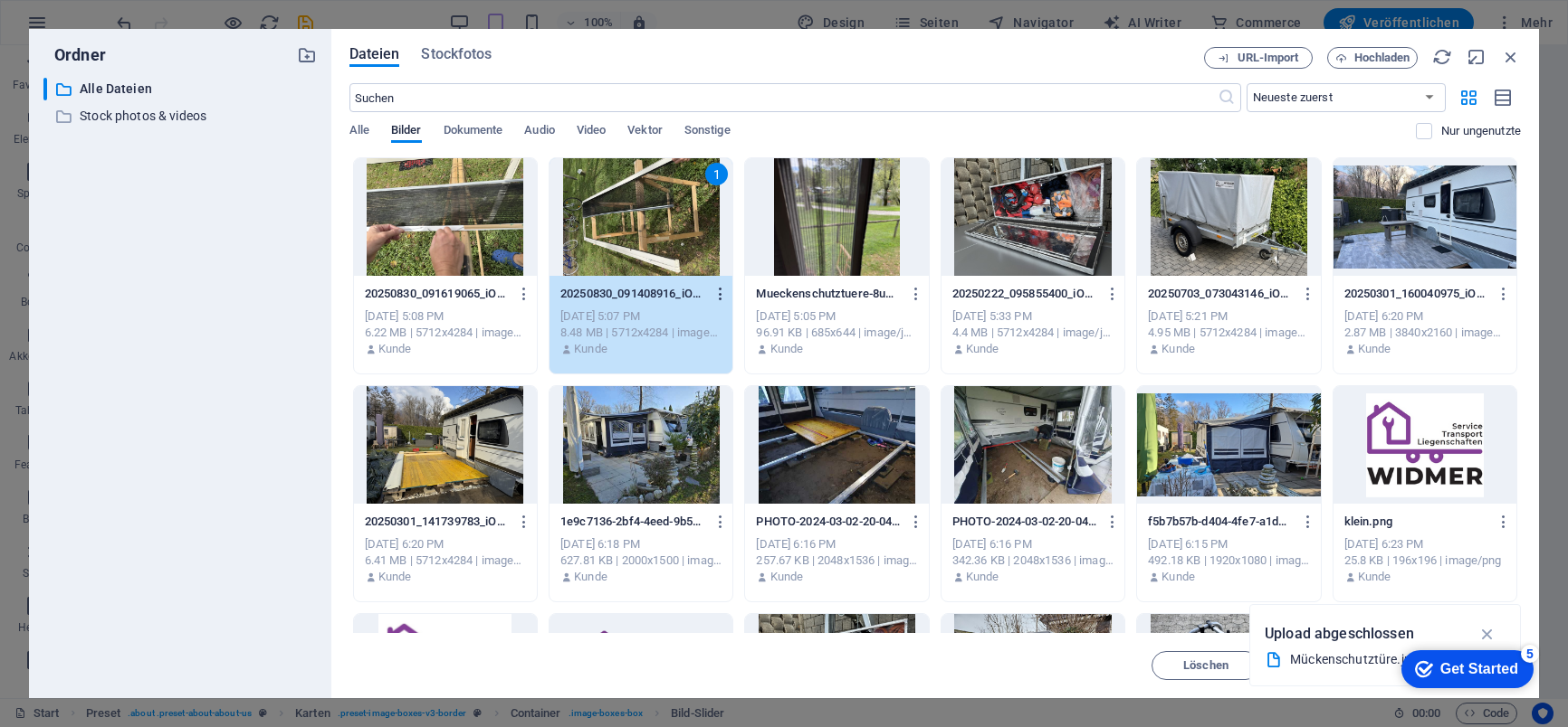
click at [720, 293] on icon "button" at bounding box center [721, 294] width 17 height 17
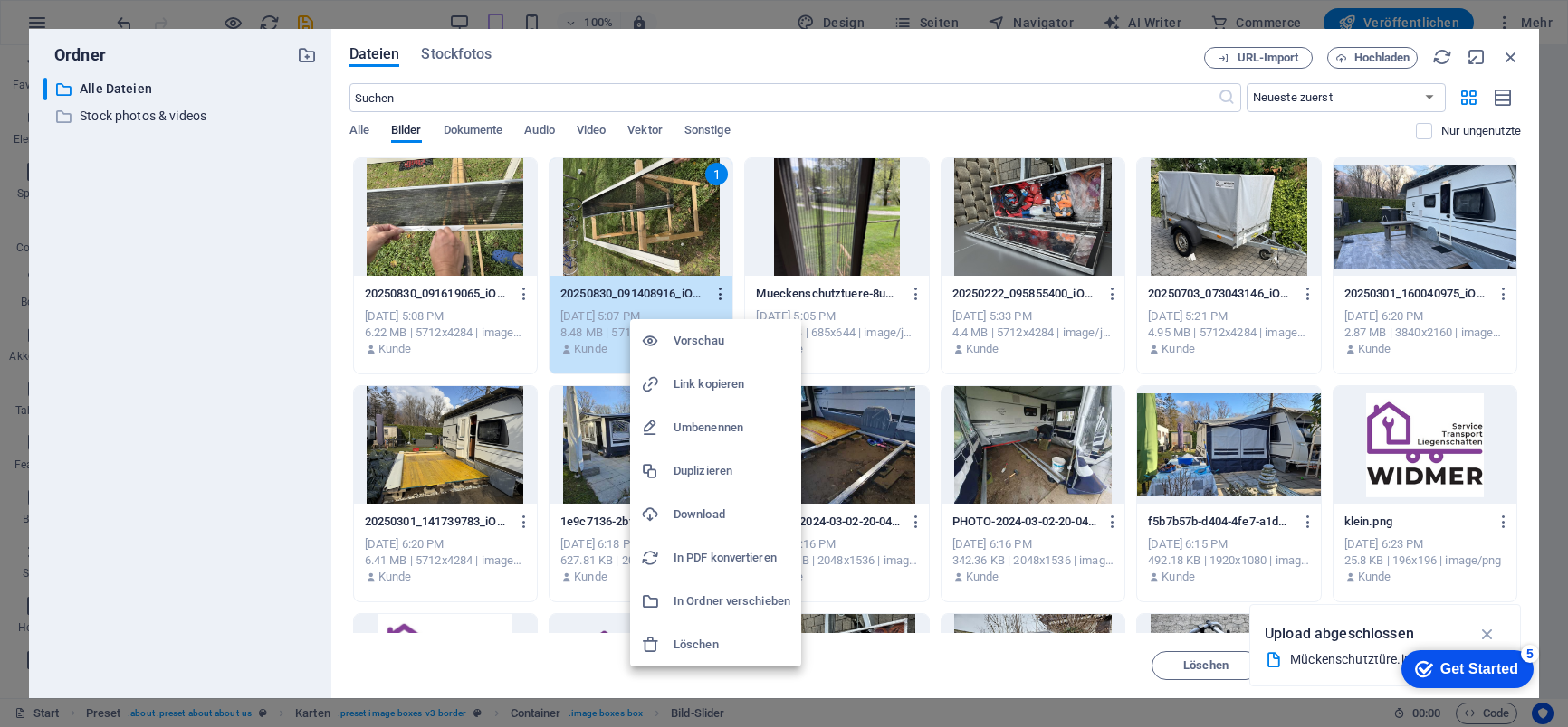
click at [720, 293] on div at bounding box center [784, 364] width 1568 height 727
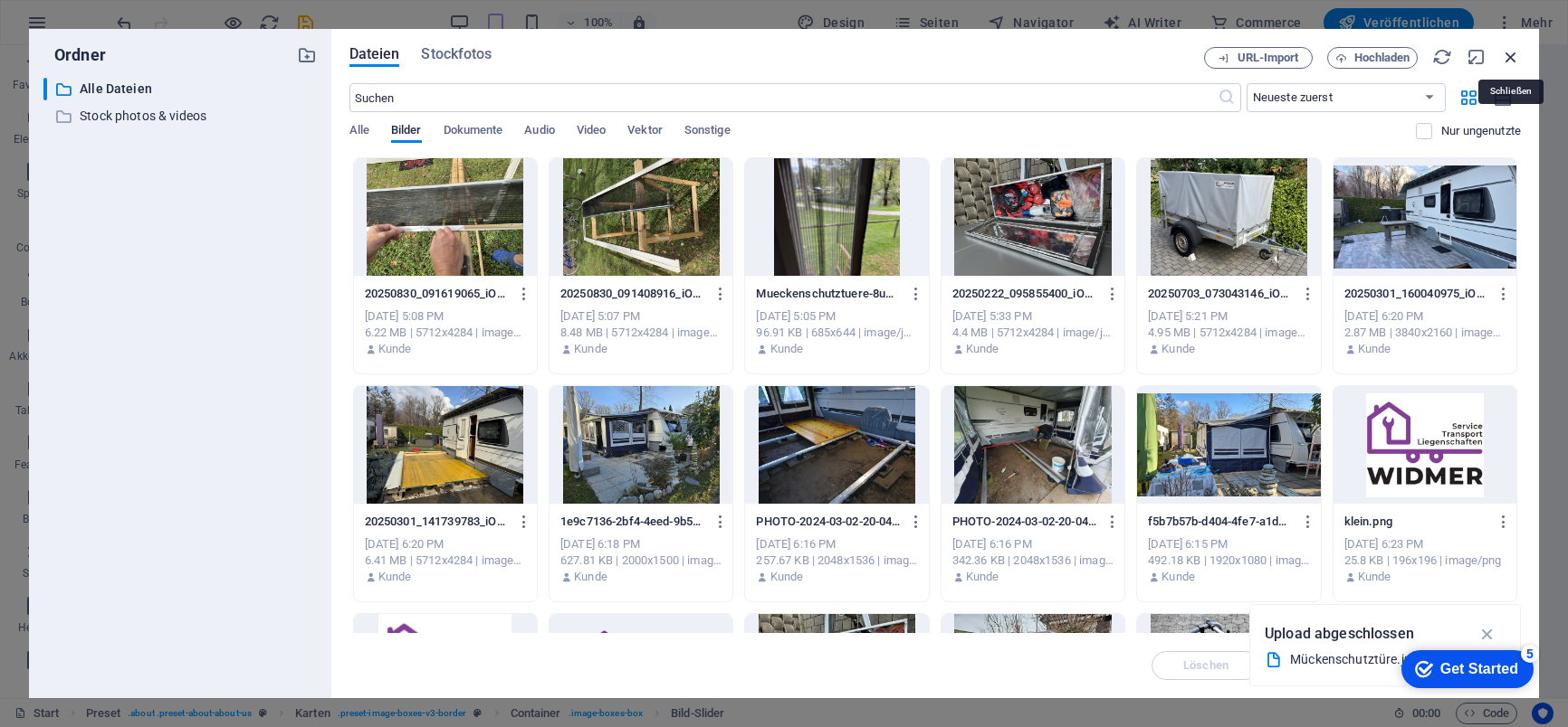
click at [1513, 53] on icon "button" at bounding box center [1511, 57] width 20 height 20
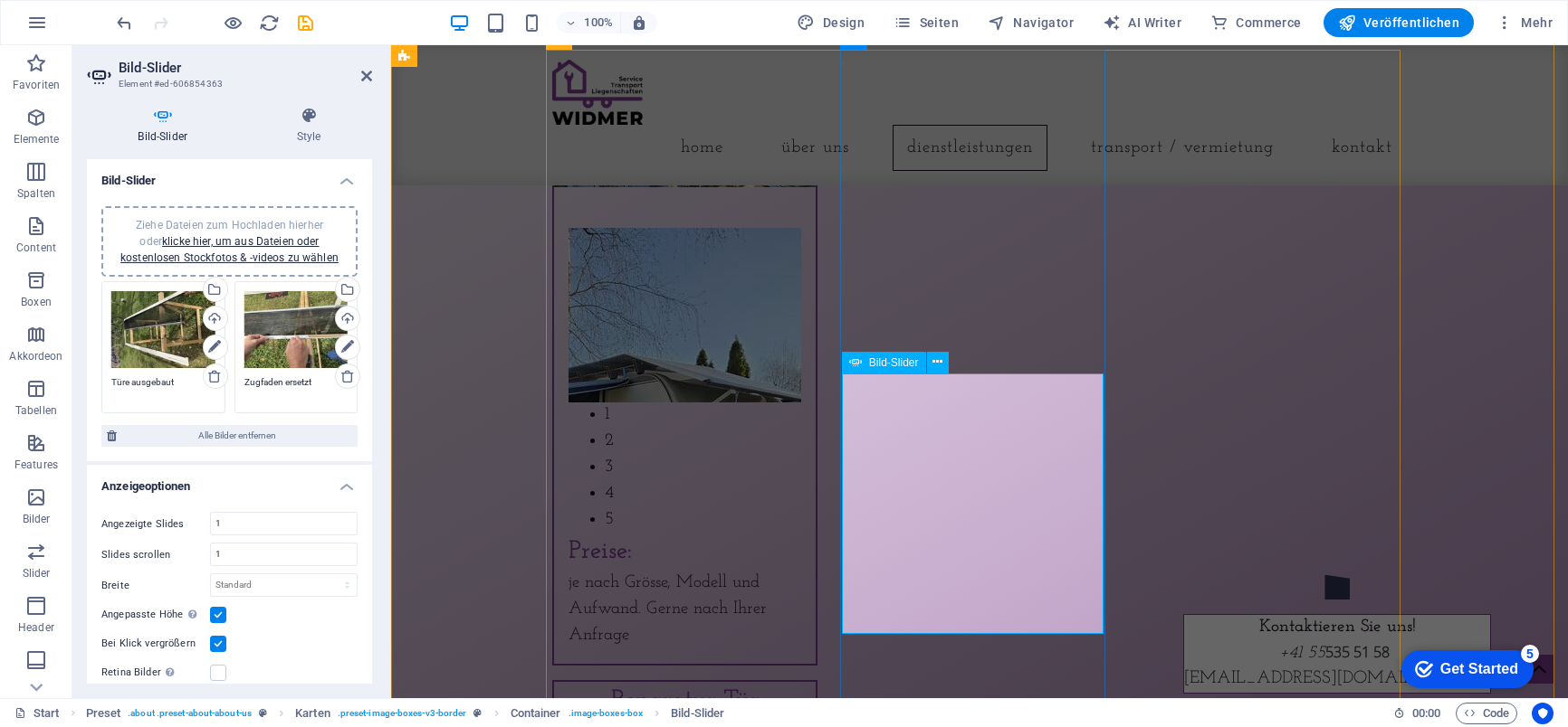
scroll to position [2255, 0]
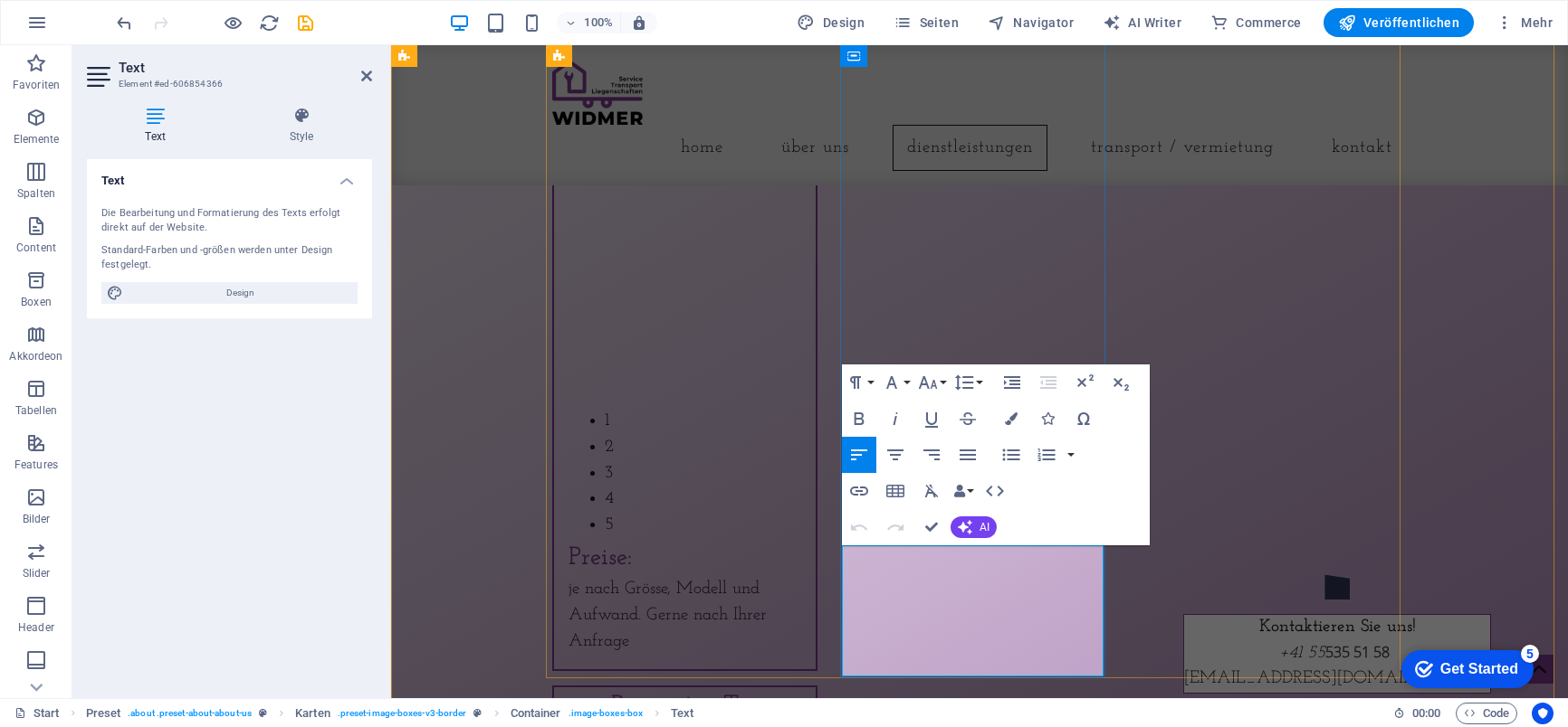
scroll to position [2256, 0]
drag, startPoint x: 1076, startPoint y: 642, endPoint x: 853, endPoint y: 566, distance: 235.6
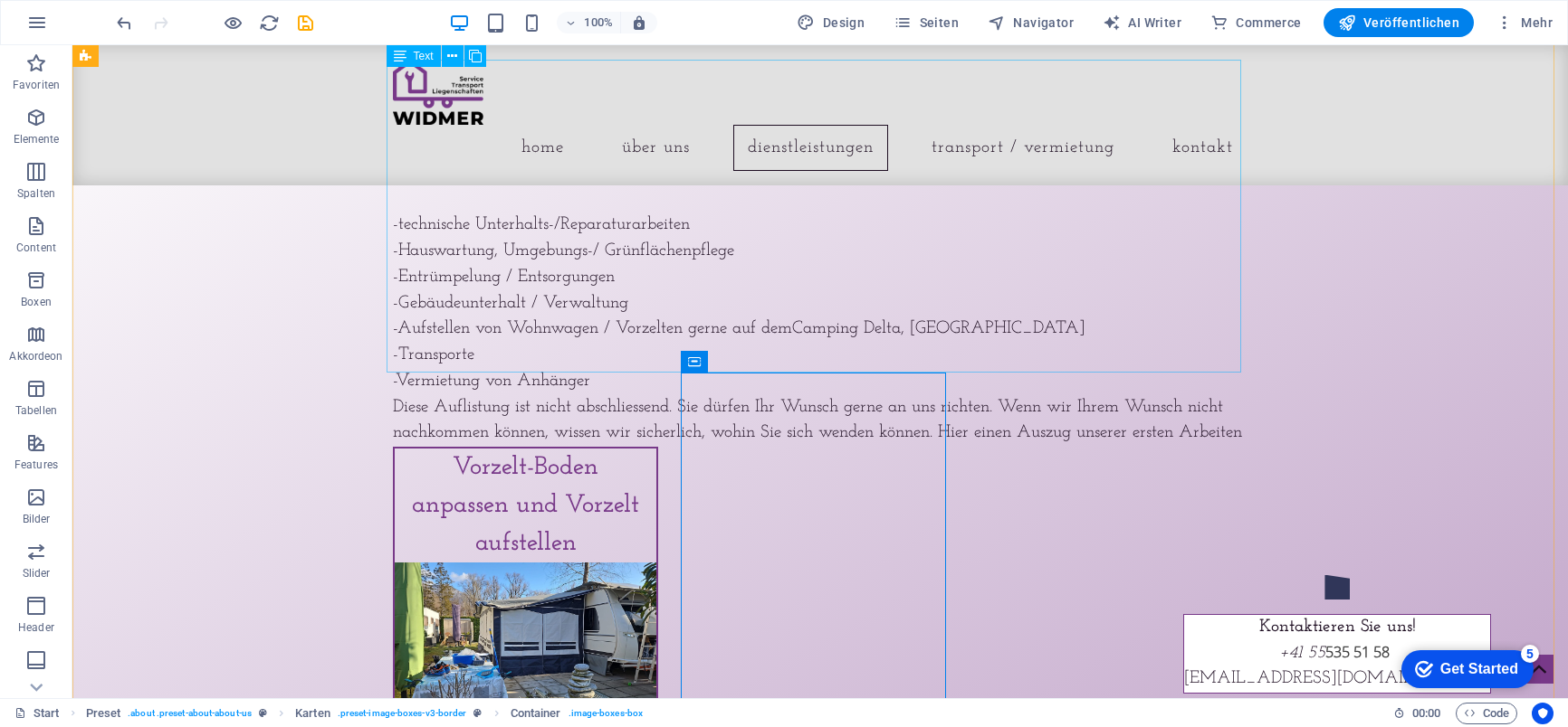
scroll to position [1713, 0]
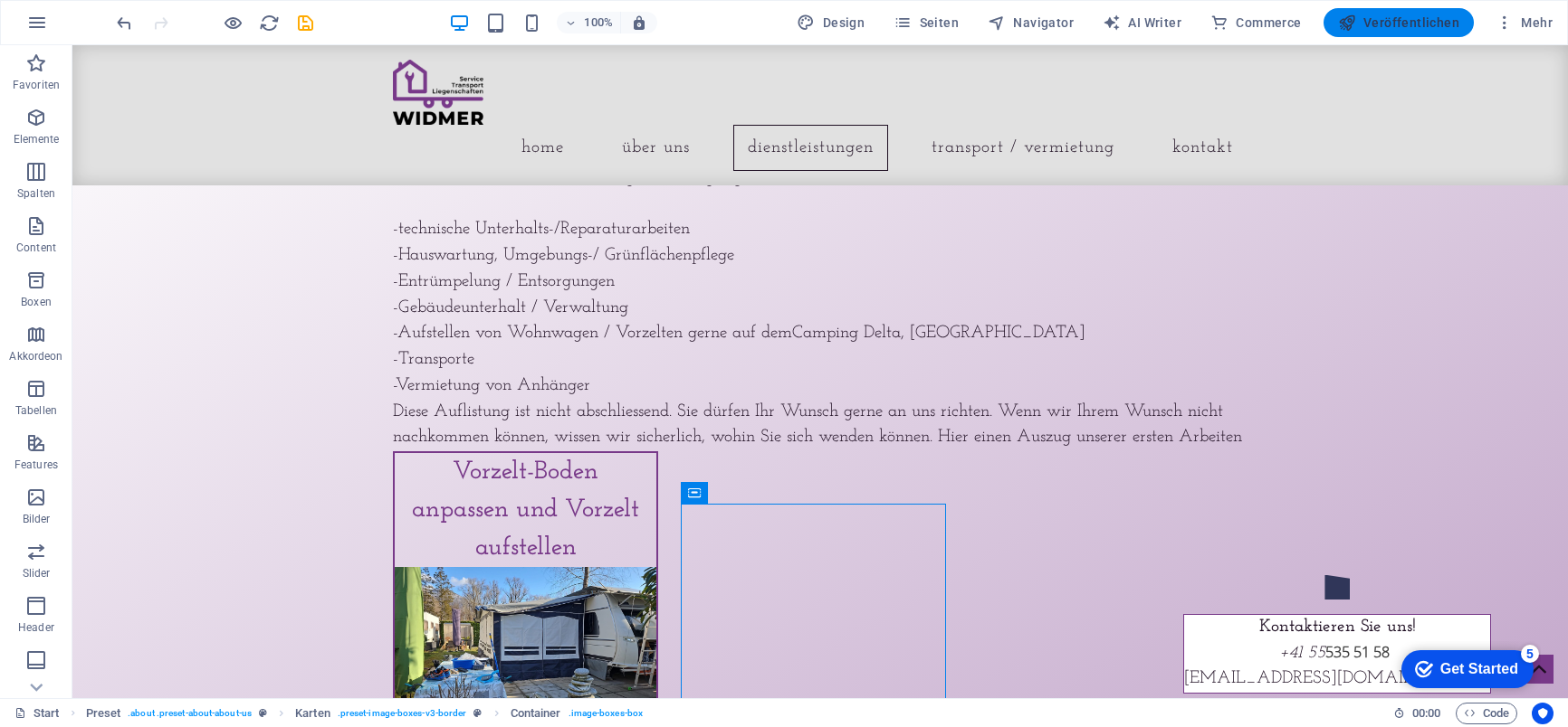
click at [1423, 18] on span "Veröffentlichen" at bounding box center [1399, 23] width 122 height 18
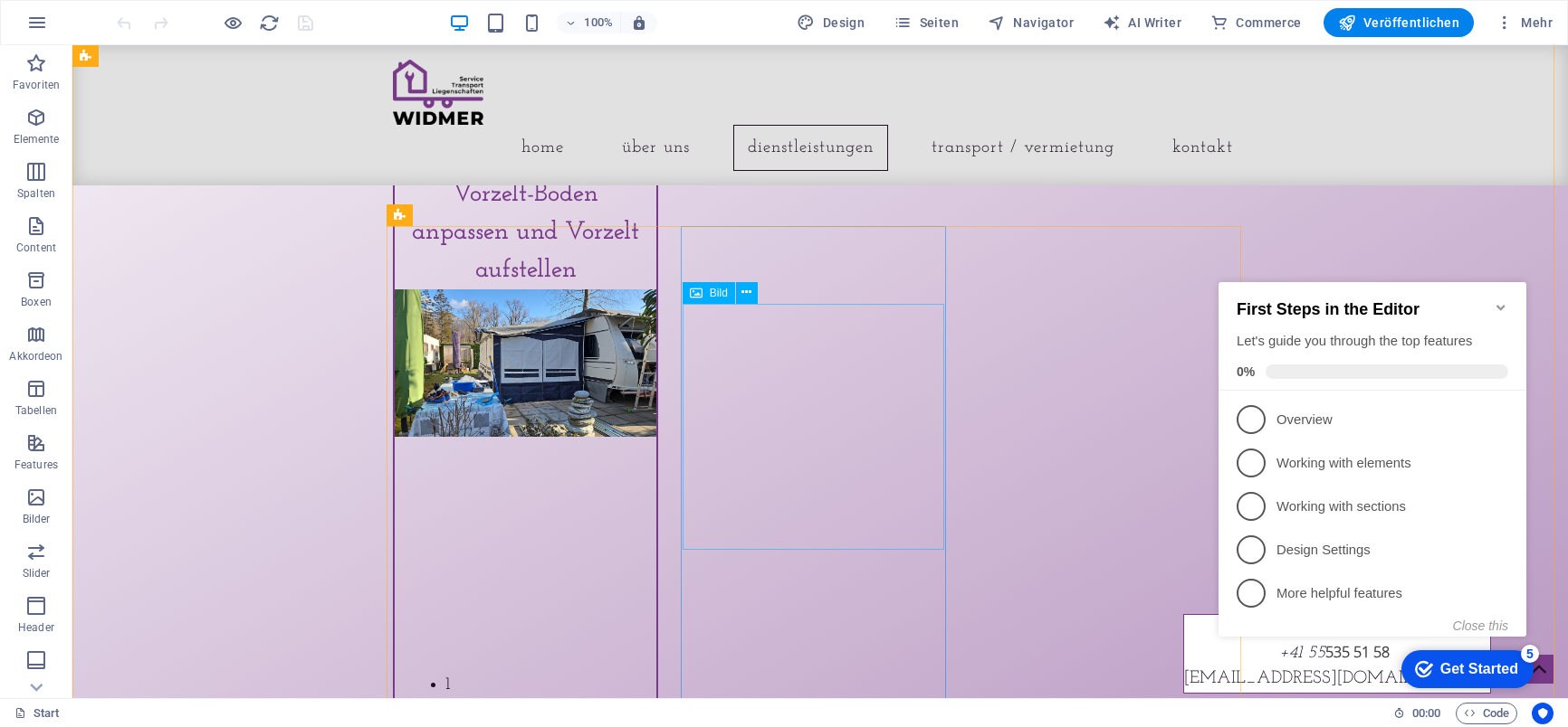
scroll to position [2262, 0]
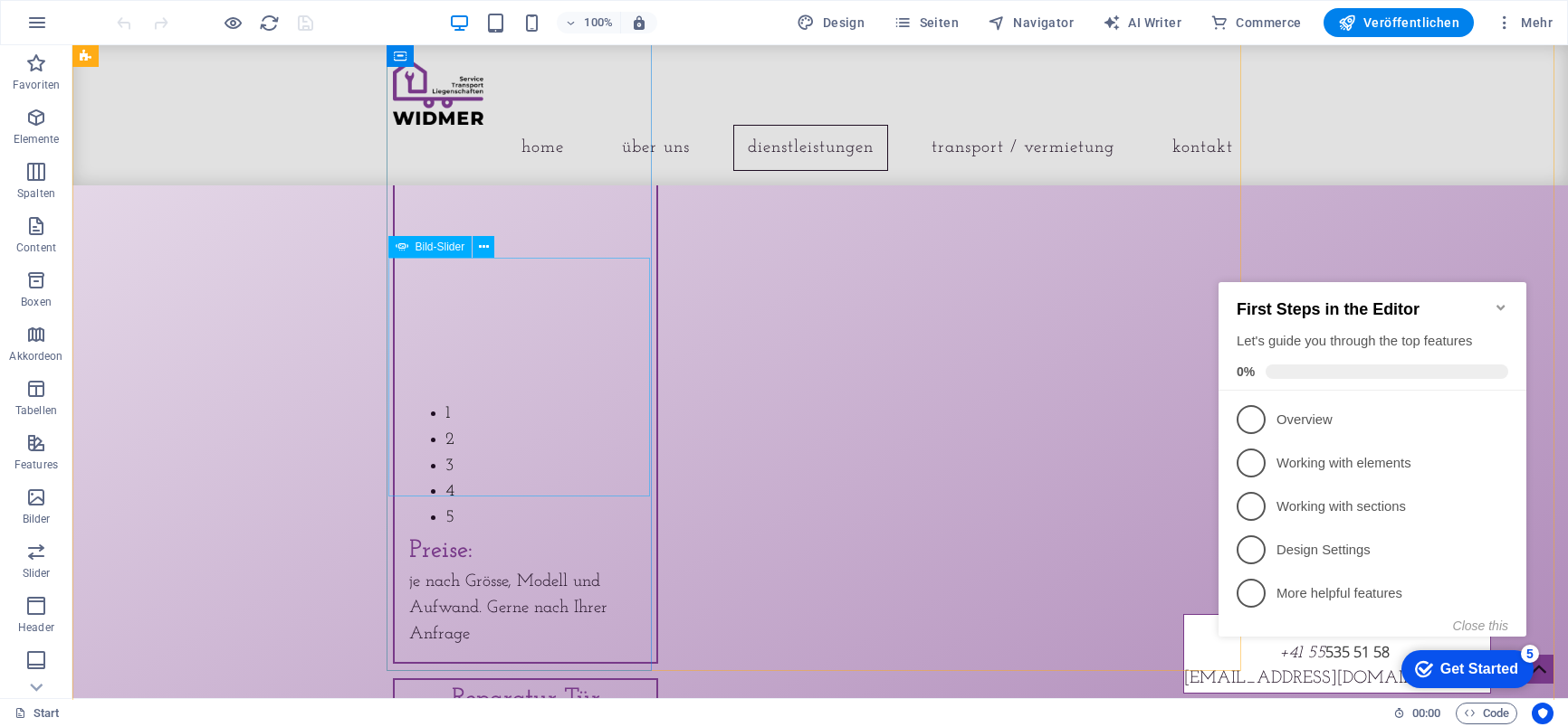
select select "ms"
select select "s"
select select "progressive"
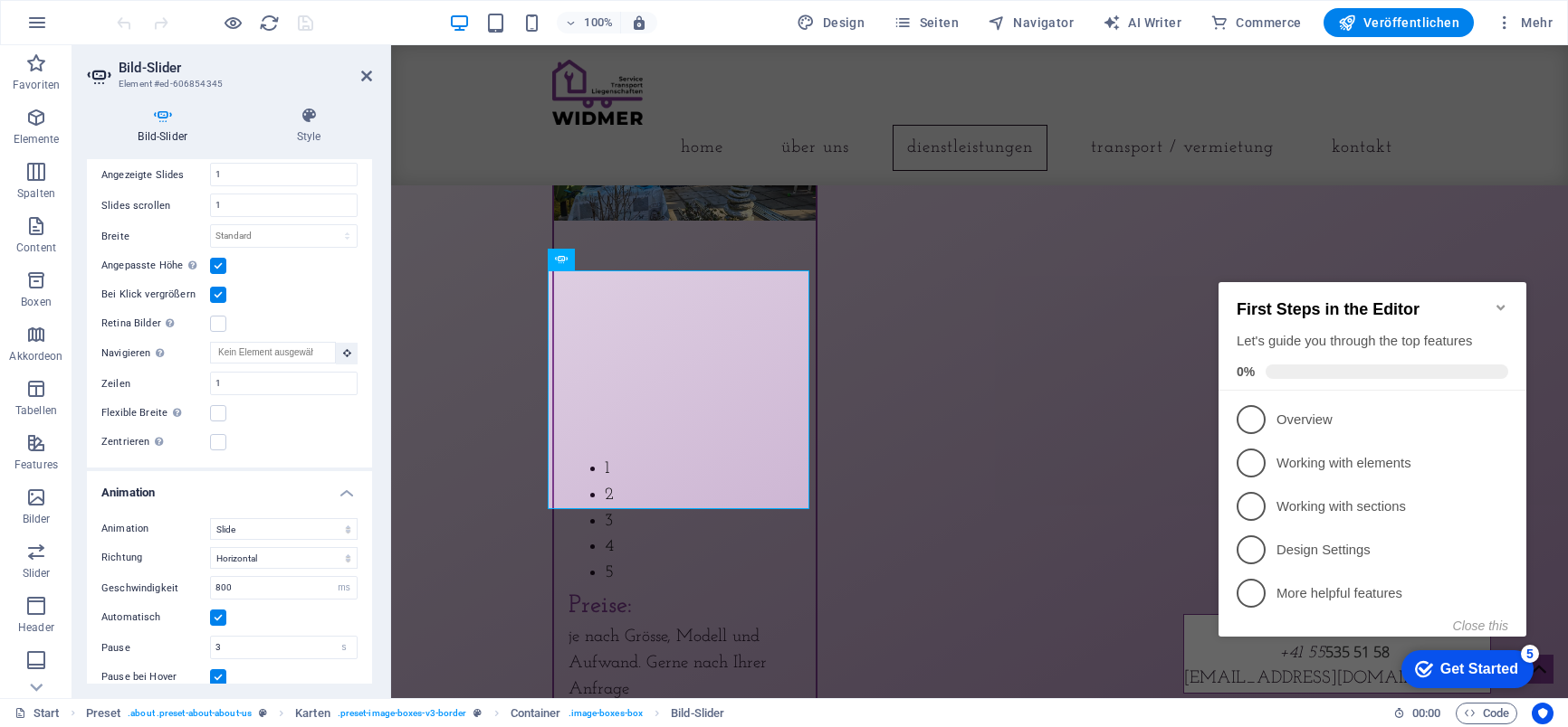
scroll to position [2168, 0]
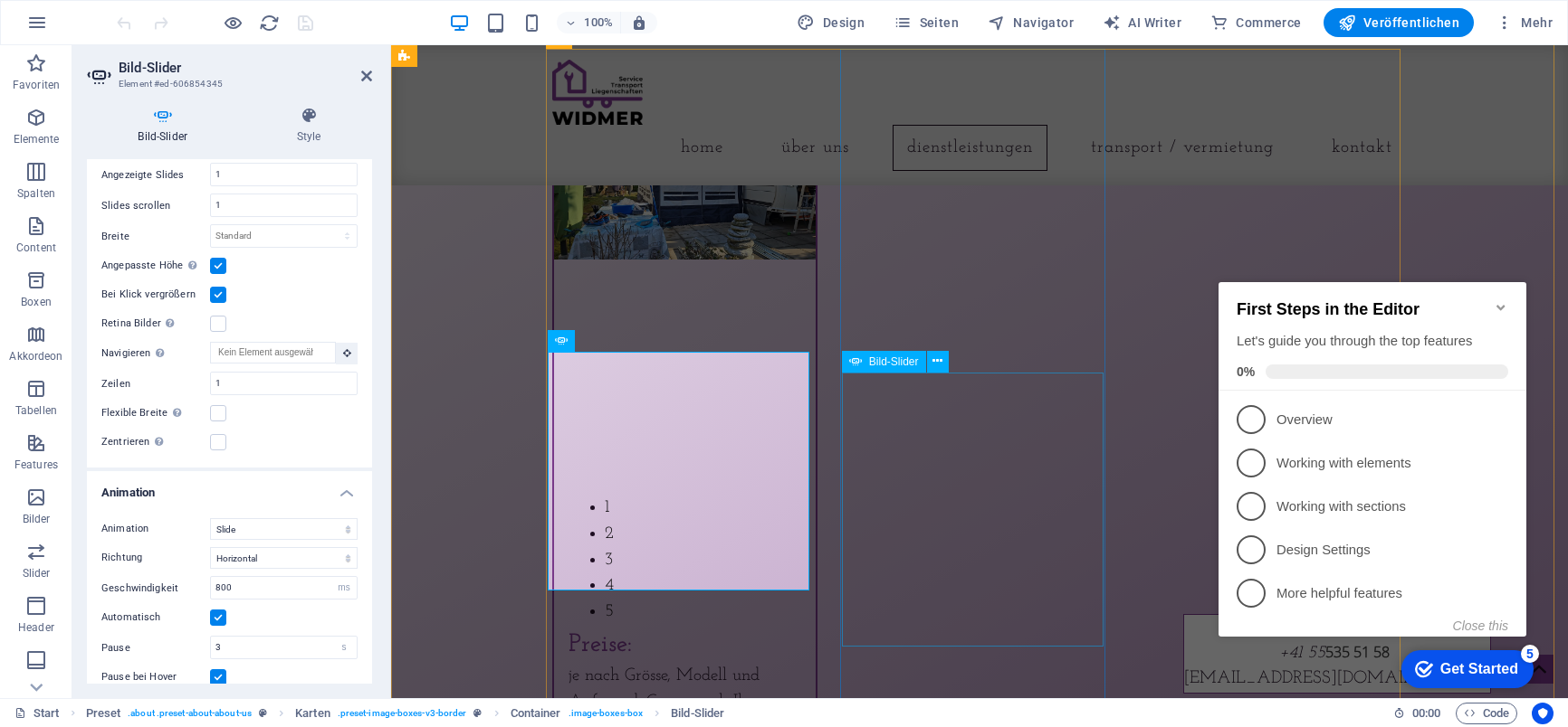
select select "ms"
select select "s"
select select "progressive"
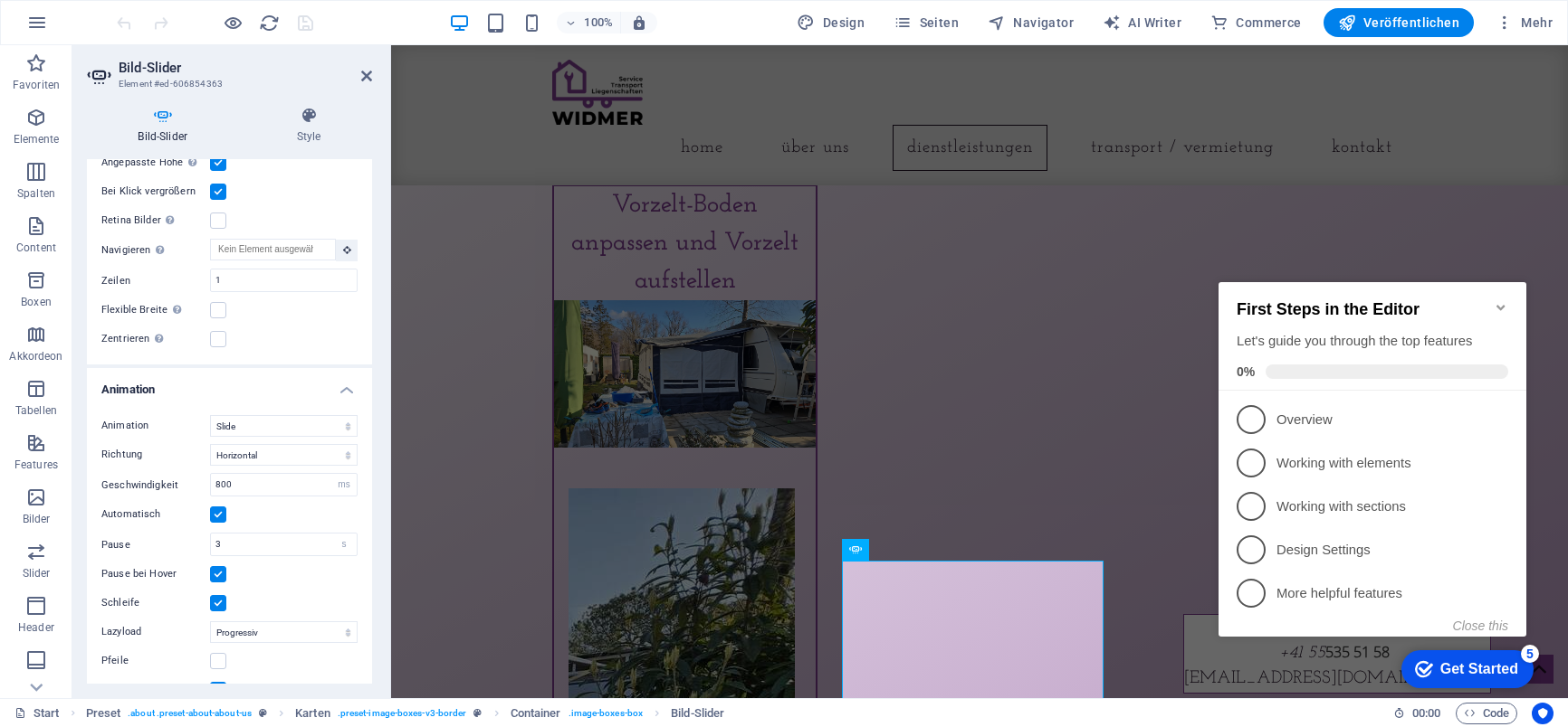
scroll to position [483, 0]
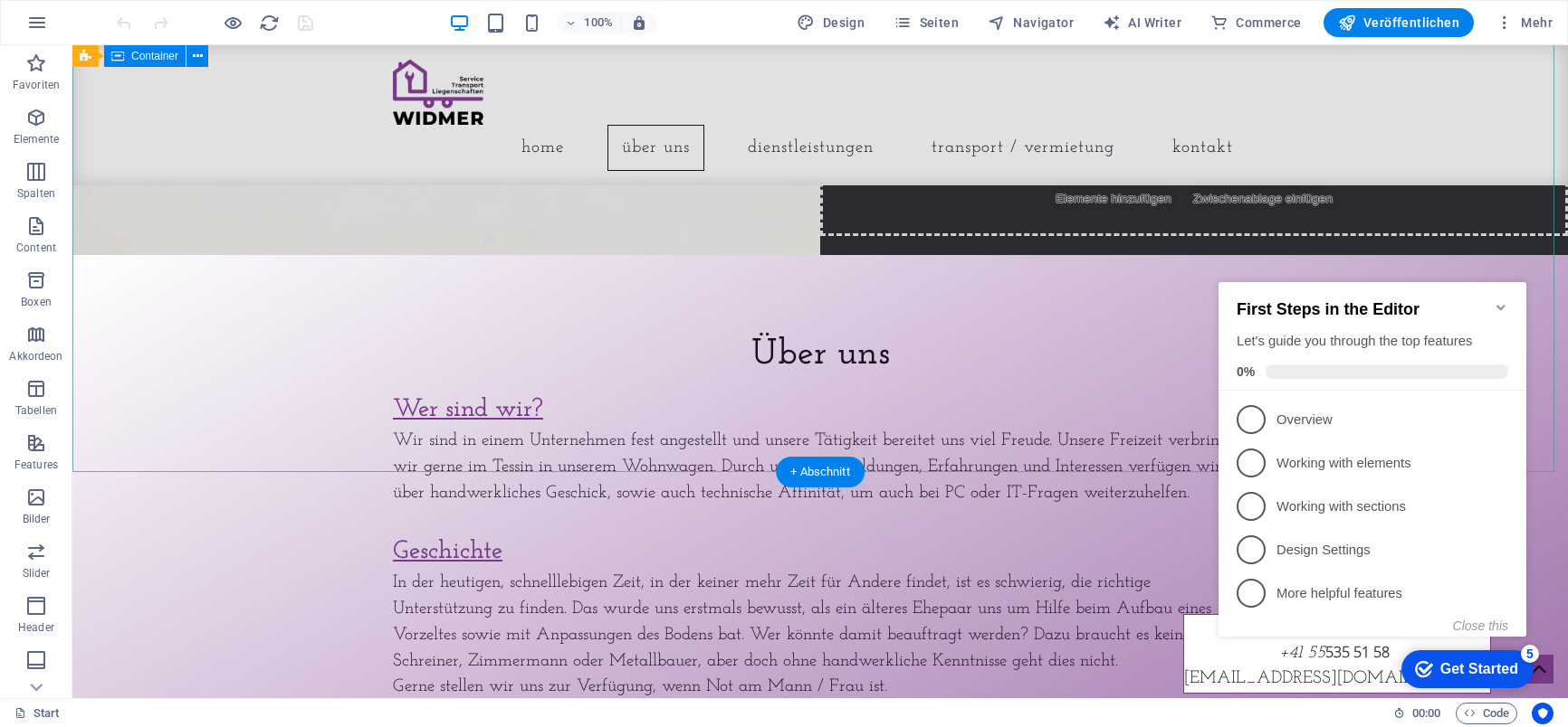
scroll to position [0, 0]
